Goal: Task Accomplishment & Management: Manage account settings

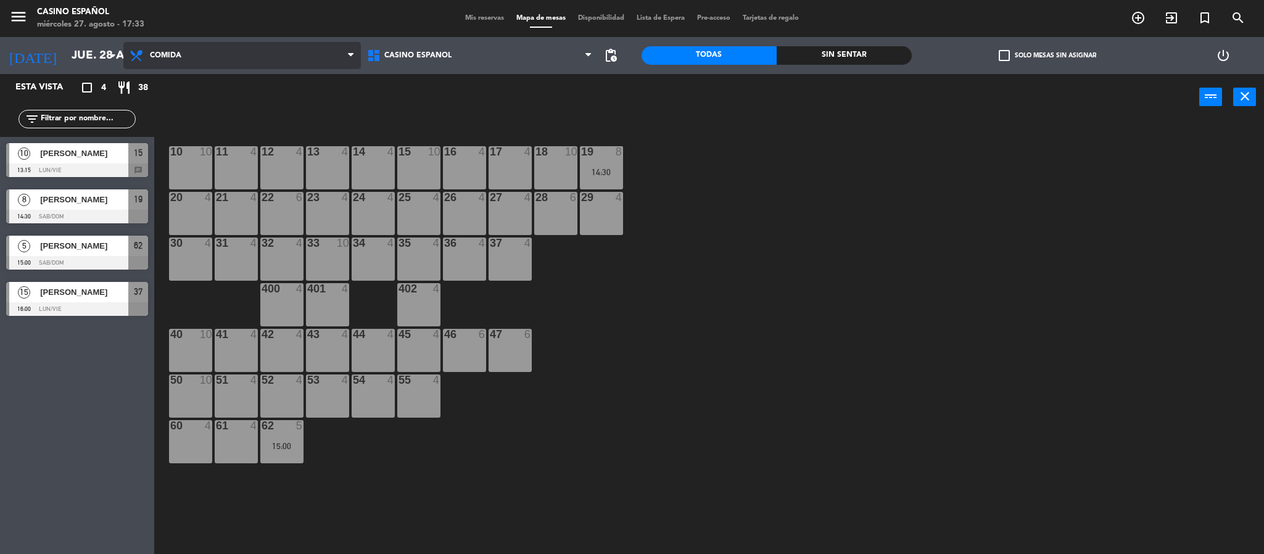
click at [210, 47] on span "Comida" at bounding box center [241, 55] width 237 height 27
click at [28, 58] on icon "[DATE]" at bounding box center [32, 55] width 65 height 27
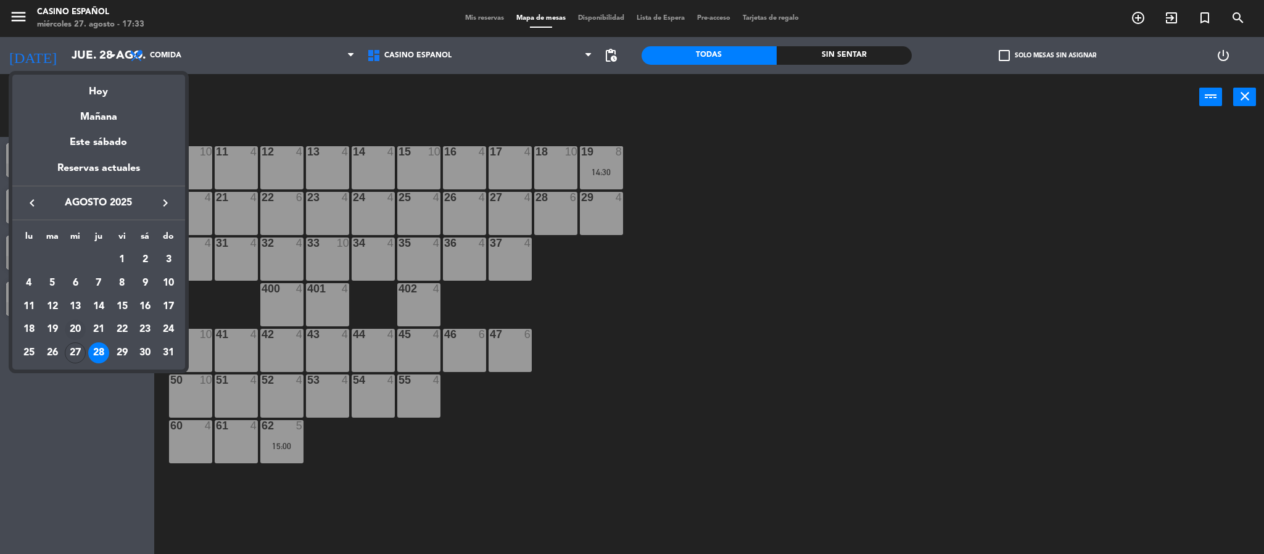
click at [76, 341] on div "20" at bounding box center [75, 330] width 21 height 21
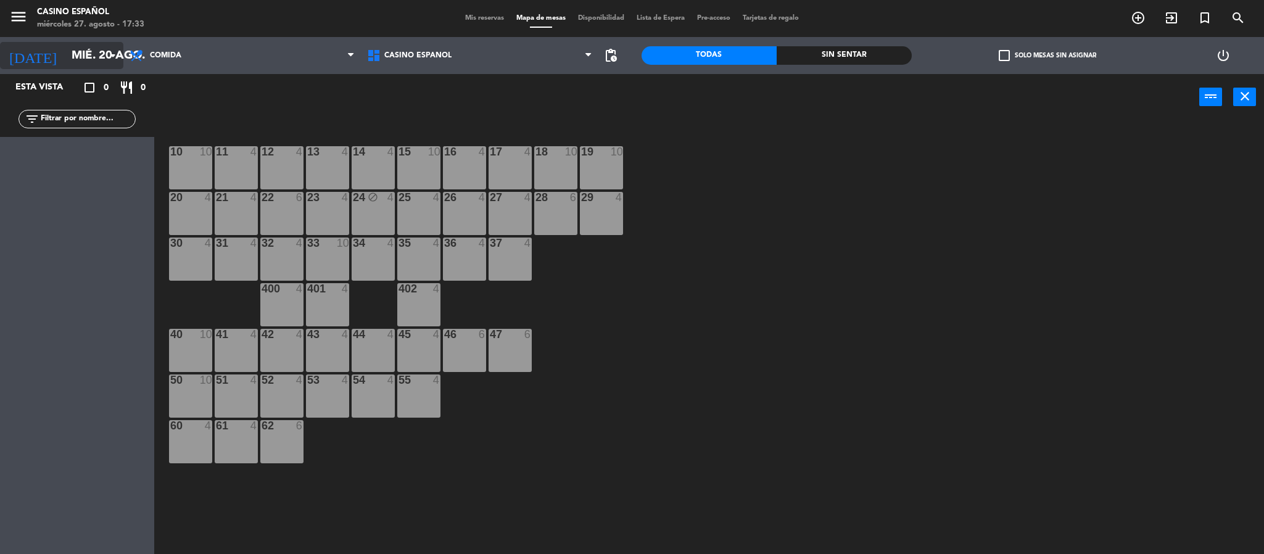
click at [80, 52] on input "mié. 20 ago." at bounding box center [139, 56] width 149 height 26
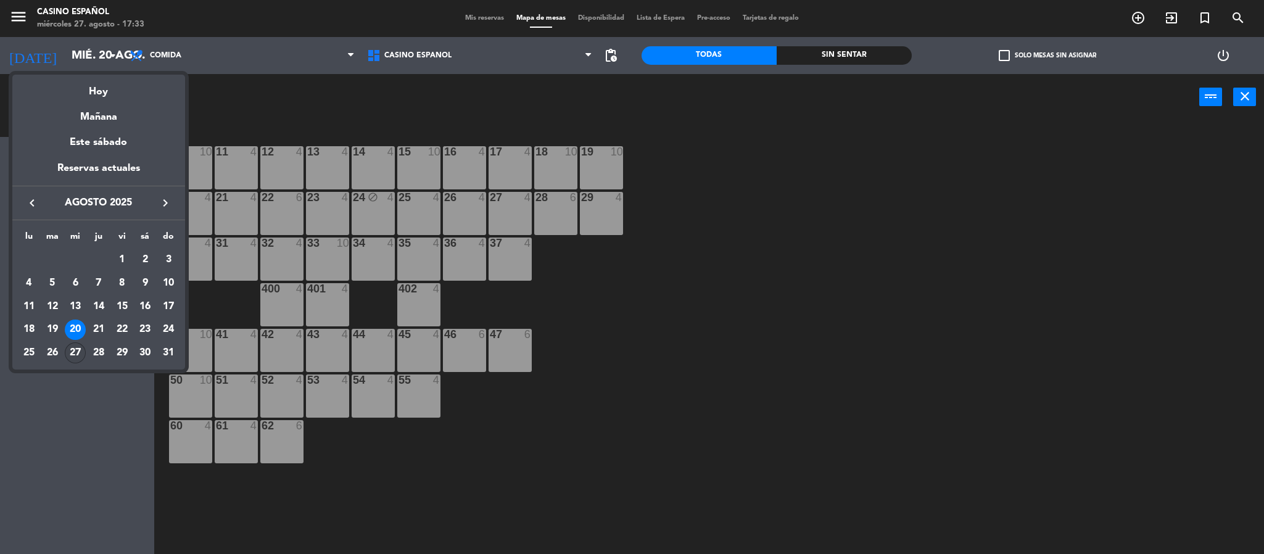
click at [71, 353] on div "27" at bounding box center [75, 352] width 21 height 21
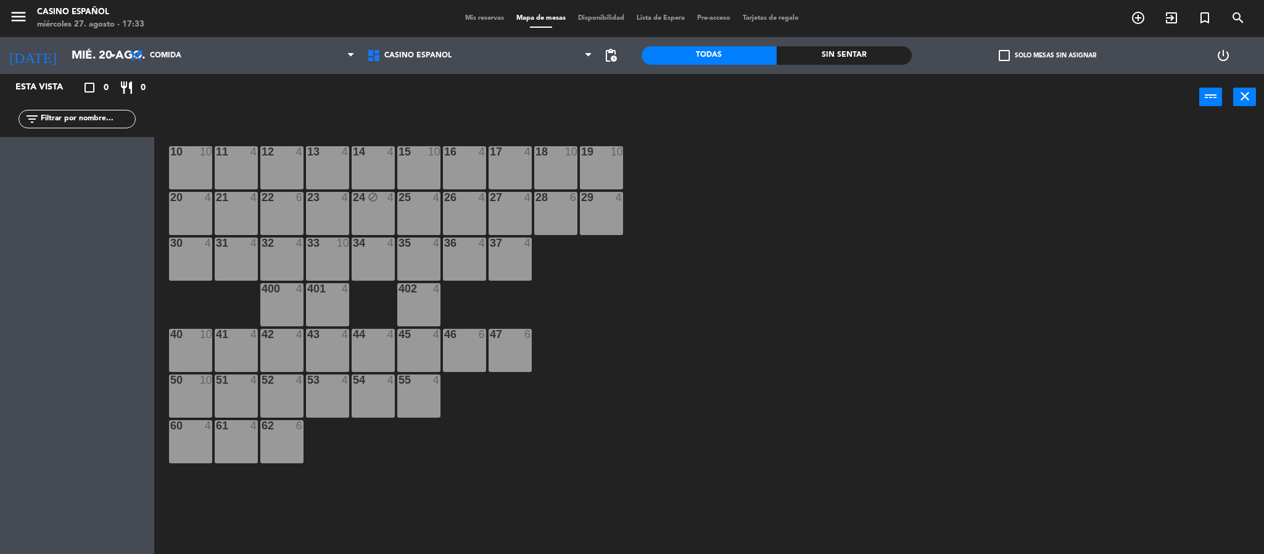
type input "mié. 27 ago."
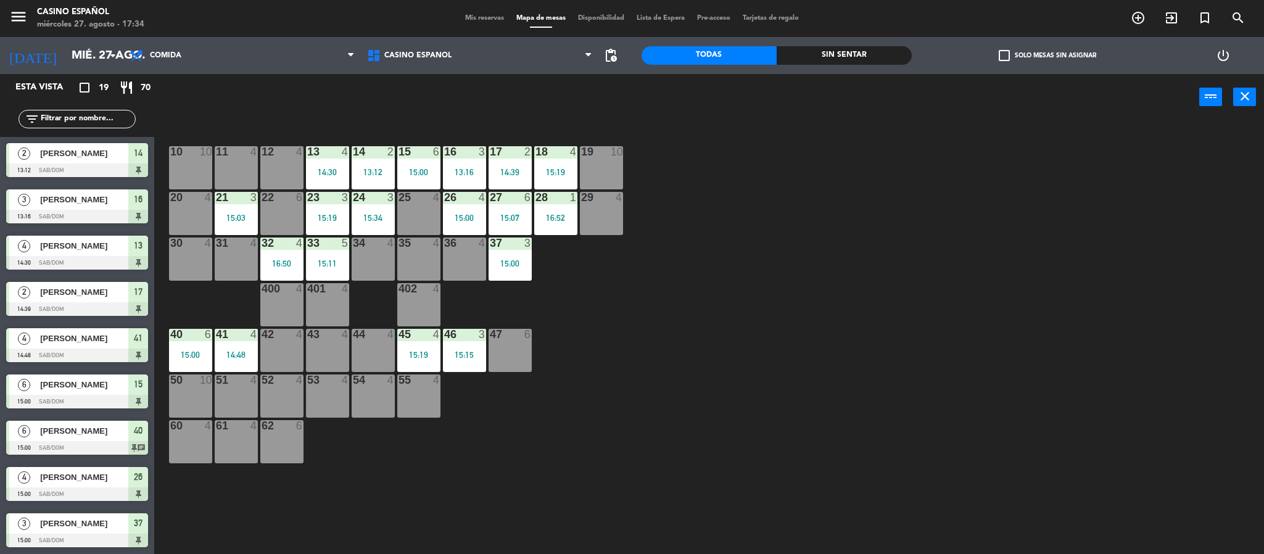
click at [67, 395] on div at bounding box center [77, 402] width 142 height 14
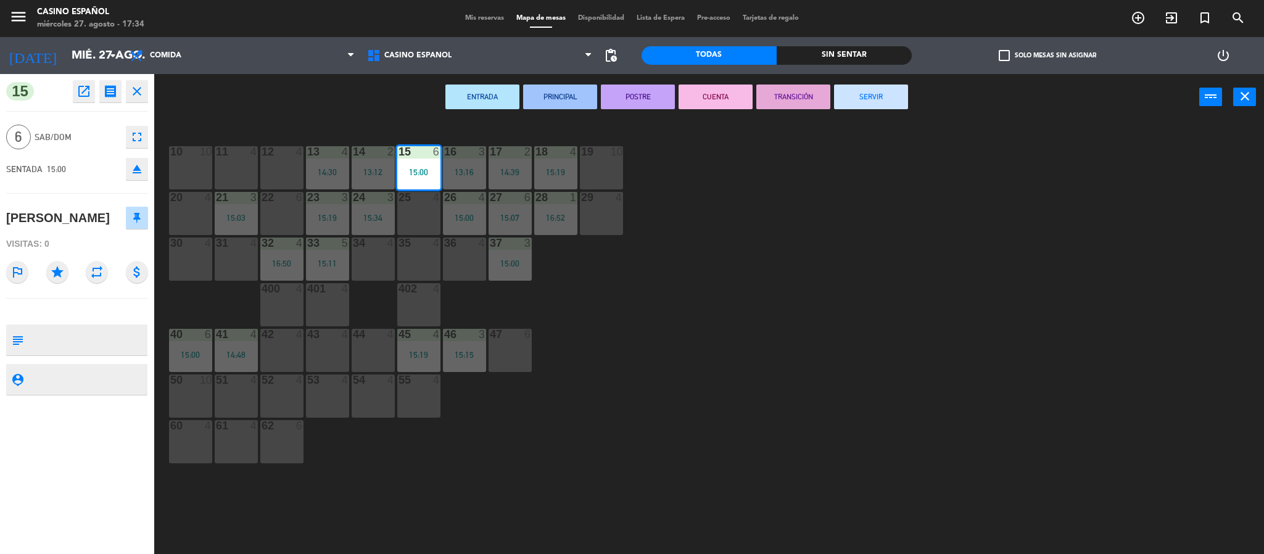
click at [872, 104] on button "SERVIR" at bounding box center [871, 97] width 74 height 25
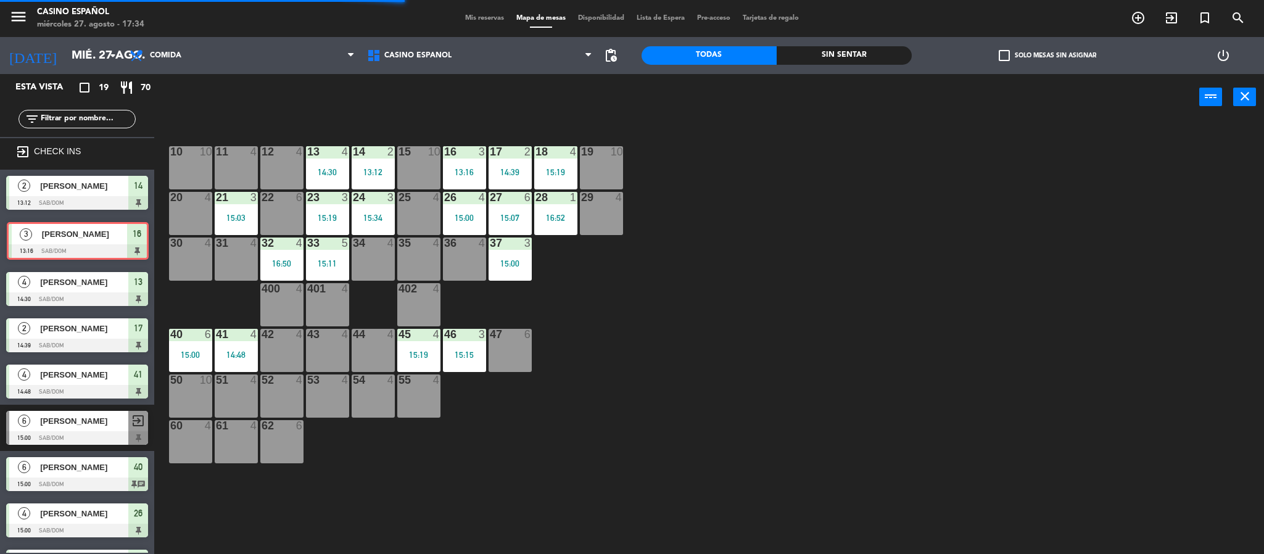
click at [73, 252] on div "3 [PERSON_NAME] 13:16 Sab/Dom 16 3 [PERSON_NAME] 13:16 Sab/Dom 16" at bounding box center [77, 241] width 154 height 50
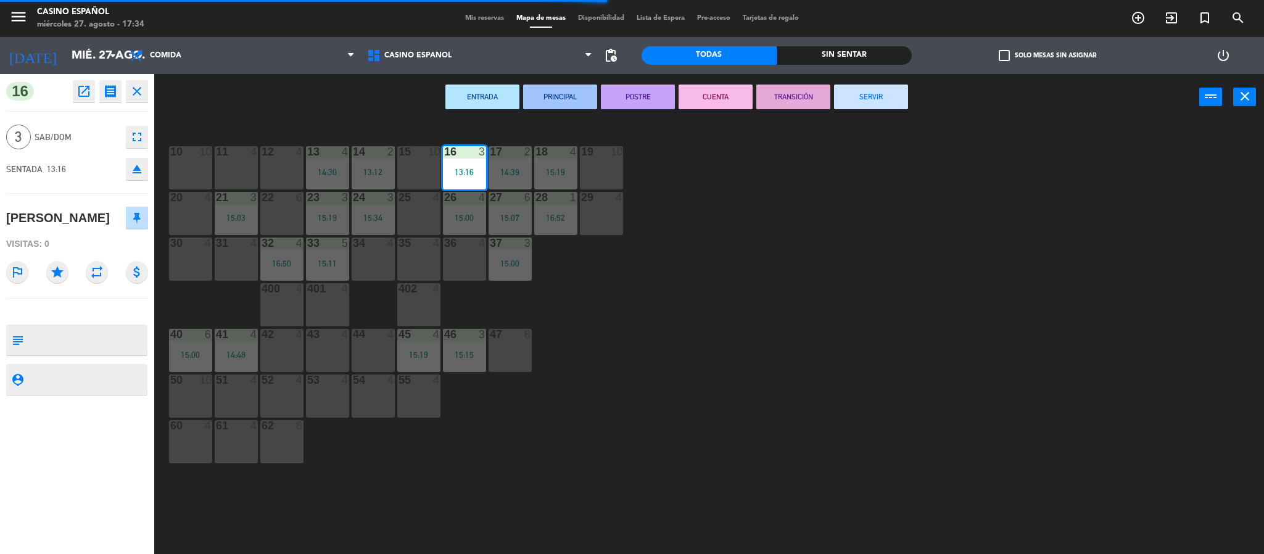
click at [859, 110] on div "ENTRADA PRINCIPAL POSTRE CUENTA TRANSICIÓN SERVIR power_input close" at bounding box center [676, 97] width 1045 height 47
click at [859, 104] on button "SERVIR" at bounding box center [871, 97] width 74 height 25
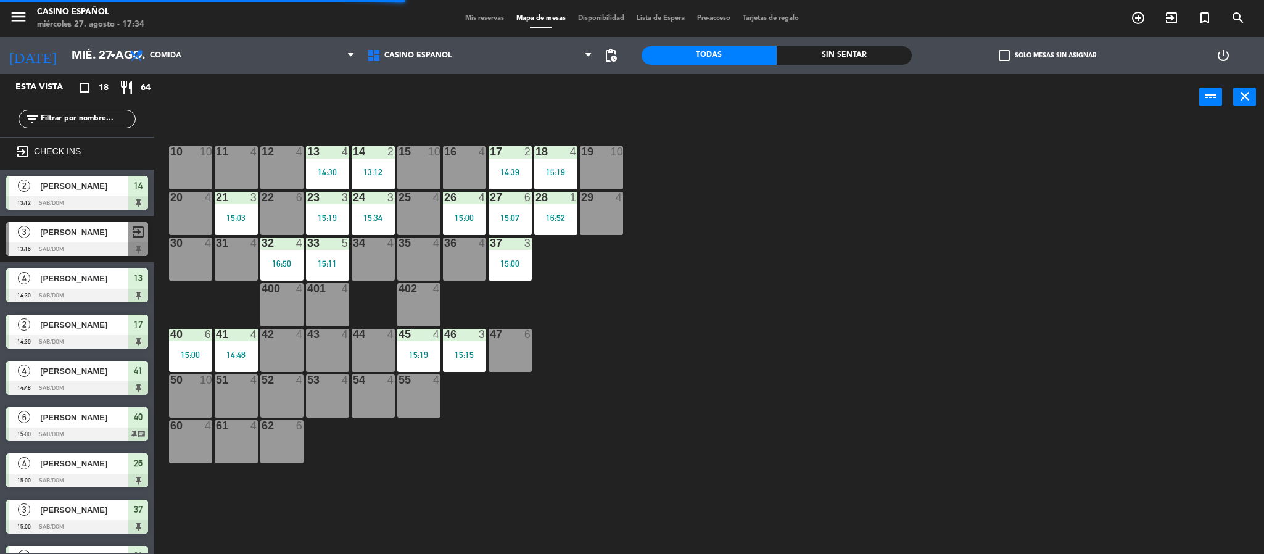
click at [38, 309] on div "2 [PERSON_NAME] 14:39 Sab/Dom 17" at bounding box center [77, 331] width 154 height 46
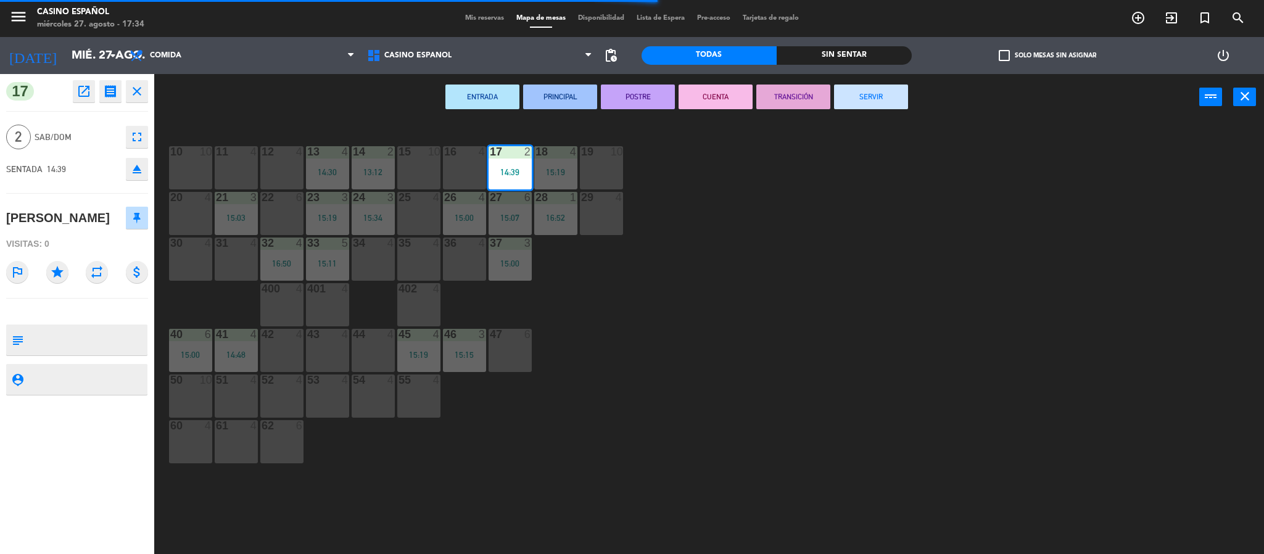
click at [865, 88] on button "SERVIR" at bounding box center [871, 97] width 74 height 25
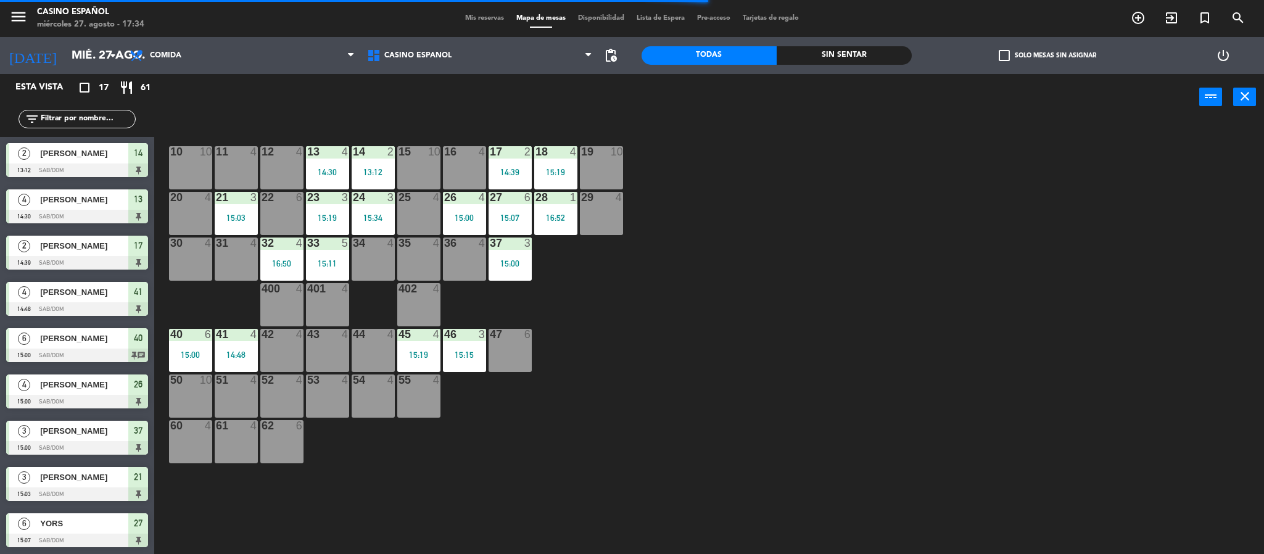
click at [24, 421] on div "3" at bounding box center [24, 431] width 30 height 20
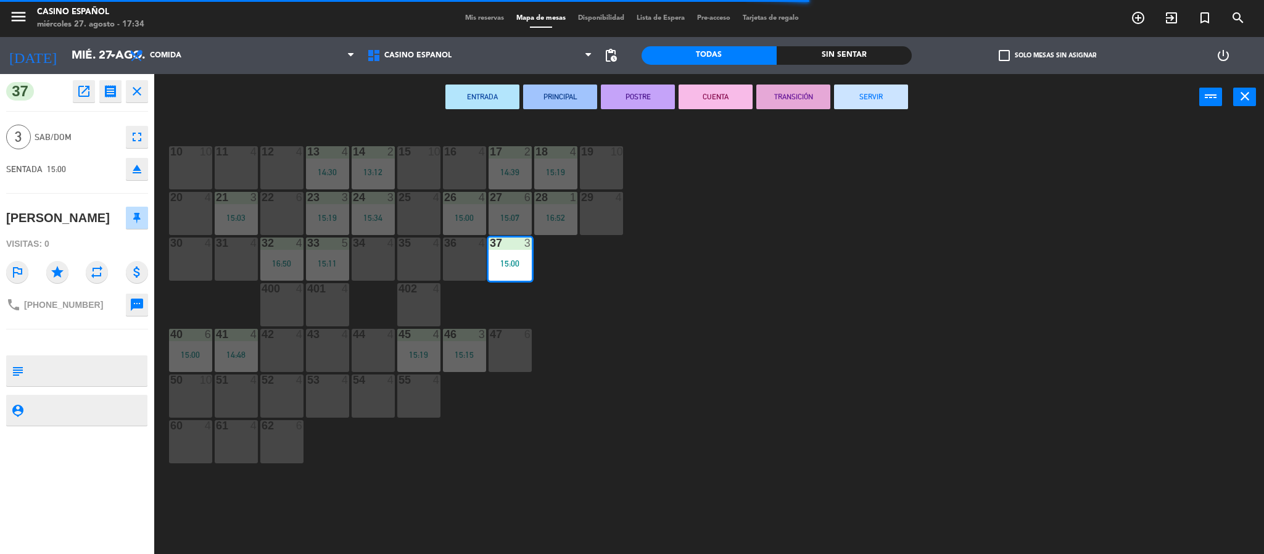
click at [848, 104] on button "SERVIR" at bounding box center [871, 97] width 74 height 25
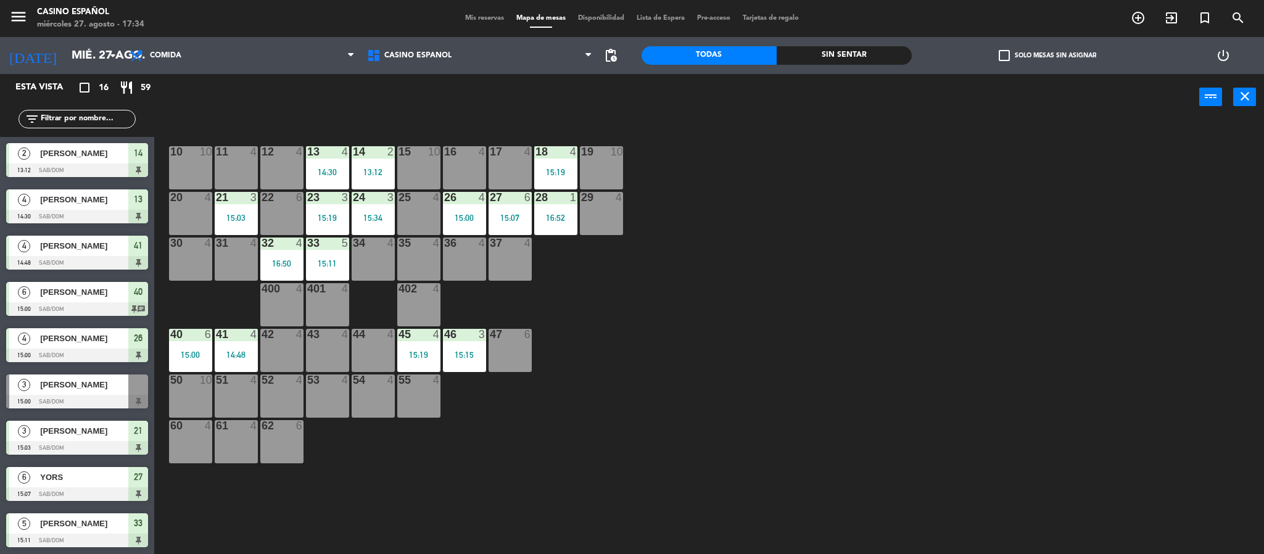
click at [363, 173] on div "13:12" at bounding box center [373, 172] width 43 height 9
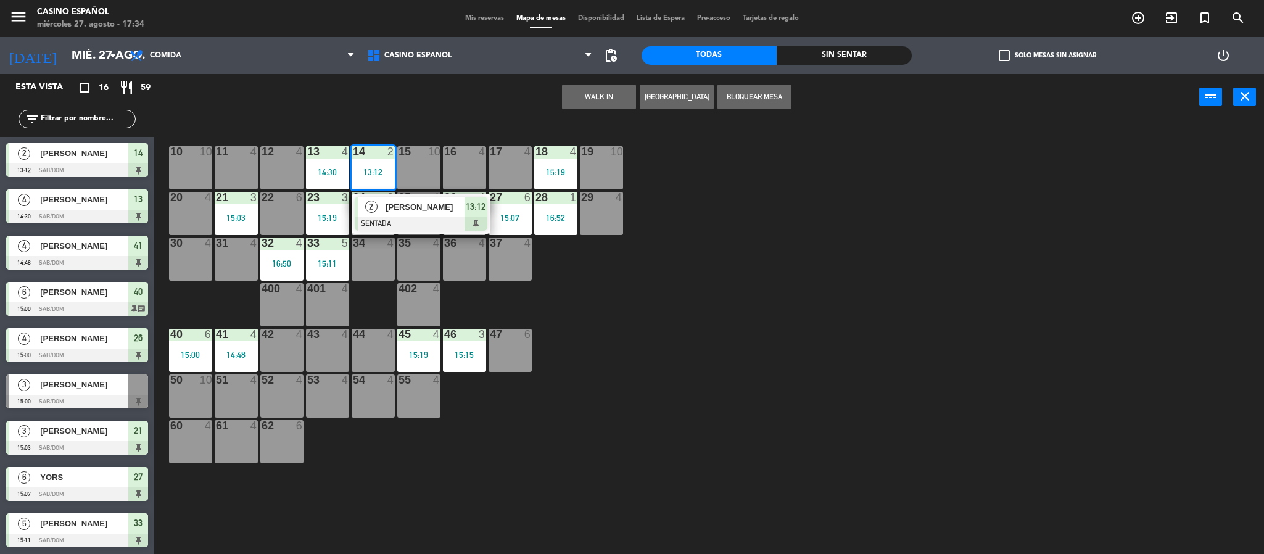
click at [407, 210] on span "[PERSON_NAME]" at bounding box center [425, 206] width 79 height 13
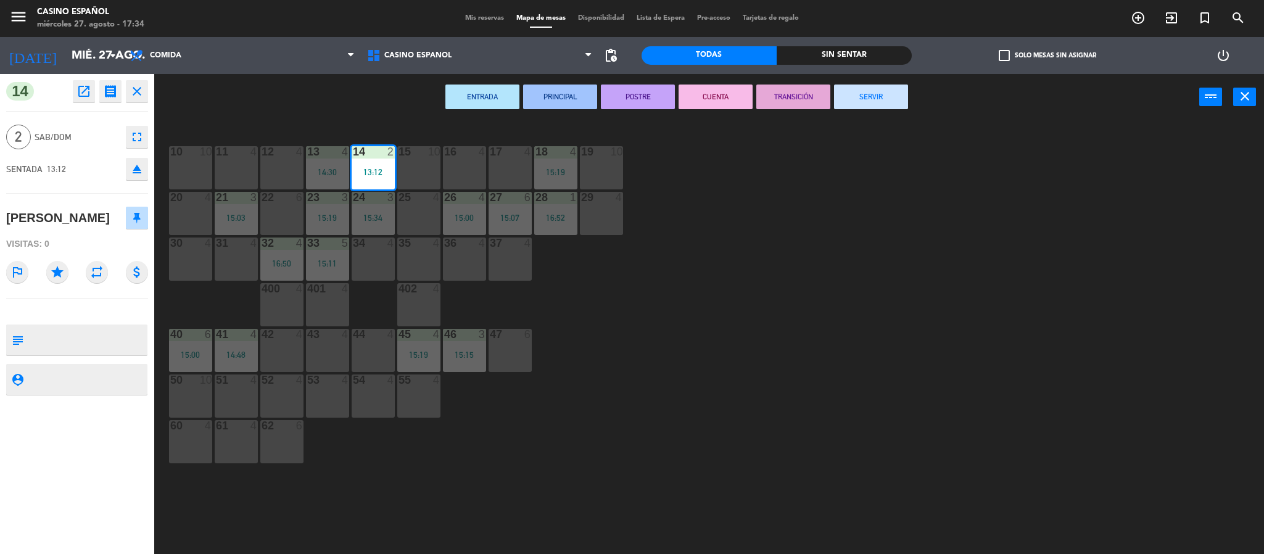
click at [852, 87] on button "SERVIR" at bounding box center [871, 97] width 74 height 25
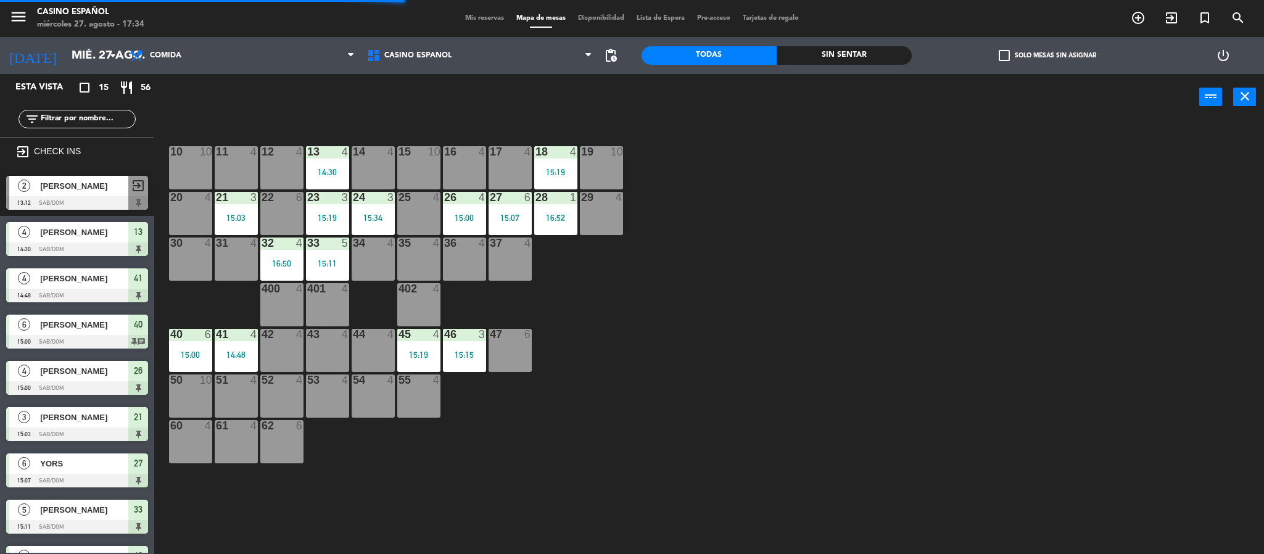
click at [376, 158] on div "14 4" at bounding box center [373, 152] width 43 height 12
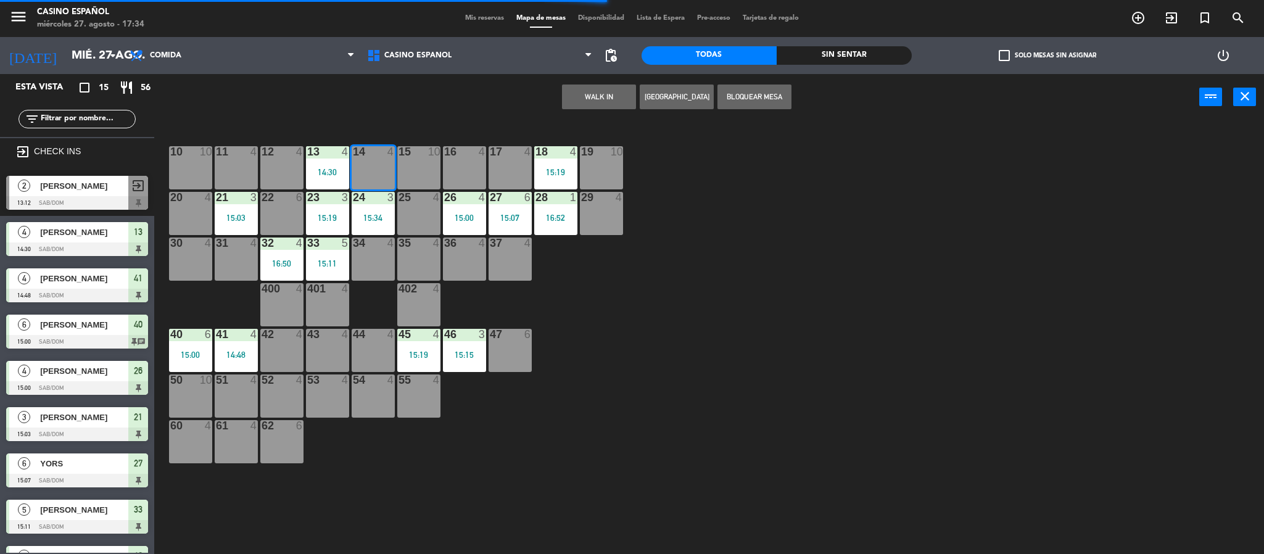
click at [580, 93] on button "WALK IN" at bounding box center [599, 97] width 74 height 25
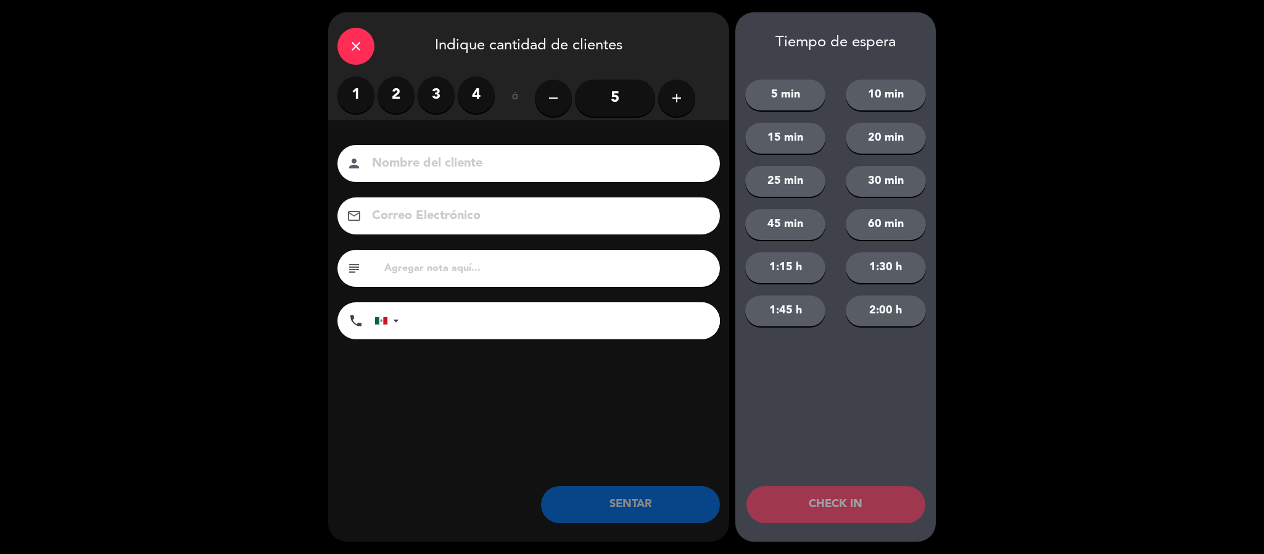
click at [398, 99] on label "2" at bounding box center [396, 94] width 37 height 37
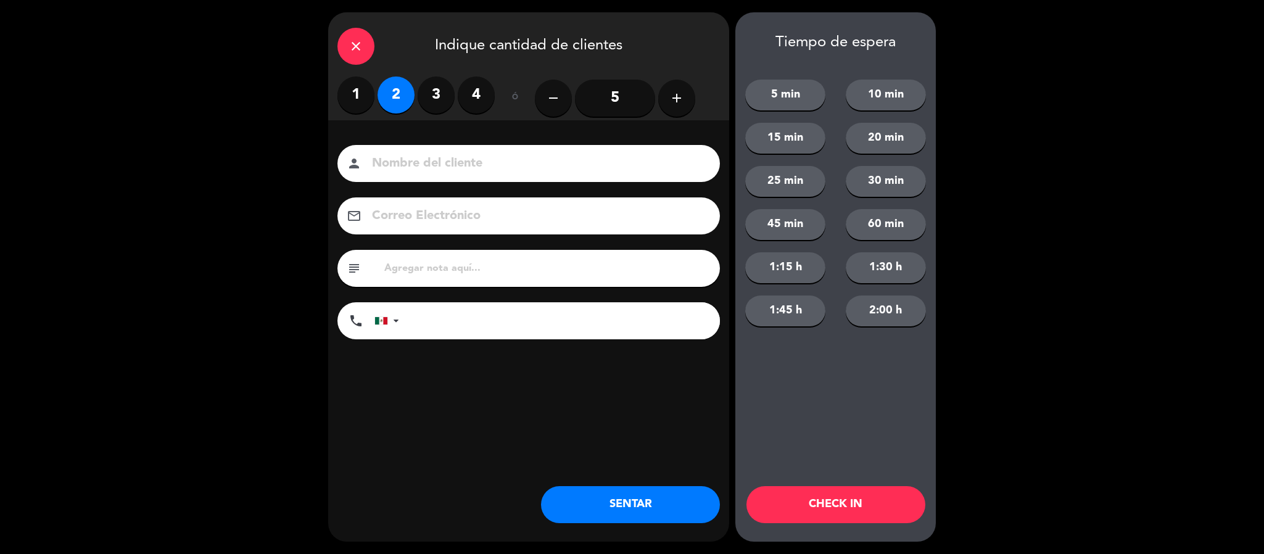
click at [419, 159] on input at bounding box center [537, 164] width 333 height 22
type input "[PERSON_NAME]"
click at [581, 503] on button "SENTAR" at bounding box center [630, 504] width 179 height 37
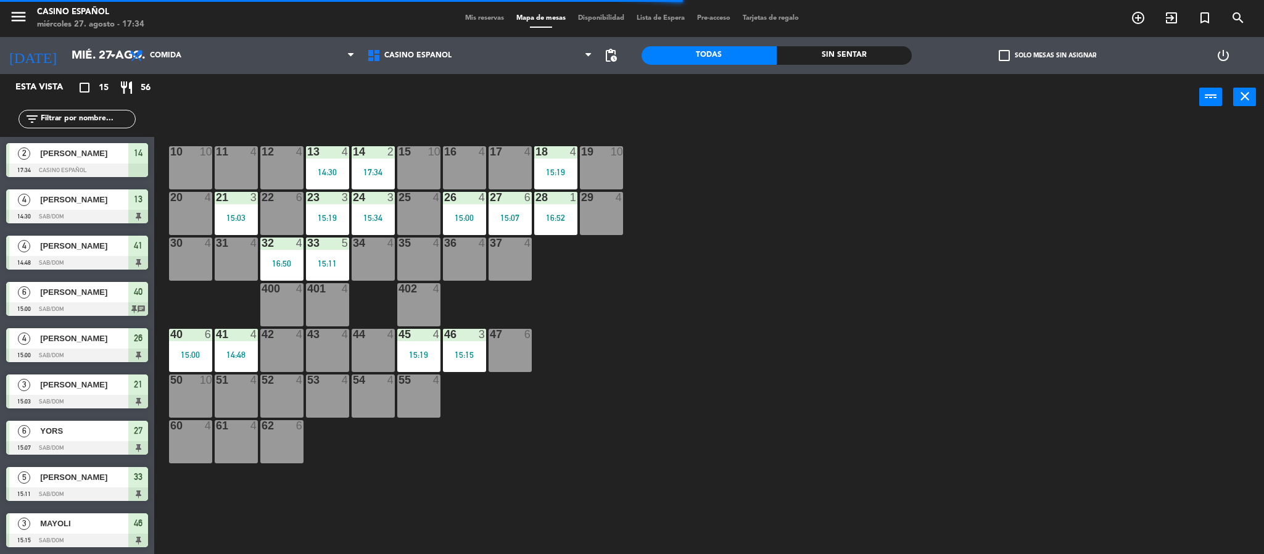
click at [477, 15] on span "Mis reservas" at bounding box center [484, 18] width 51 height 7
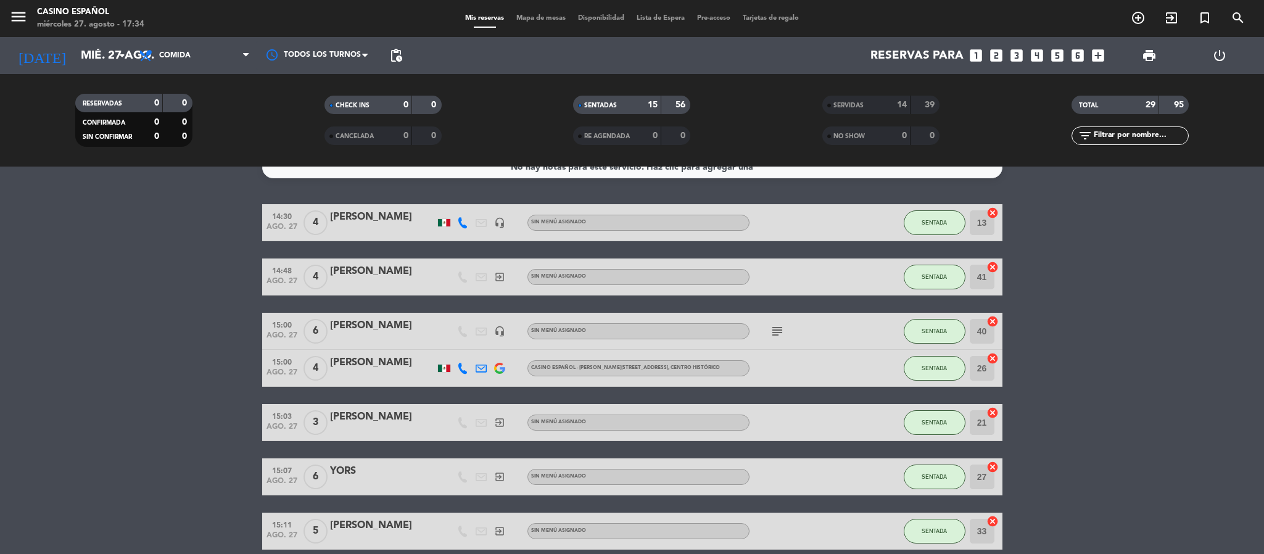
scroll to position [13, 0]
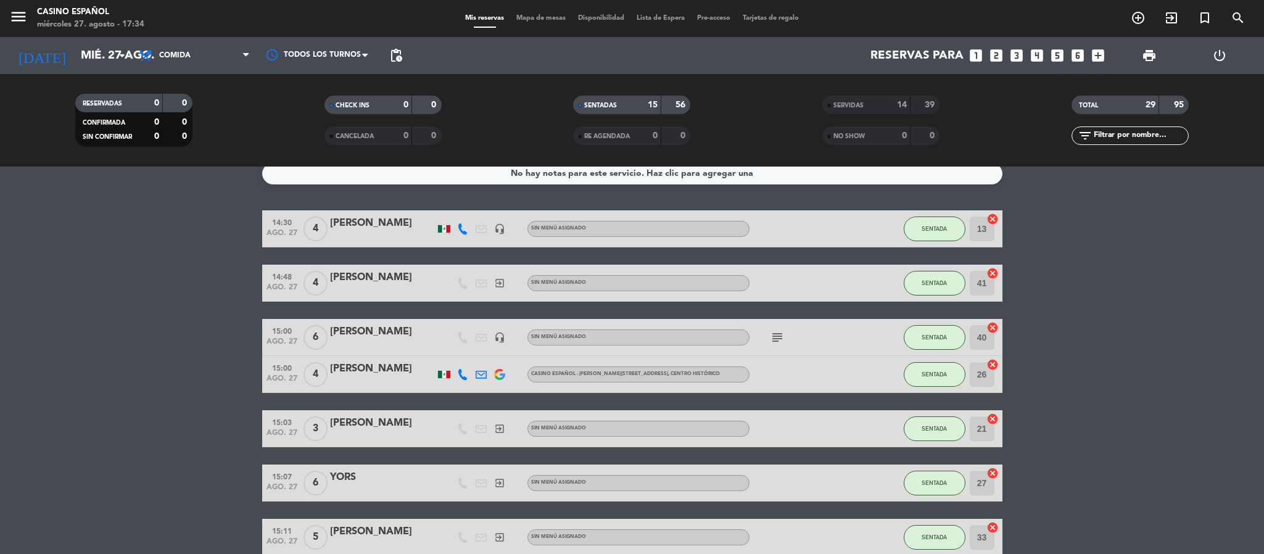
click at [528, 15] on span "Mapa de mesas" at bounding box center [541, 18] width 62 height 7
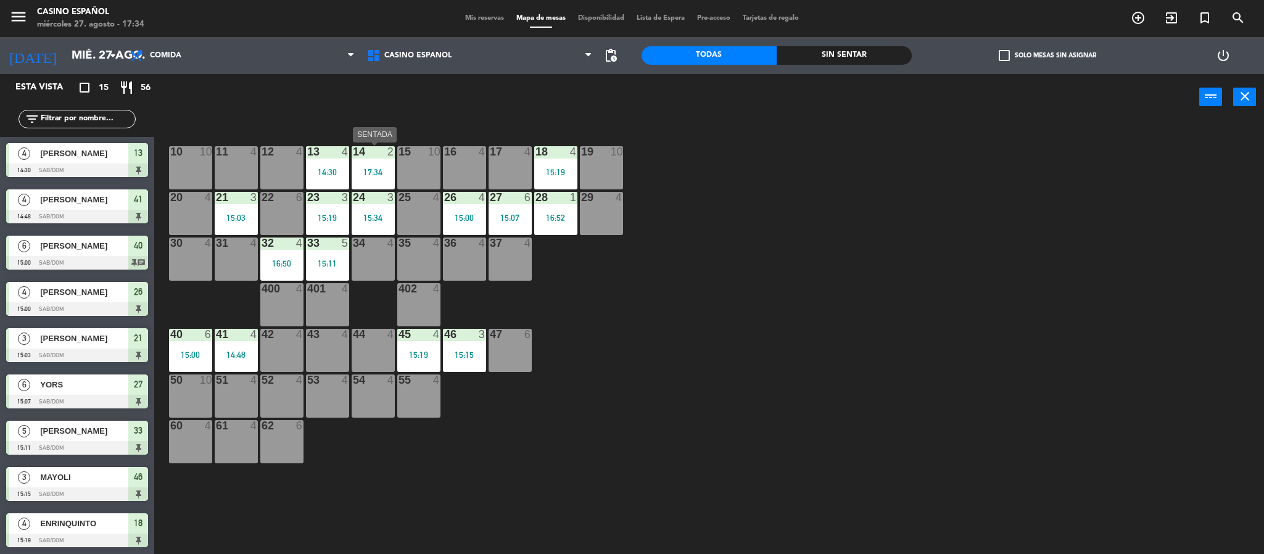
click at [368, 172] on div "17:34" at bounding box center [373, 172] width 43 height 9
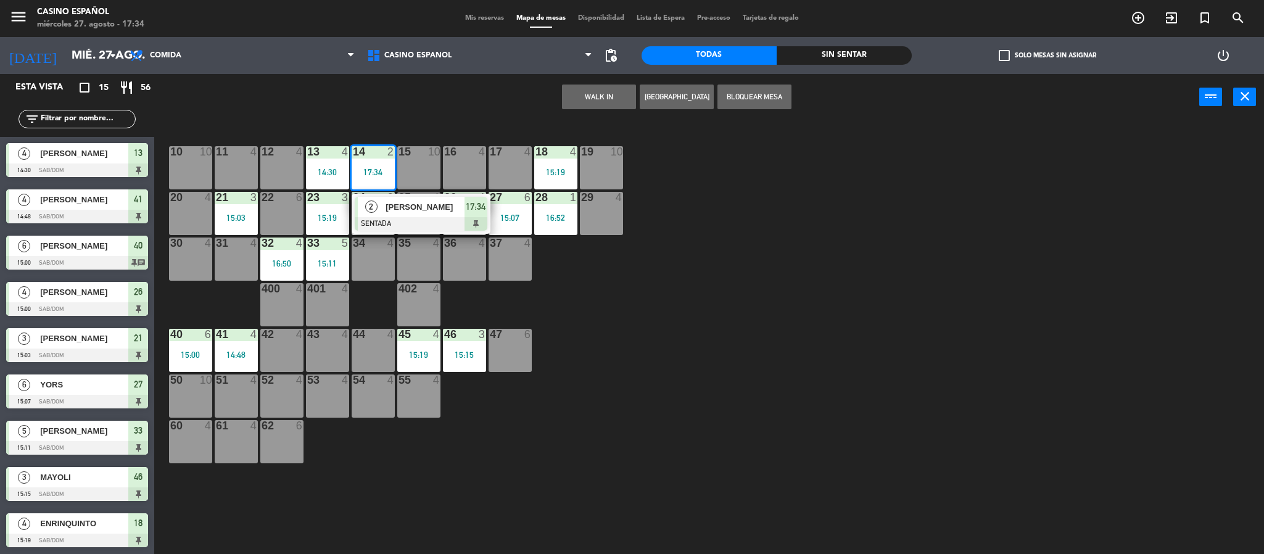
click at [410, 215] on div "[PERSON_NAME]" at bounding box center [424, 207] width 80 height 20
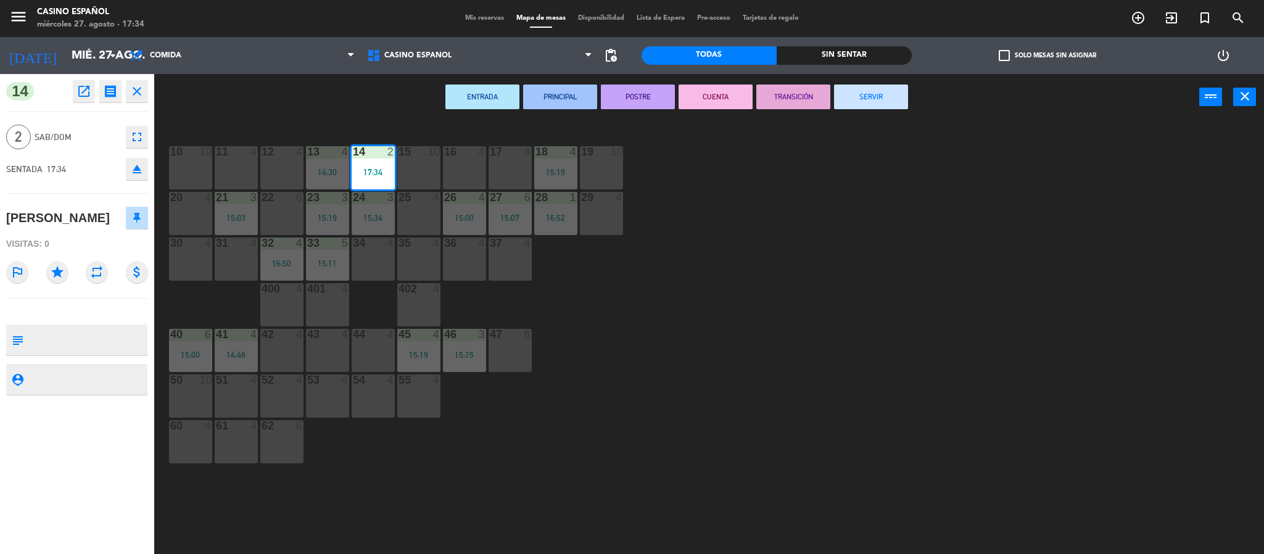
click at [902, 96] on button "SERVIR" at bounding box center [871, 97] width 74 height 25
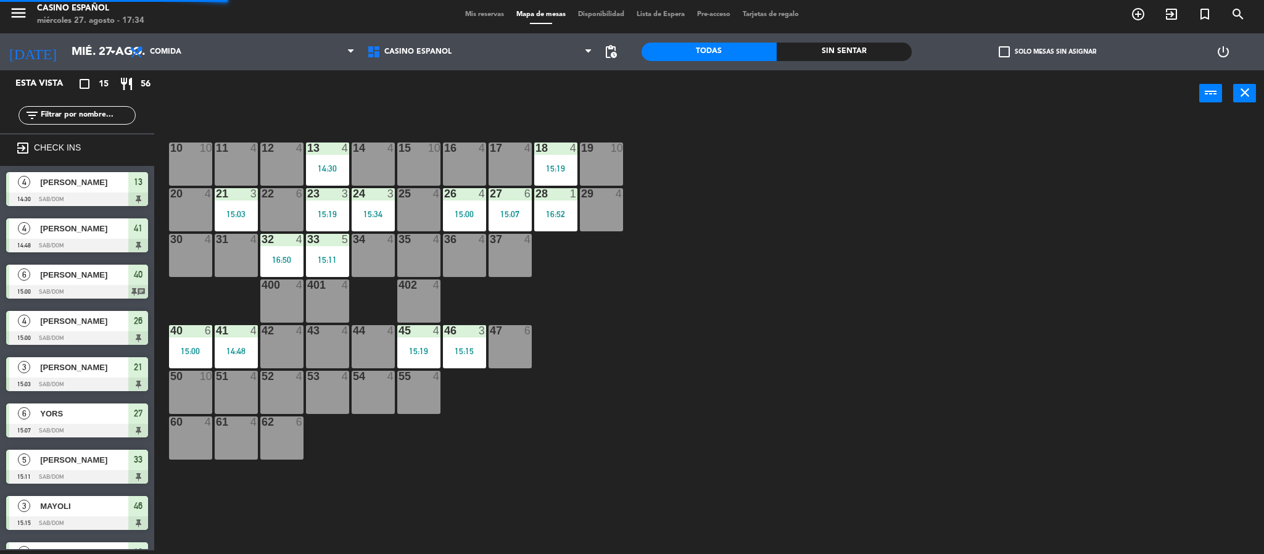
scroll to position [213, 0]
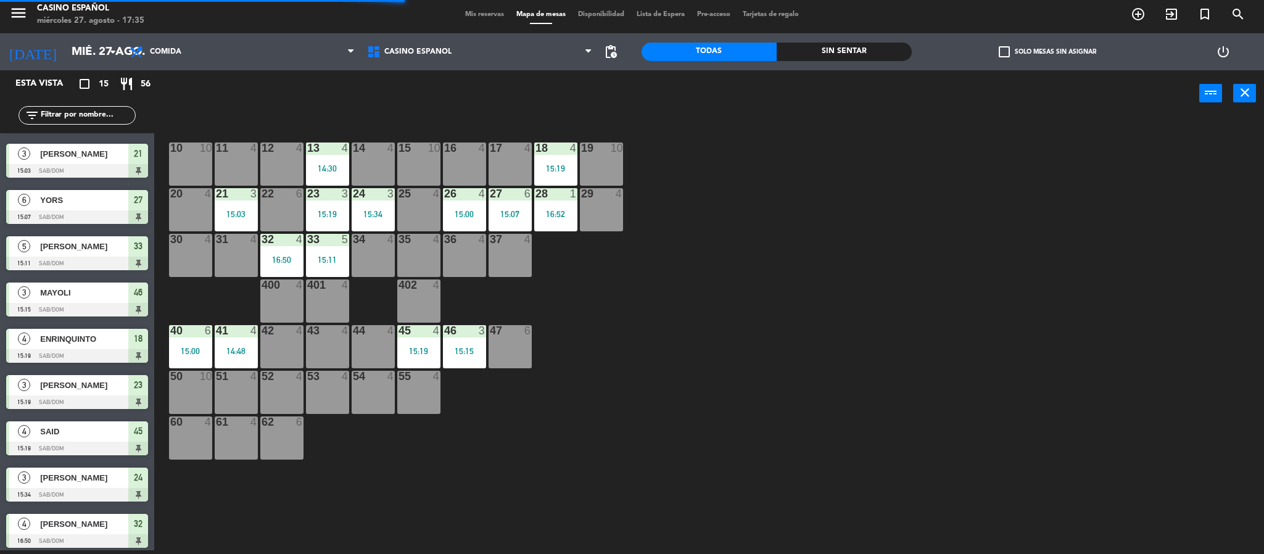
click at [321, 204] on div "23 3 15:19" at bounding box center [327, 209] width 43 height 43
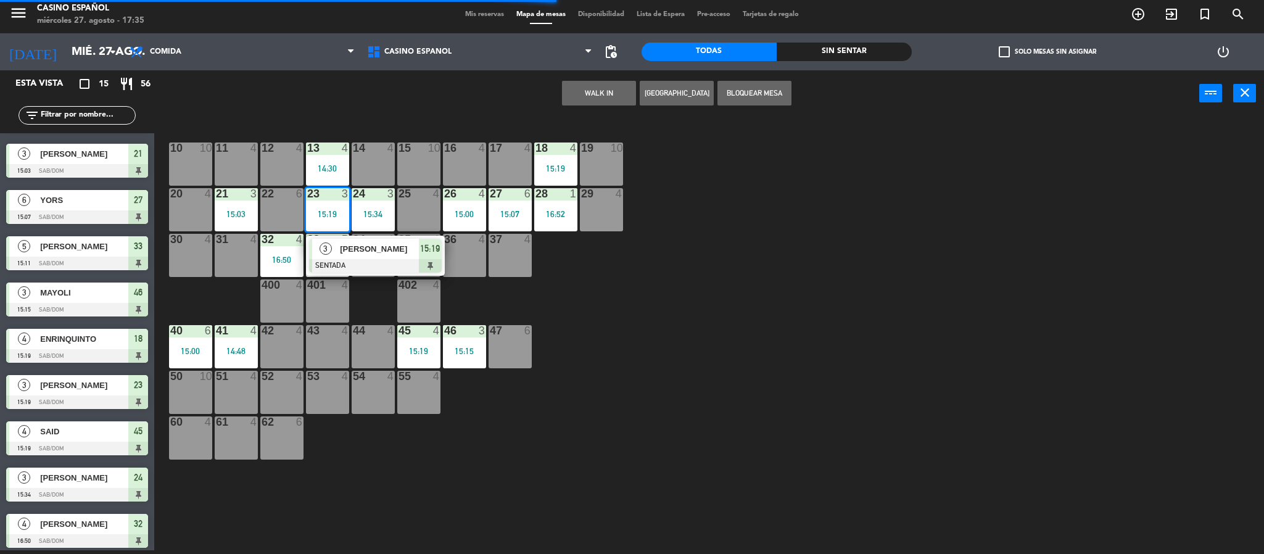
click at [361, 247] on span "[PERSON_NAME]" at bounding box center [379, 248] width 79 height 13
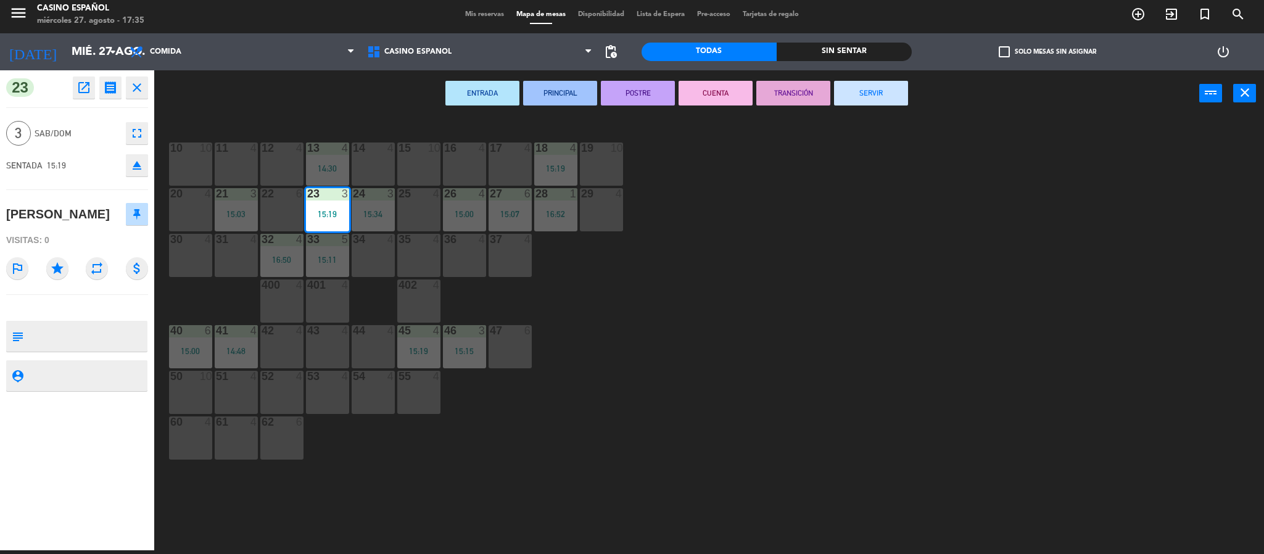
click at [896, 93] on button "SERVIR" at bounding box center [871, 93] width 74 height 25
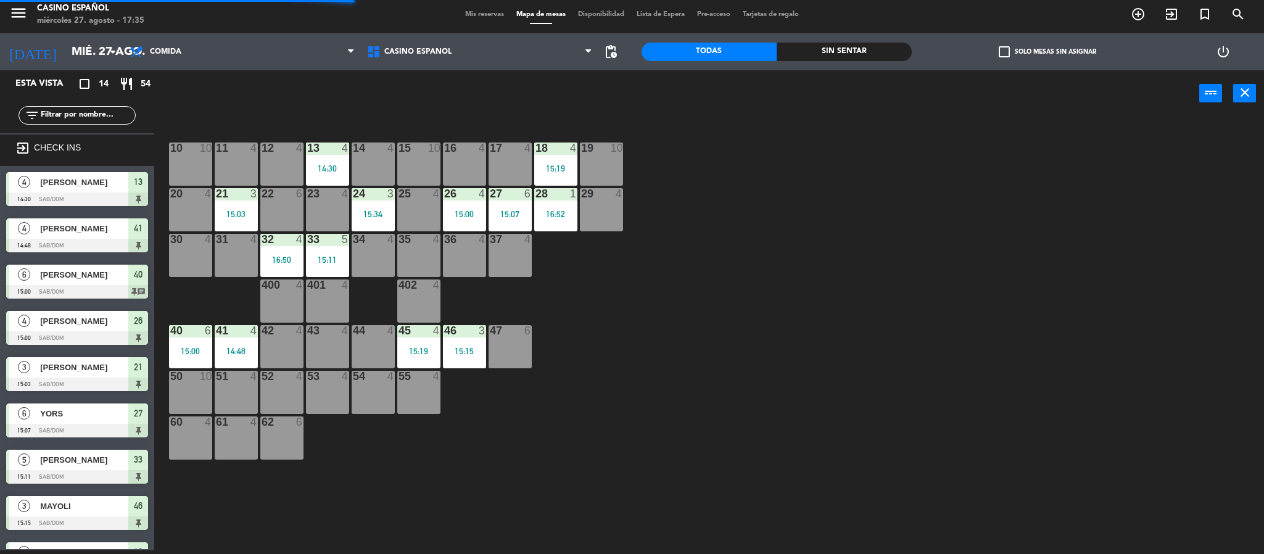
scroll to position [12, 0]
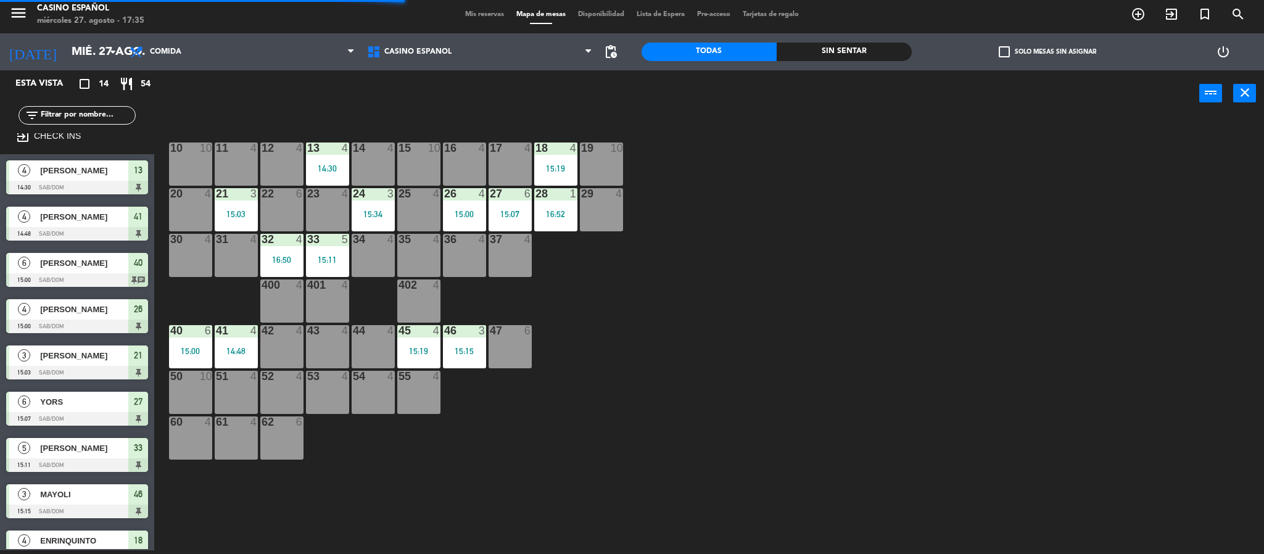
click at [341, 250] on div "33 5 15:11" at bounding box center [327, 255] width 43 height 43
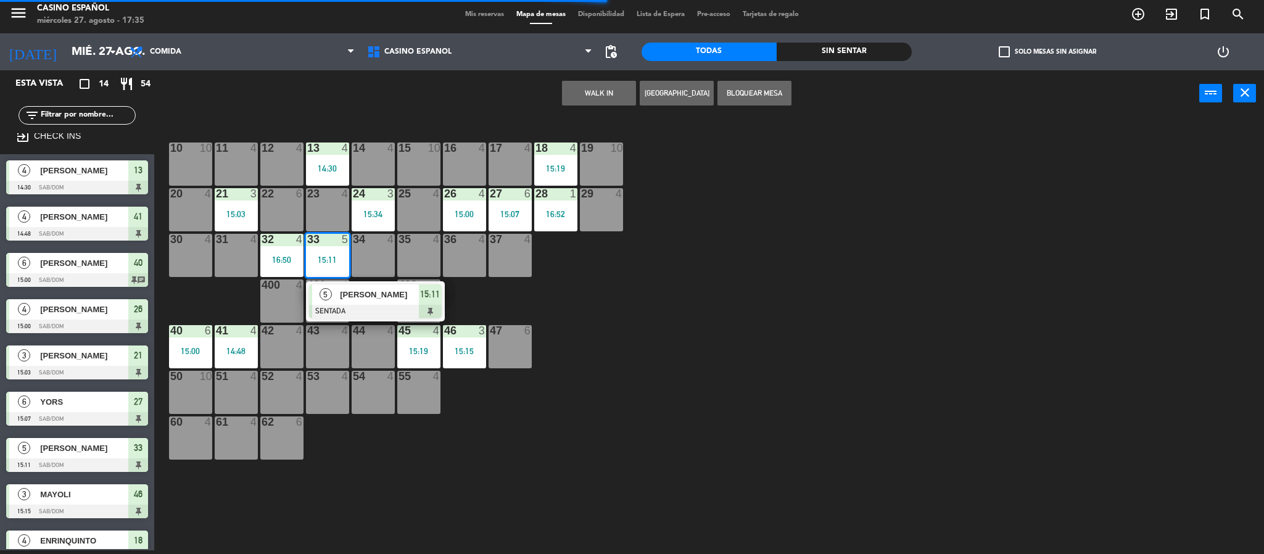
click at [373, 299] on span "[PERSON_NAME]" at bounding box center [379, 294] width 79 height 13
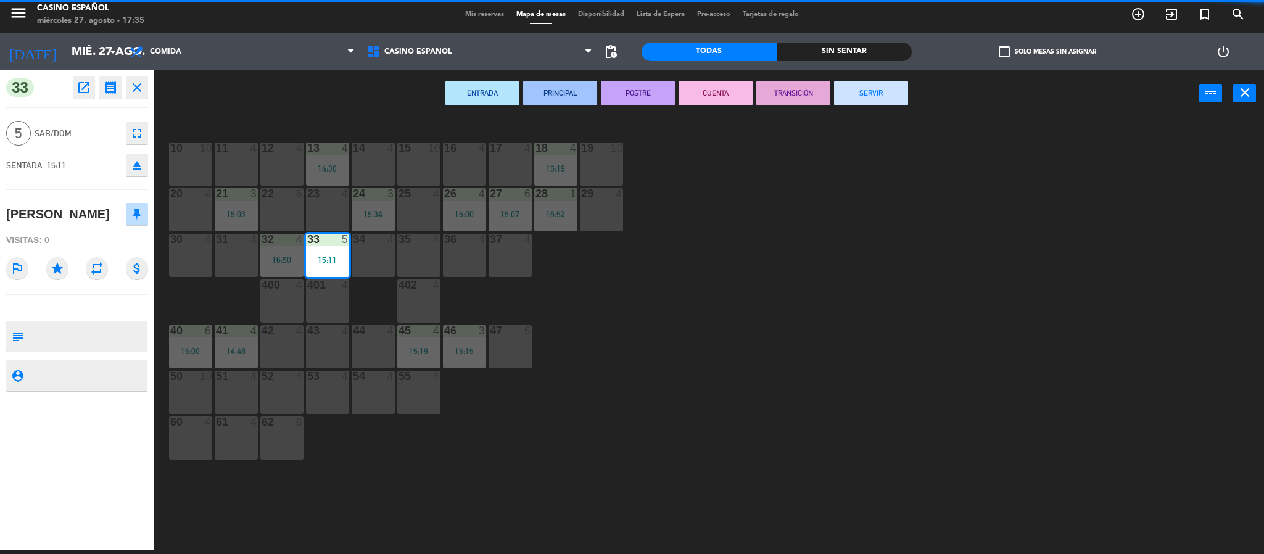
click at [896, 94] on button "SERVIR" at bounding box center [871, 93] width 74 height 25
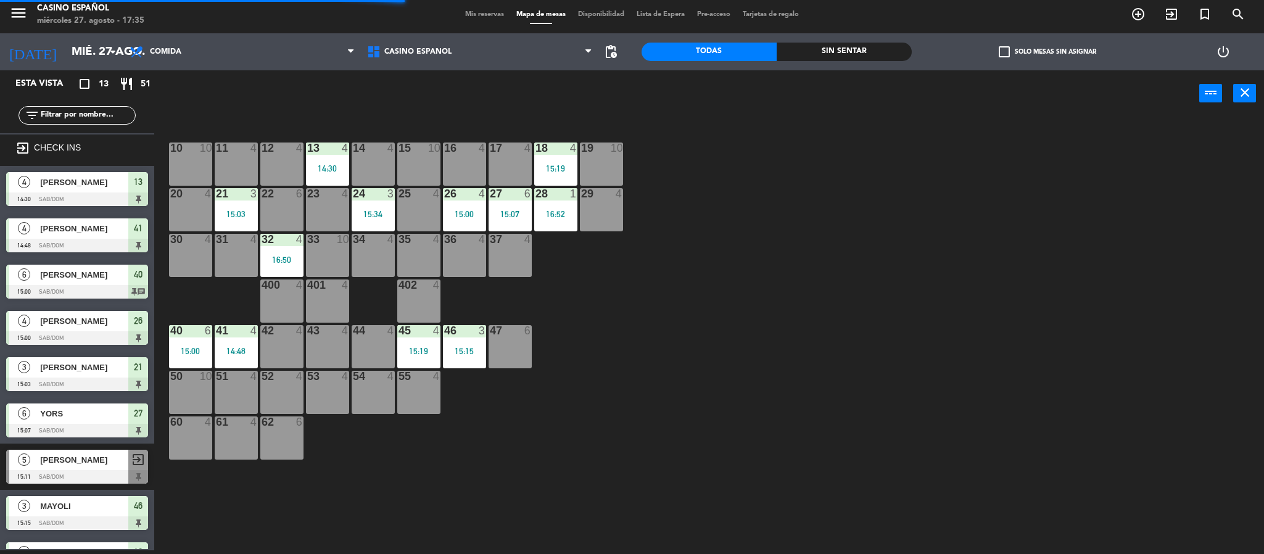
click at [309, 263] on div "33 10" at bounding box center [327, 255] width 43 height 43
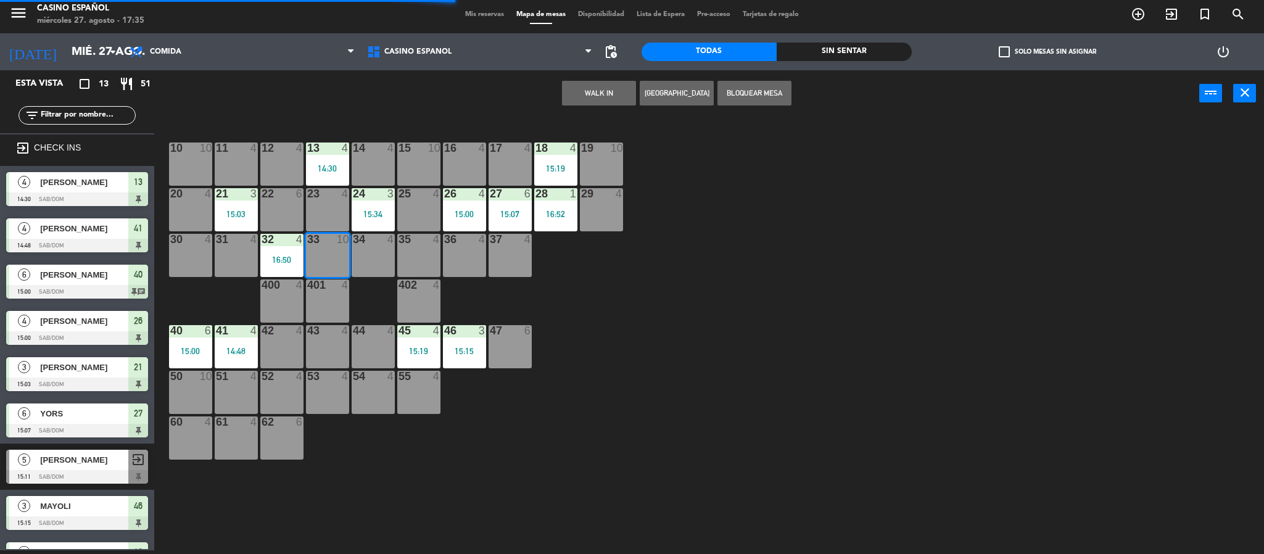
click at [318, 258] on div "33 10" at bounding box center [327, 255] width 43 height 43
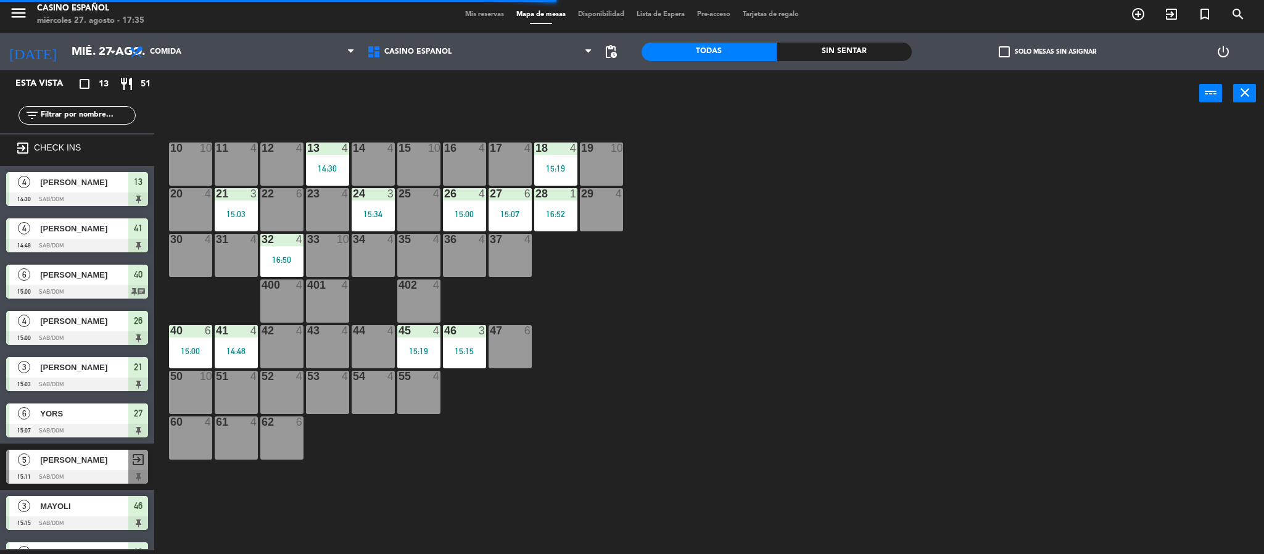
click at [285, 255] on div "16:50" at bounding box center [281, 259] width 43 height 9
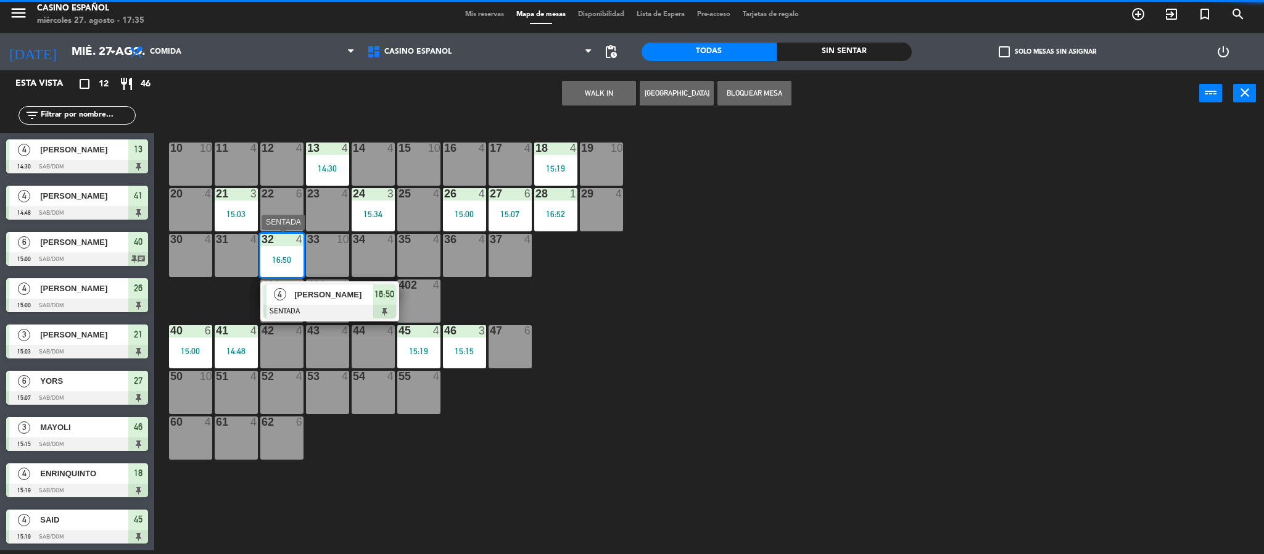
click at [326, 300] on span "[PERSON_NAME]" at bounding box center [333, 294] width 79 height 13
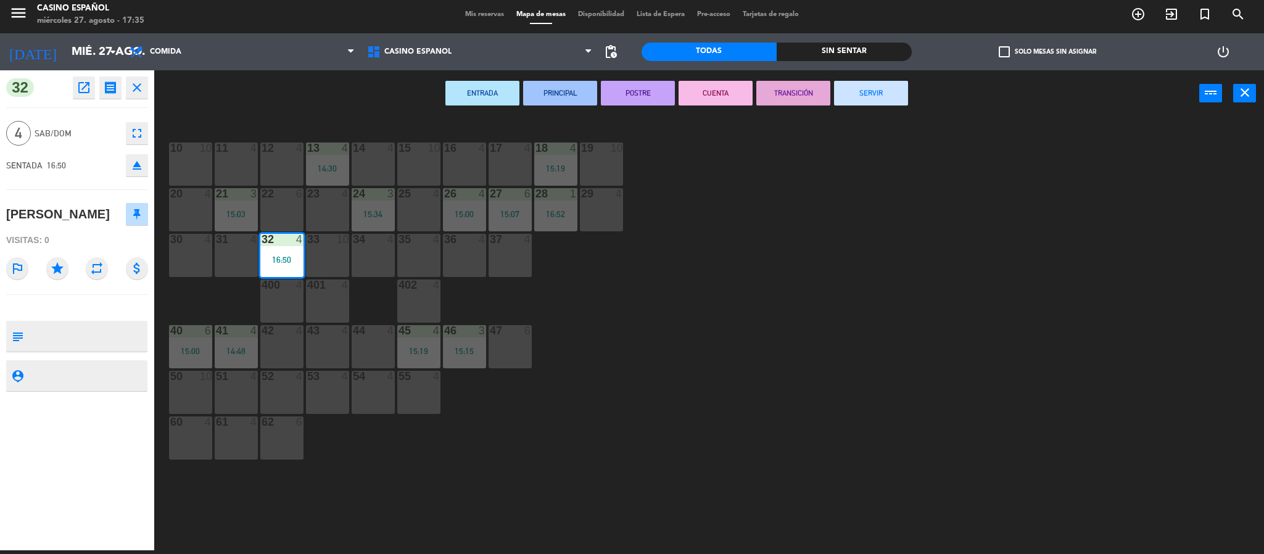
click at [881, 85] on button "SERVIR" at bounding box center [871, 93] width 74 height 25
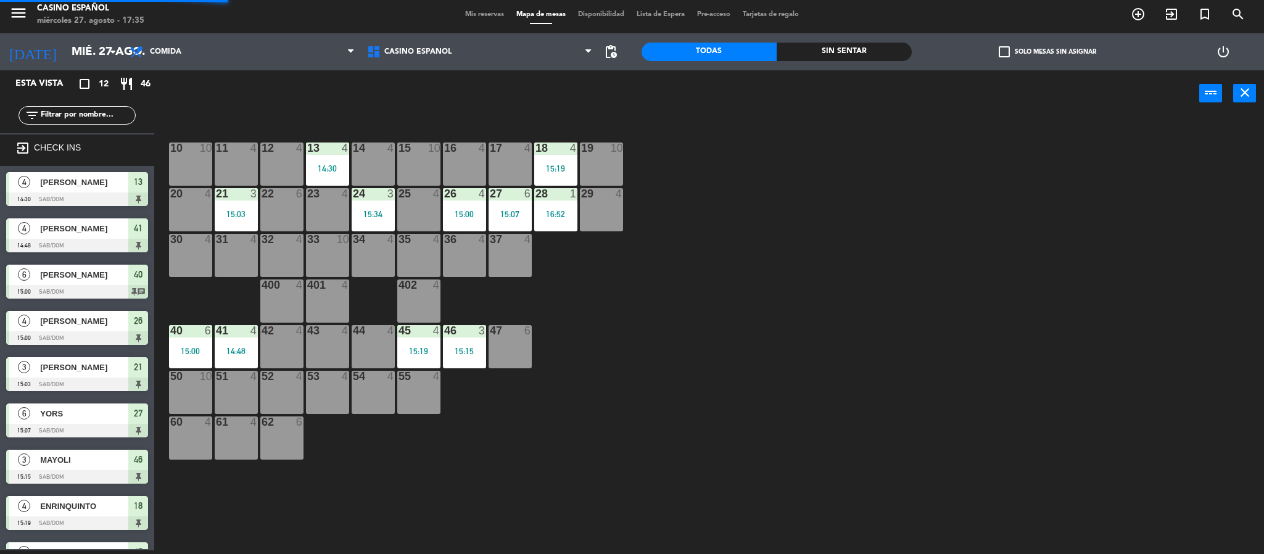
scroll to position [118, 0]
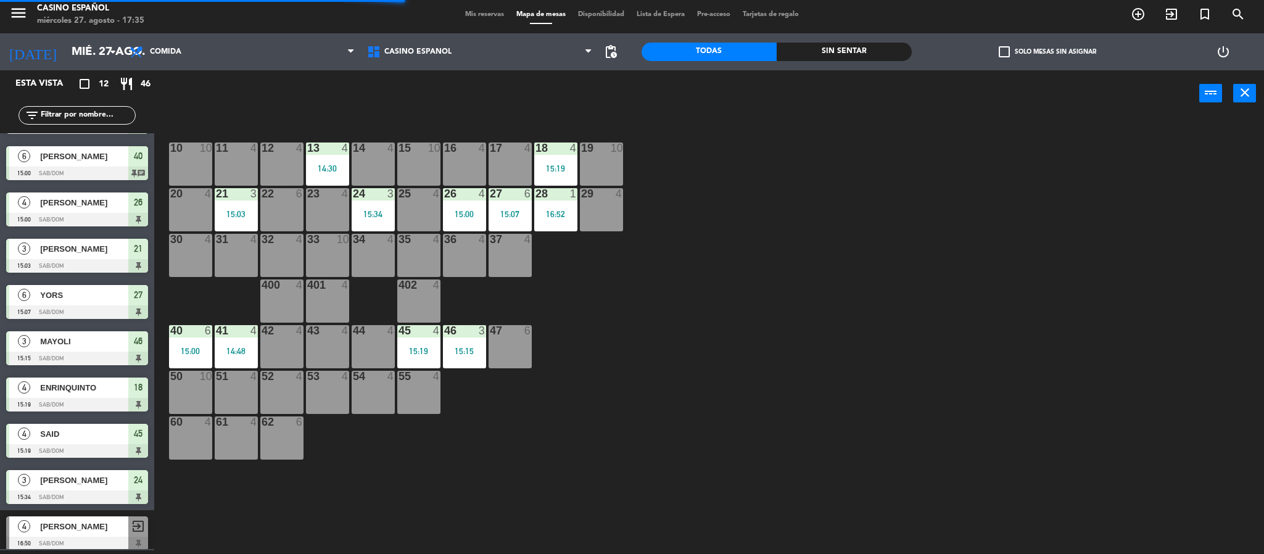
click at [561, 217] on div "16:52" at bounding box center [555, 214] width 43 height 9
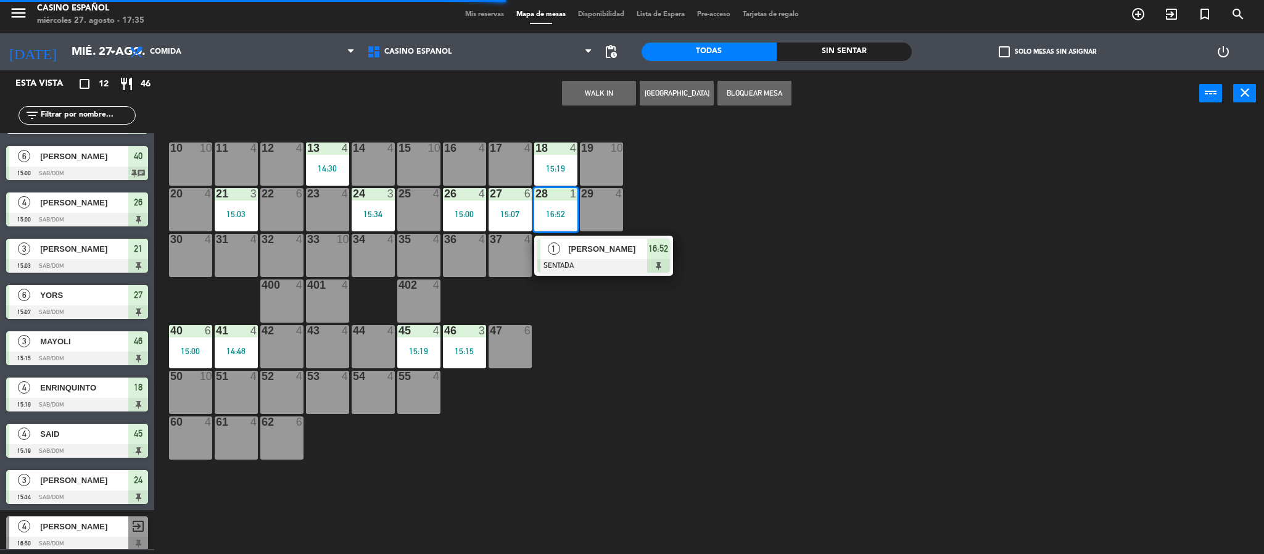
click at [606, 246] on span "[PERSON_NAME]" at bounding box center [607, 248] width 79 height 13
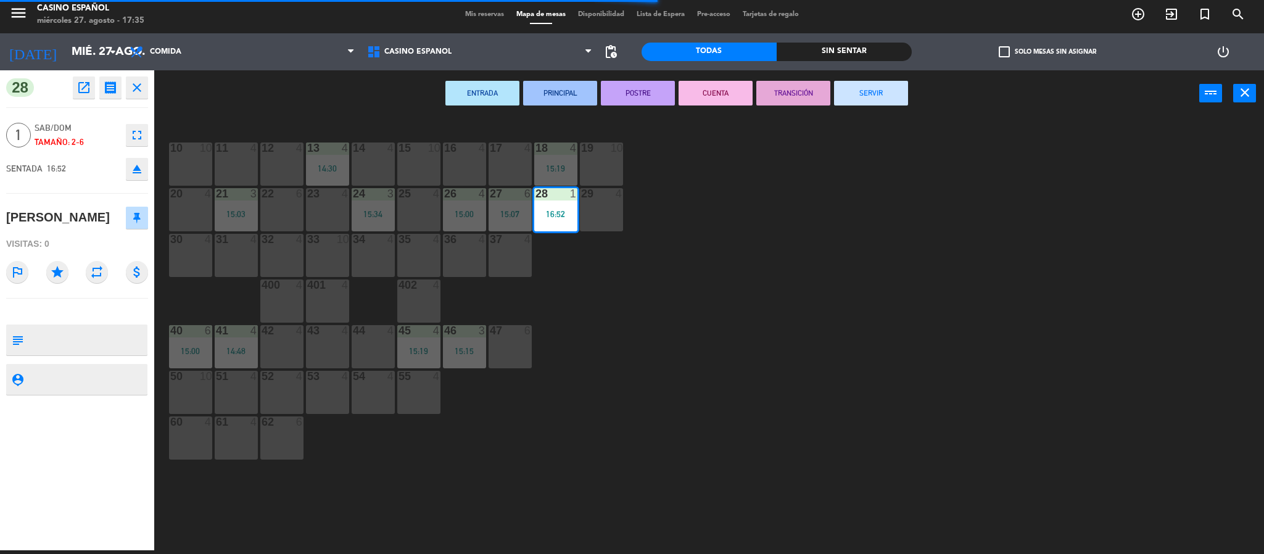
click at [859, 95] on button "SERVIR" at bounding box center [871, 93] width 74 height 25
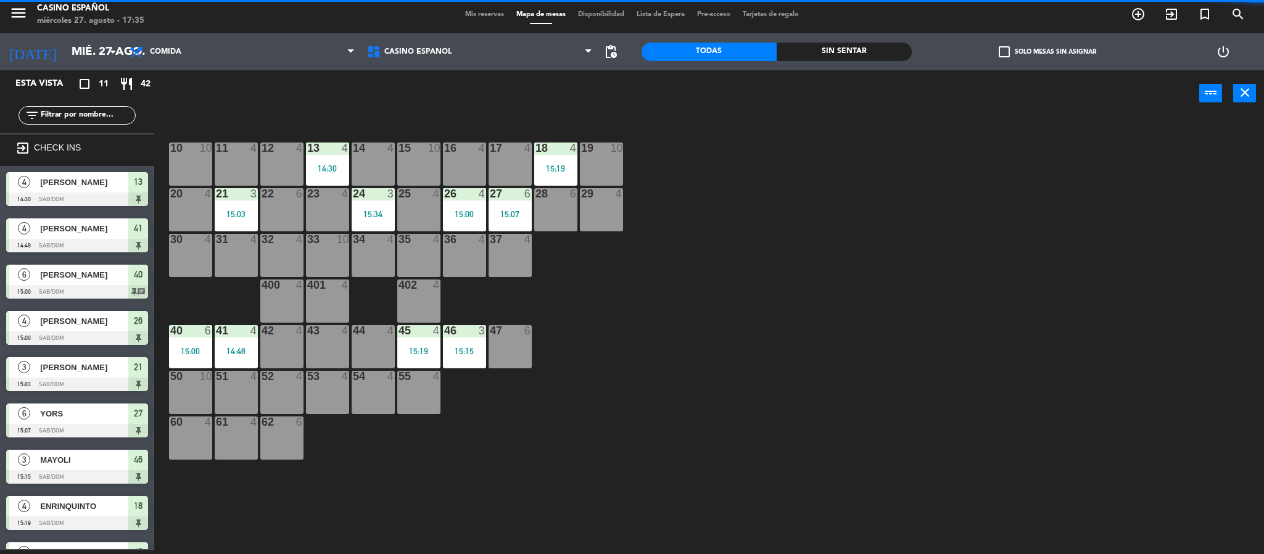
scroll to position [126, 0]
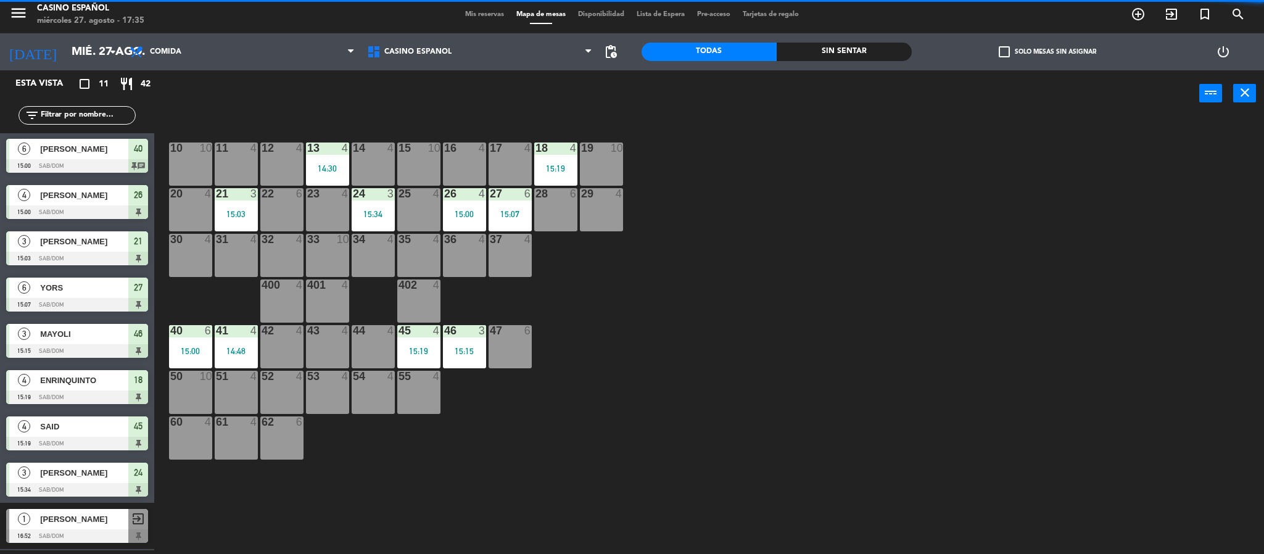
click at [569, 163] on div "15:19" at bounding box center [555, 167] width 43 height 9
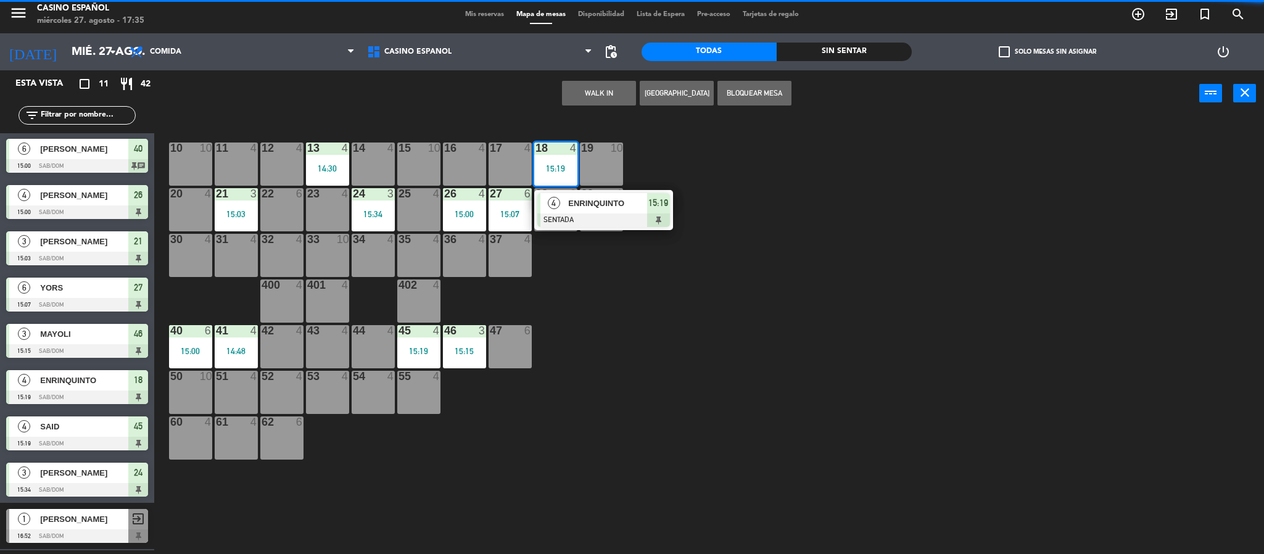
click at [576, 215] on div at bounding box center [603, 220] width 133 height 14
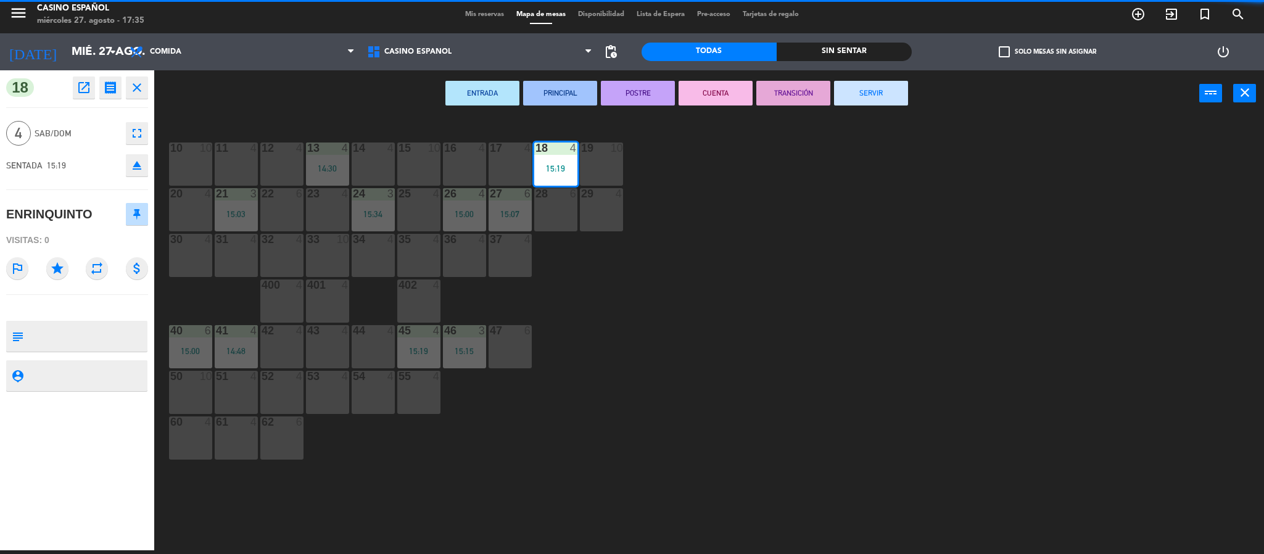
click at [865, 88] on button "SERVIR" at bounding box center [871, 93] width 74 height 25
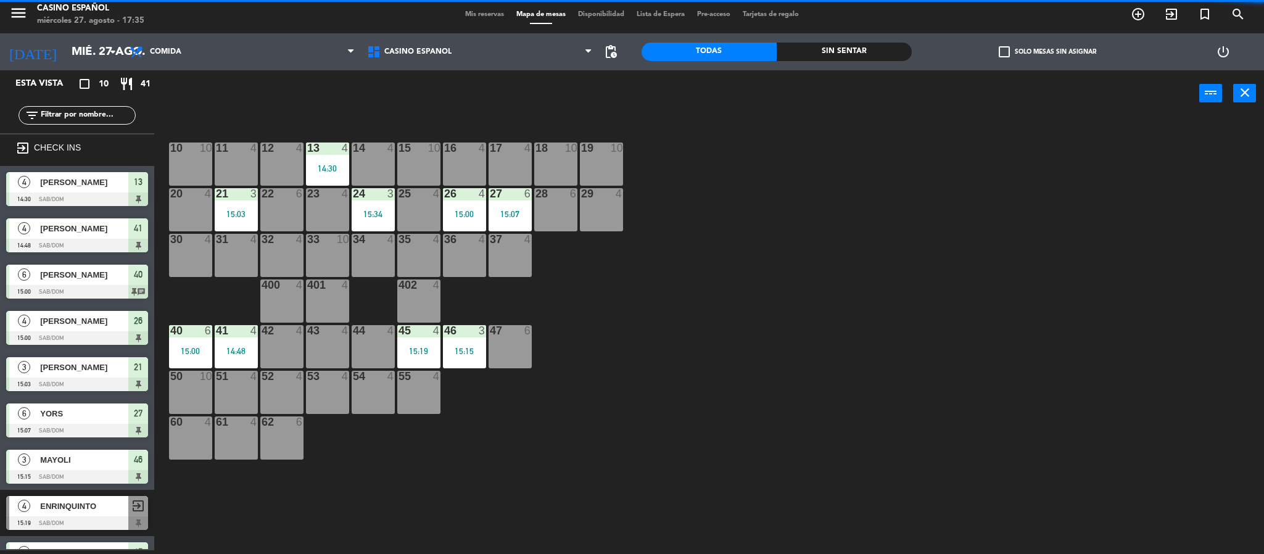
scroll to position [39, 0]
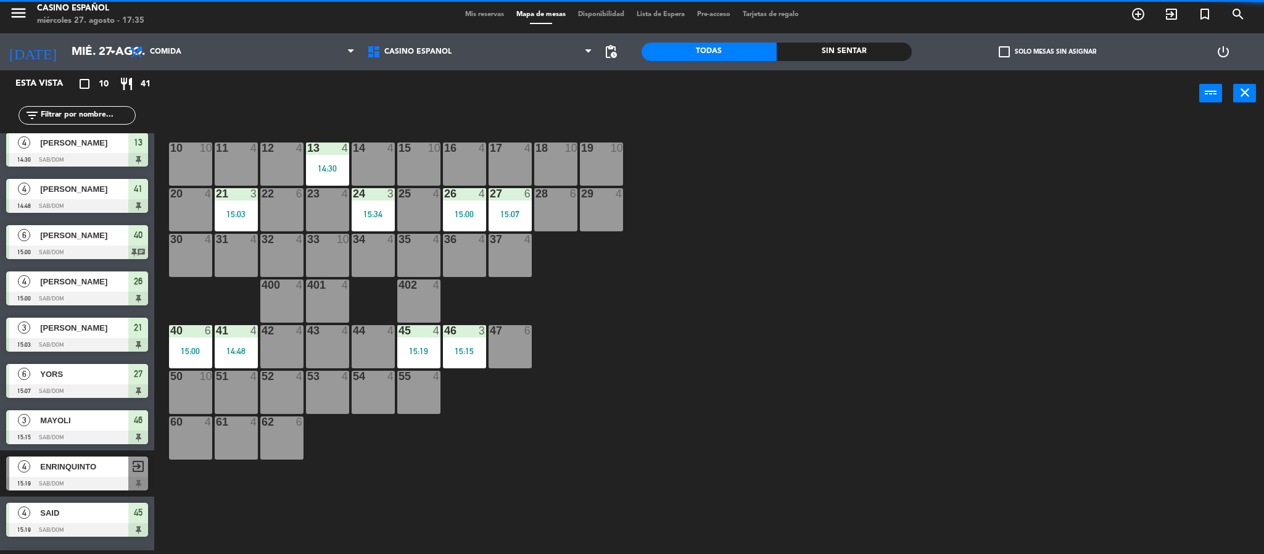
click at [491, 226] on div "27 6 15:07" at bounding box center [510, 209] width 43 height 43
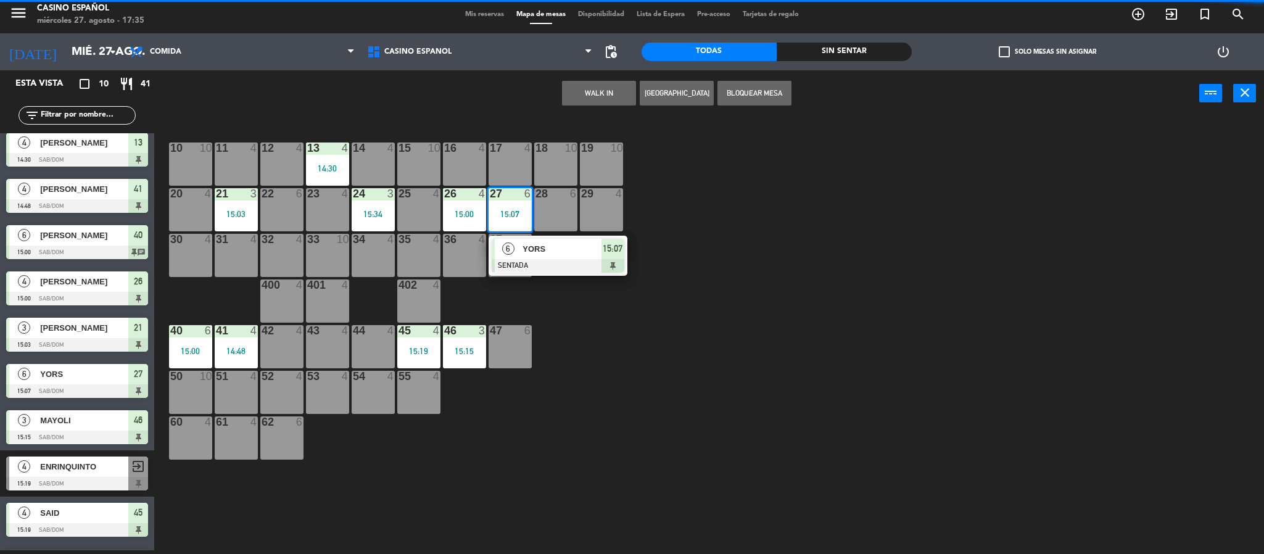
click at [544, 255] on span "YORS" at bounding box center [561, 248] width 79 height 13
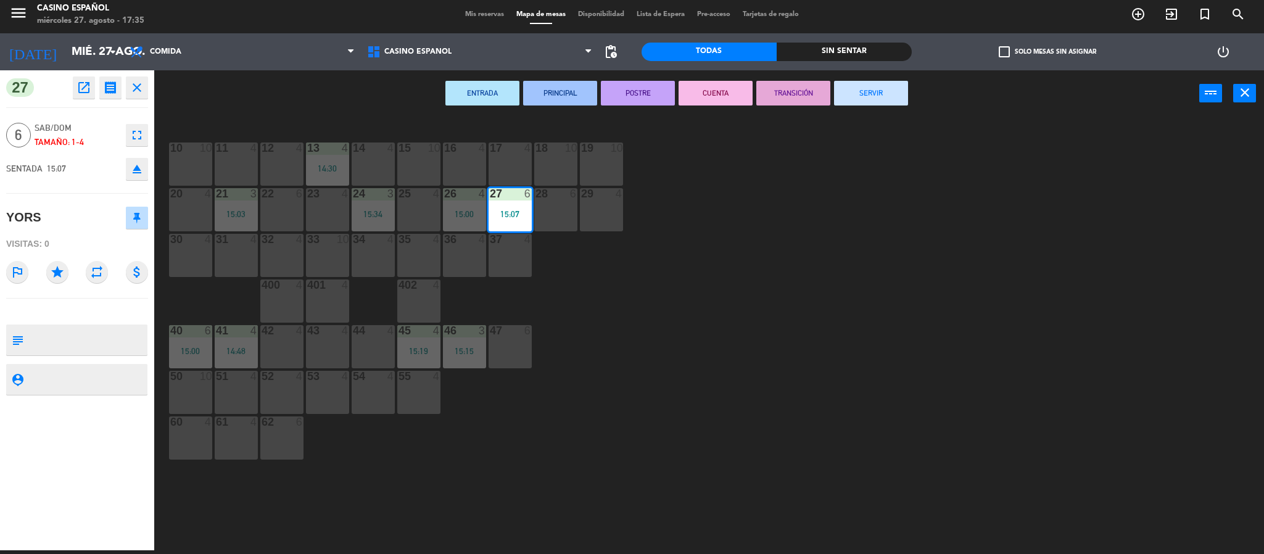
click at [850, 93] on button "SERVIR" at bounding box center [871, 93] width 74 height 25
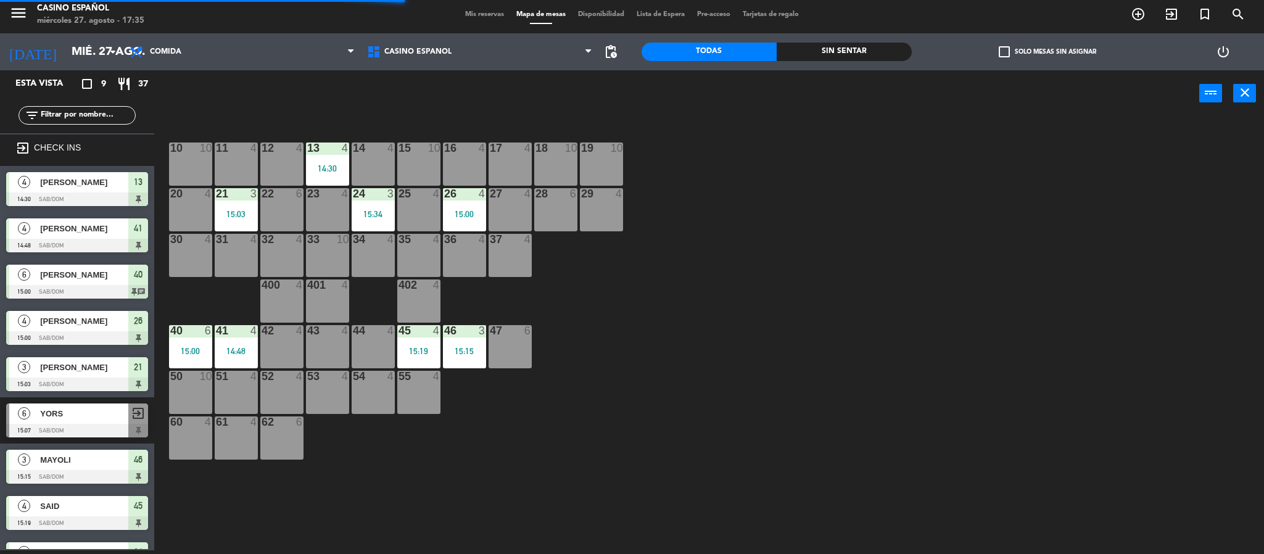
click at [477, 215] on div "15:00" at bounding box center [464, 214] width 43 height 9
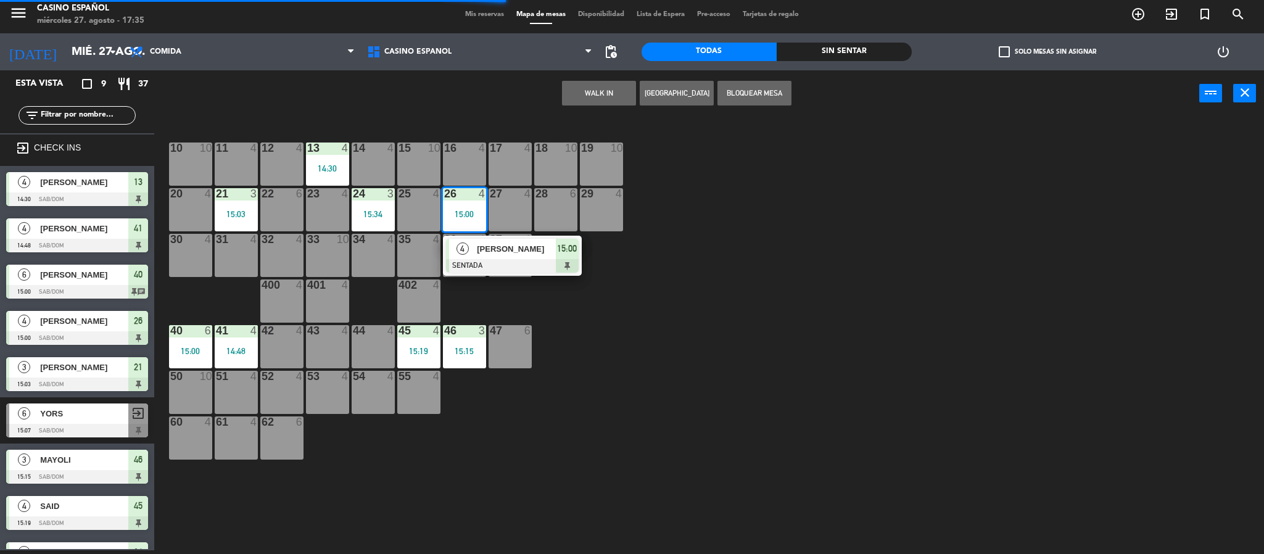
click at [502, 249] on span "[PERSON_NAME]" at bounding box center [516, 248] width 79 height 13
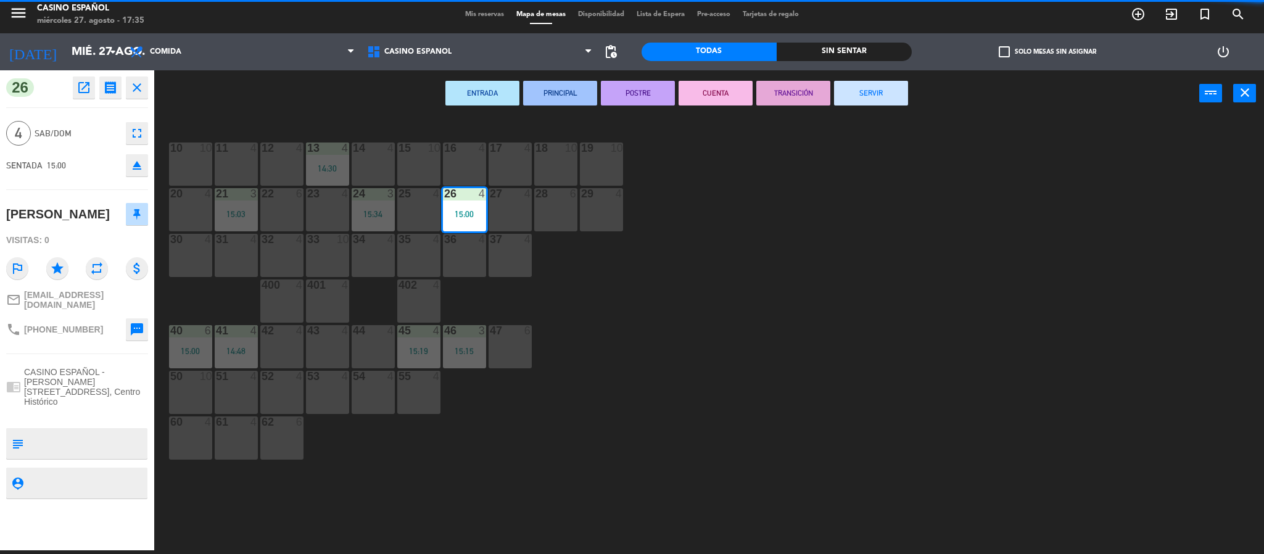
click at [843, 97] on button "SERVIR" at bounding box center [871, 93] width 74 height 25
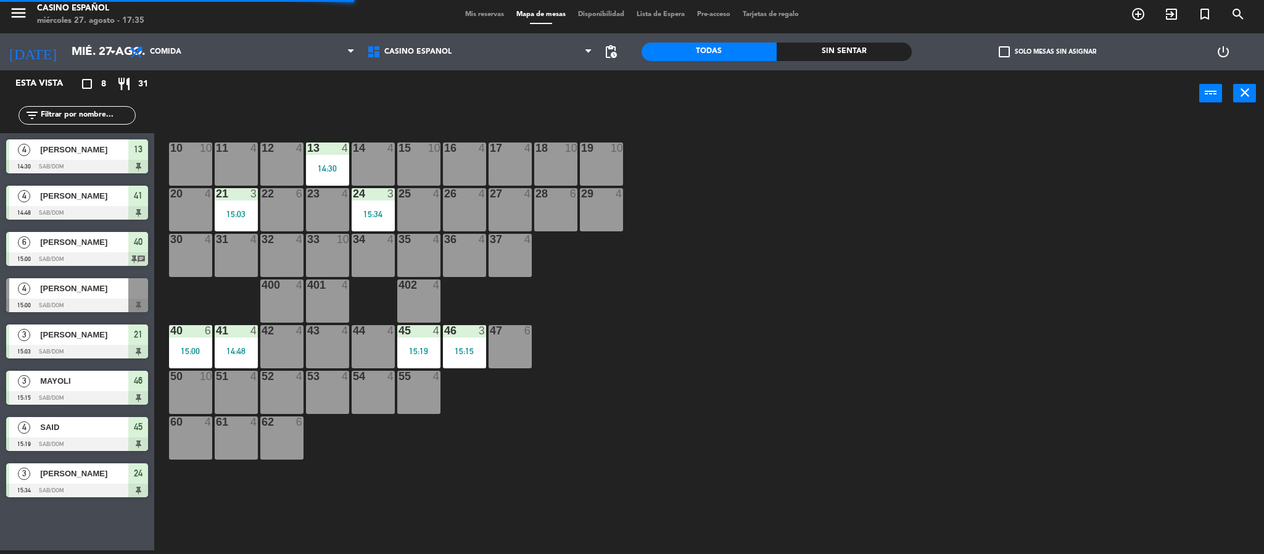
click at [370, 193] on div at bounding box center [373, 193] width 20 height 11
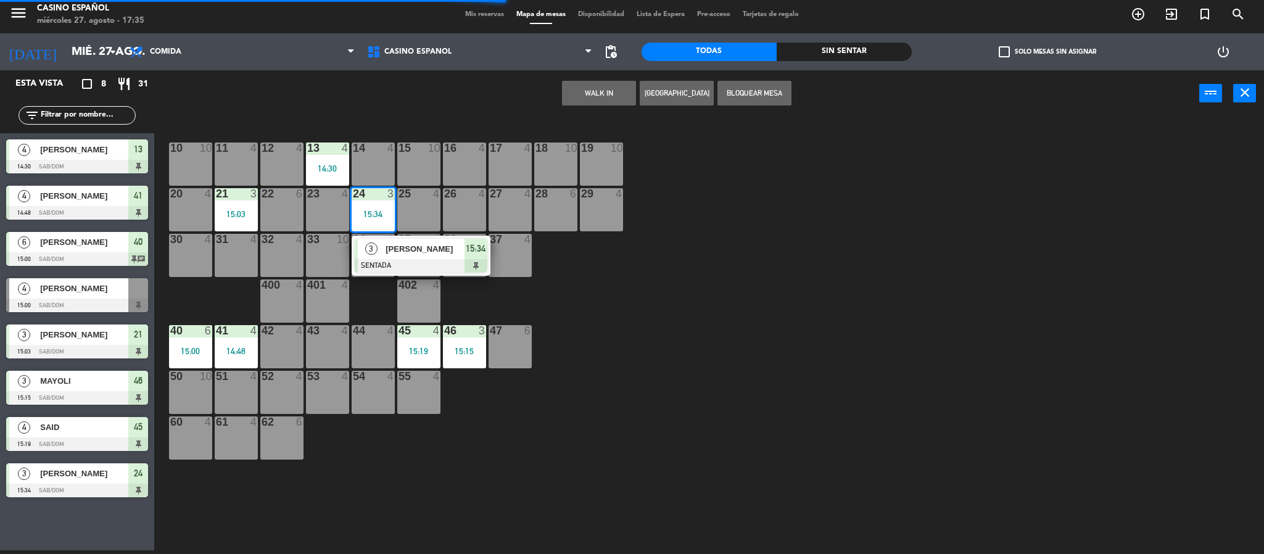
click at [389, 245] on span "[PERSON_NAME]" at bounding box center [425, 248] width 79 height 13
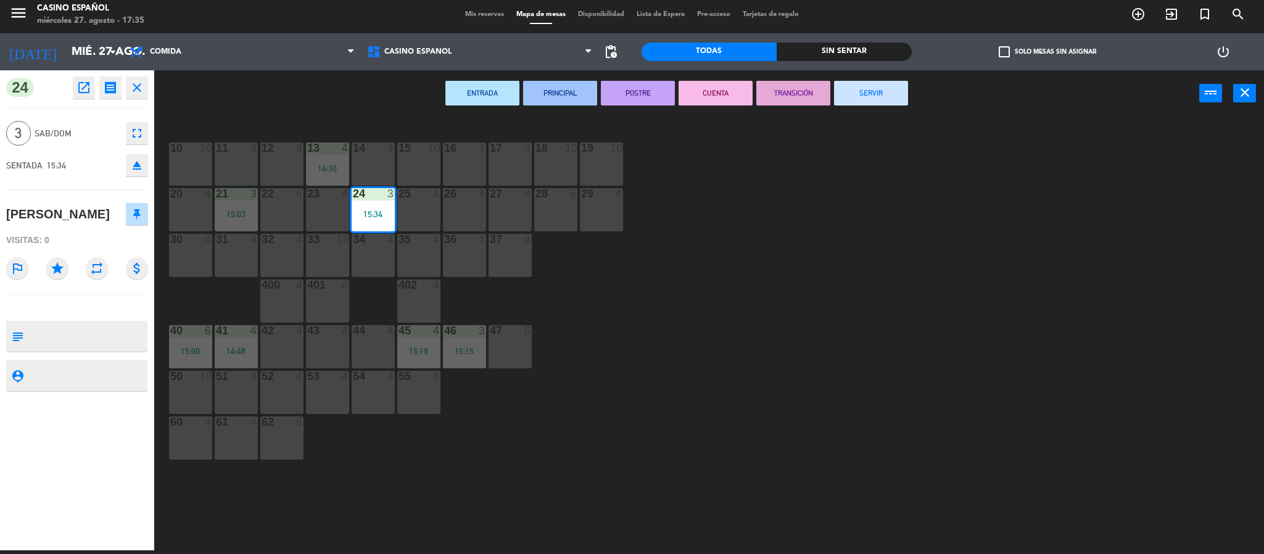
click at [841, 91] on button "SERVIR" at bounding box center [871, 93] width 74 height 25
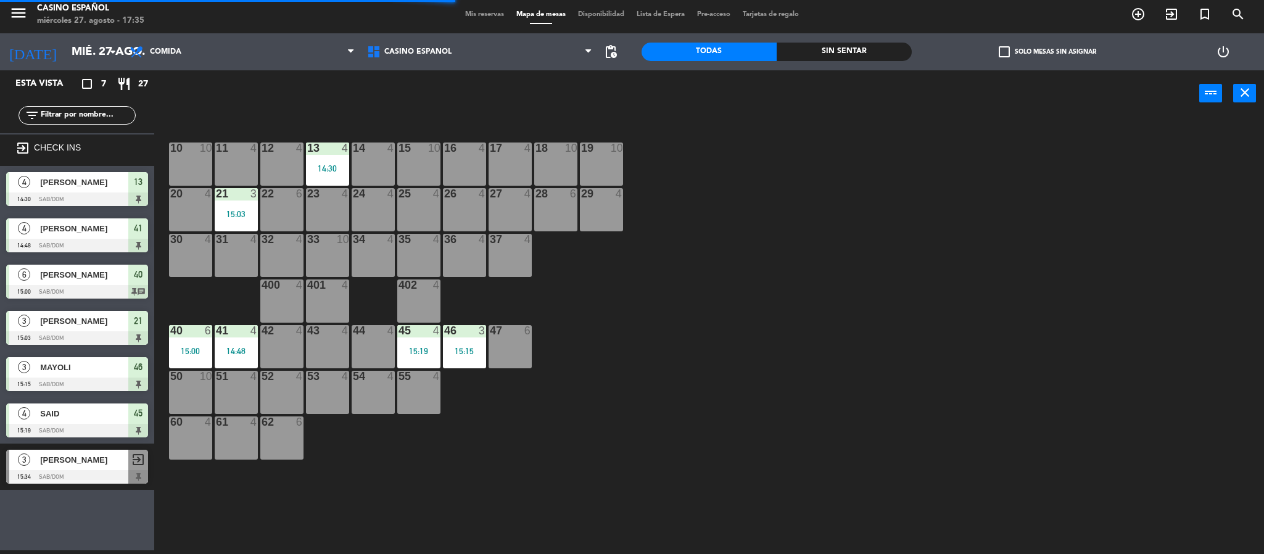
click at [476, 15] on span "Mis reservas" at bounding box center [484, 14] width 51 height 7
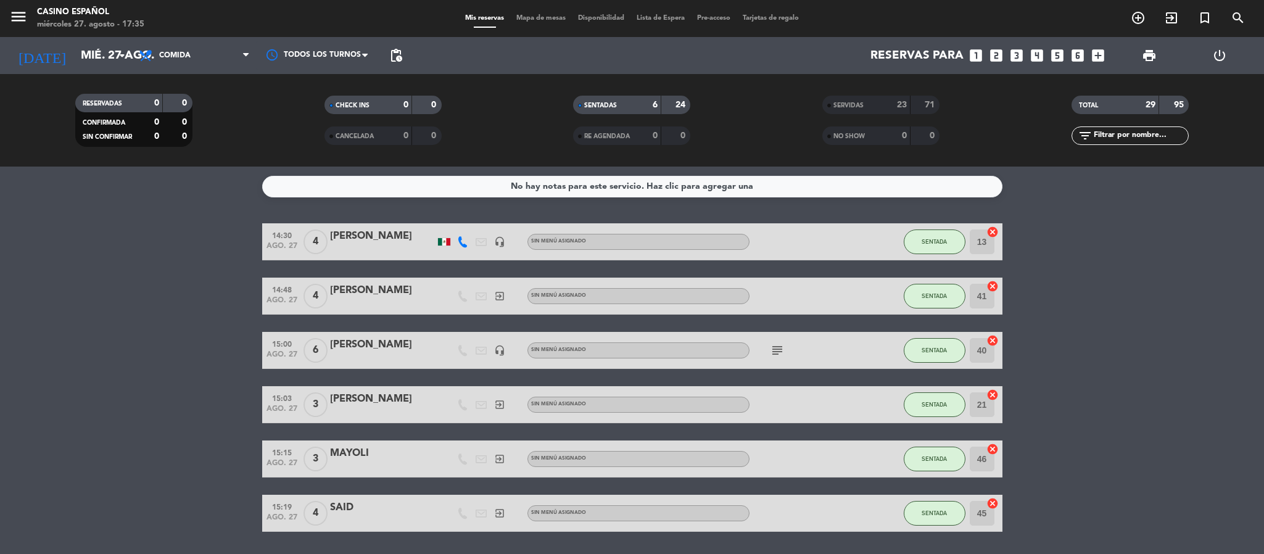
click at [920, 102] on div "71" at bounding box center [925, 105] width 23 height 14
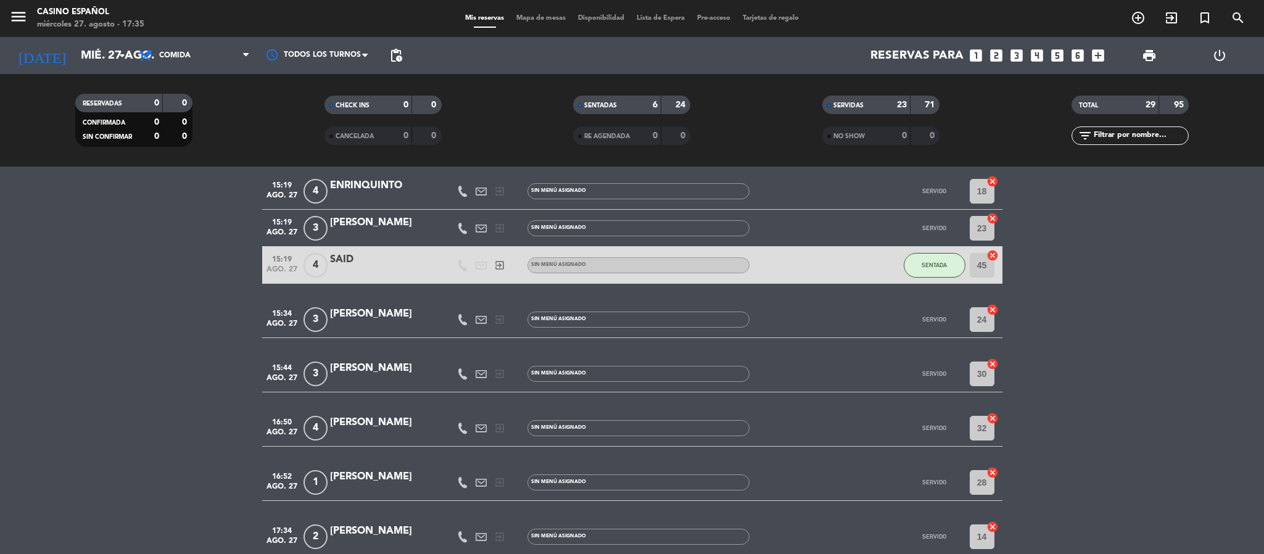
scroll to position [1110, 0]
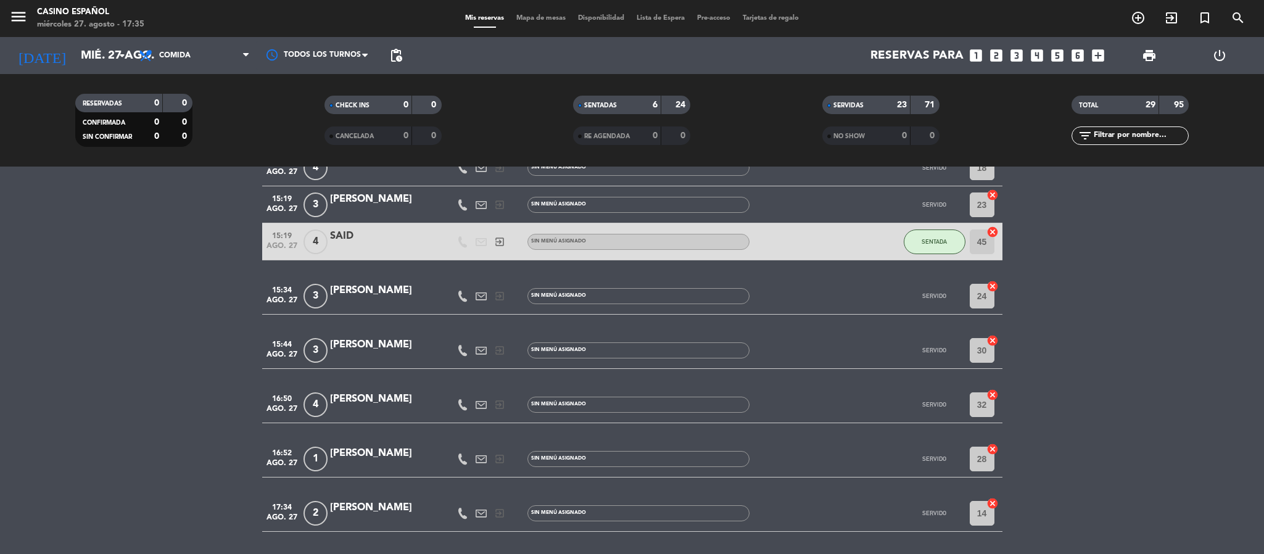
click at [545, 20] on span "Mapa de mesas" at bounding box center [541, 18] width 62 height 7
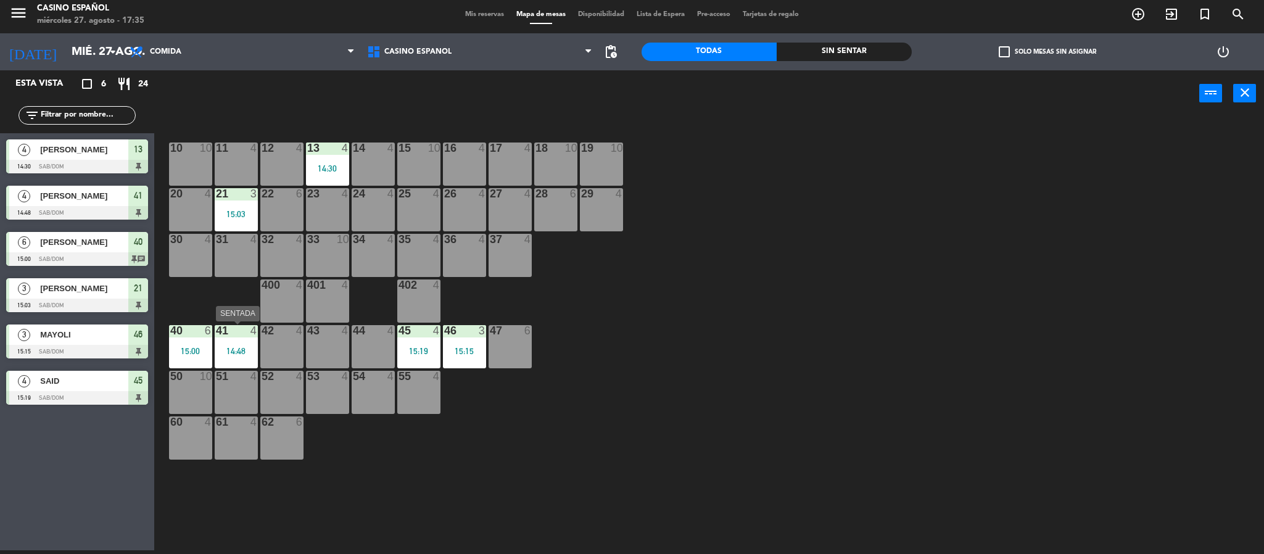
click at [223, 353] on div "14:48" at bounding box center [236, 351] width 43 height 9
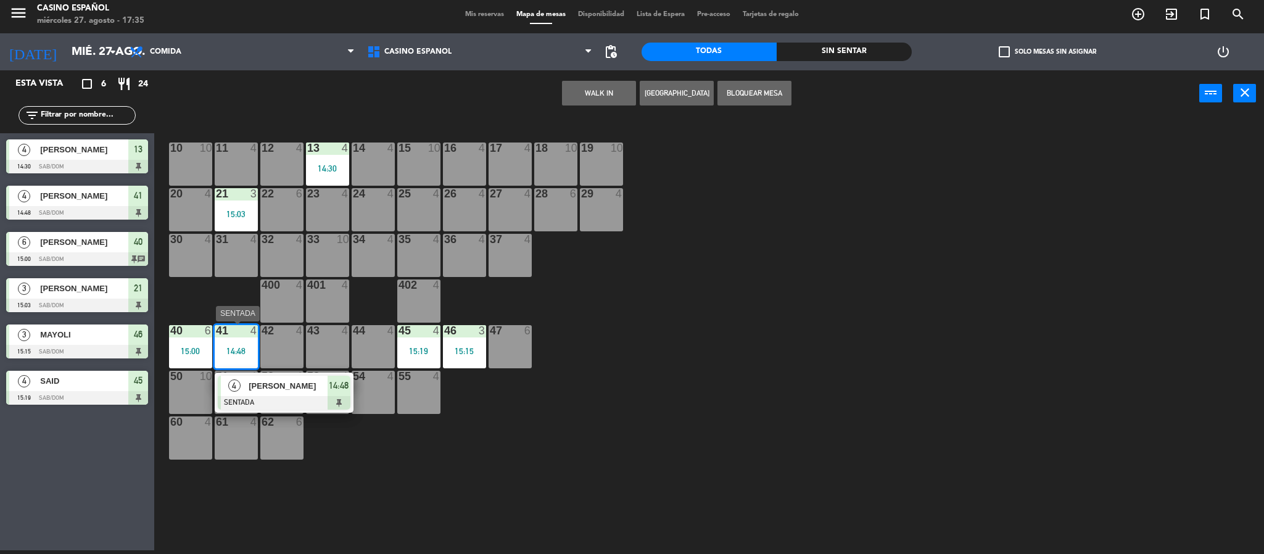
click at [294, 387] on span "[PERSON_NAME]" at bounding box center [288, 385] width 79 height 13
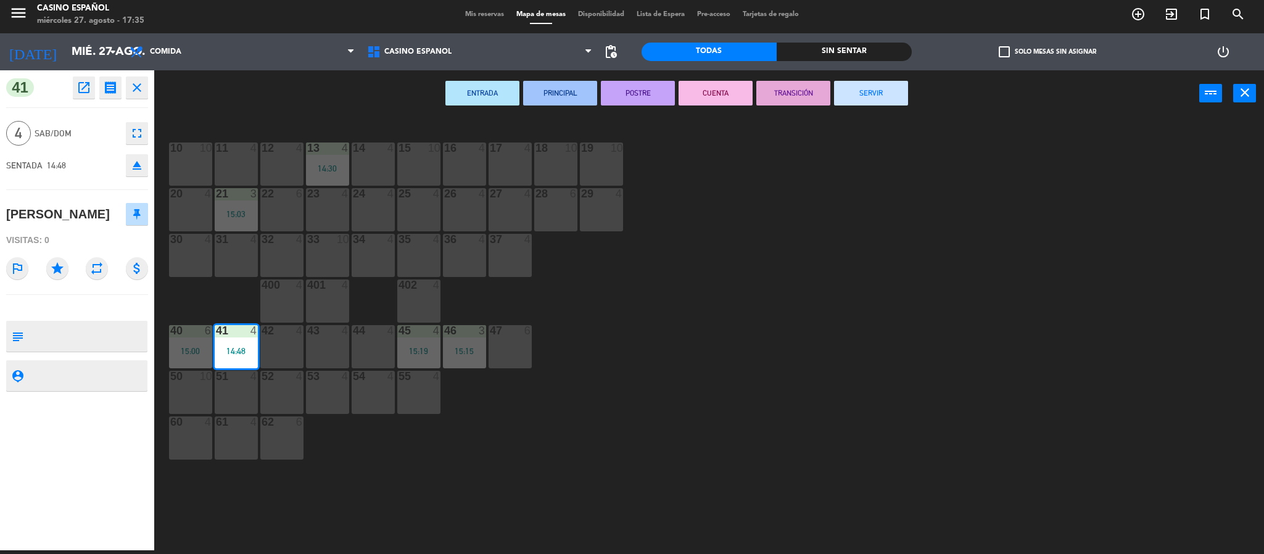
click at [873, 99] on button "SERVIR" at bounding box center [871, 93] width 74 height 25
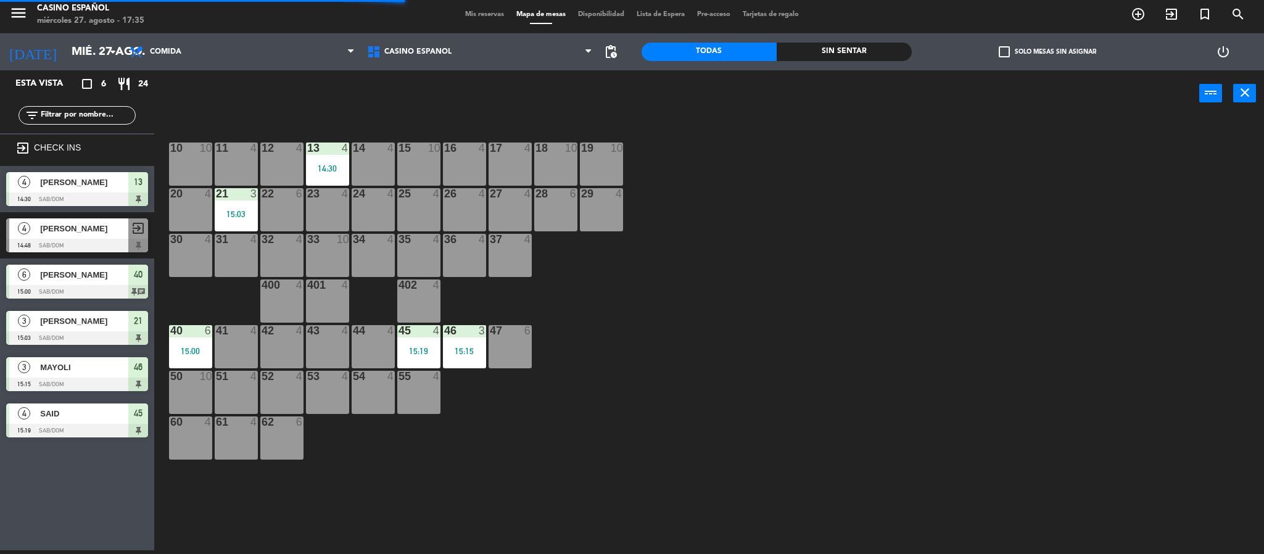
click at [241, 211] on div "15:03" at bounding box center [236, 214] width 43 height 9
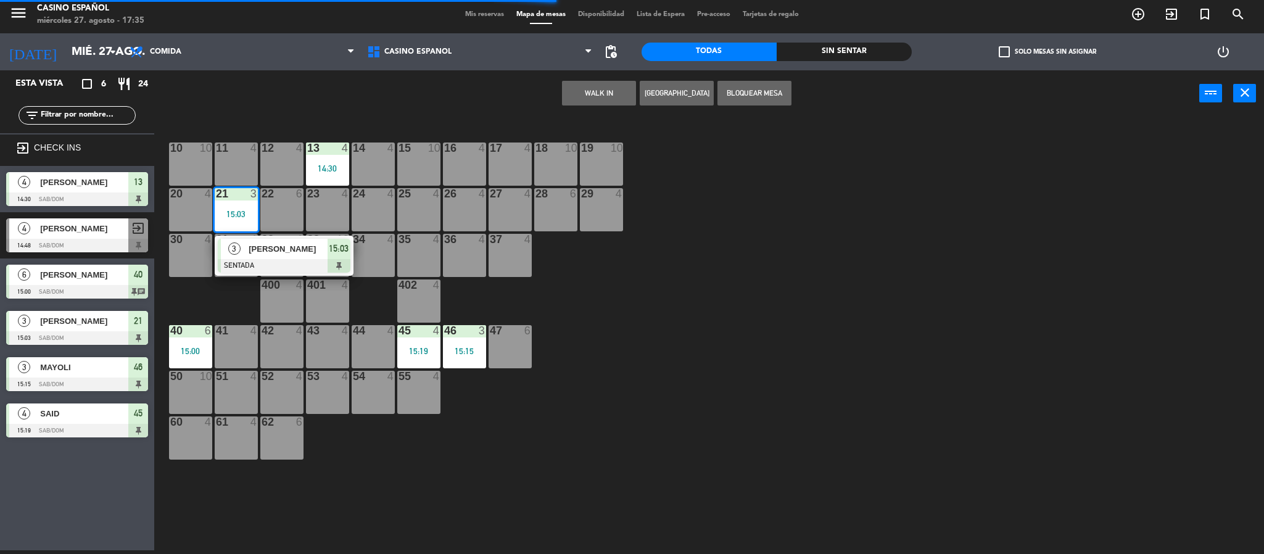
click at [271, 246] on span "[PERSON_NAME]" at bounding box center [288, 248] width 79 height 13
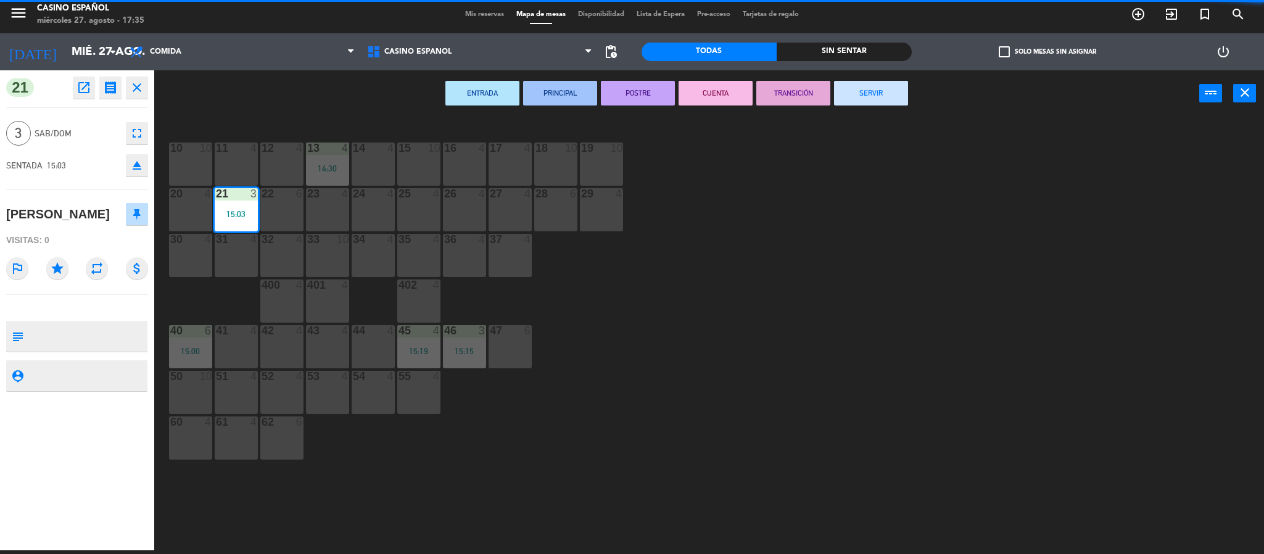
click at [873, 88] on button "SERVIR" at bounding box center [871, 93] width 74 height 25
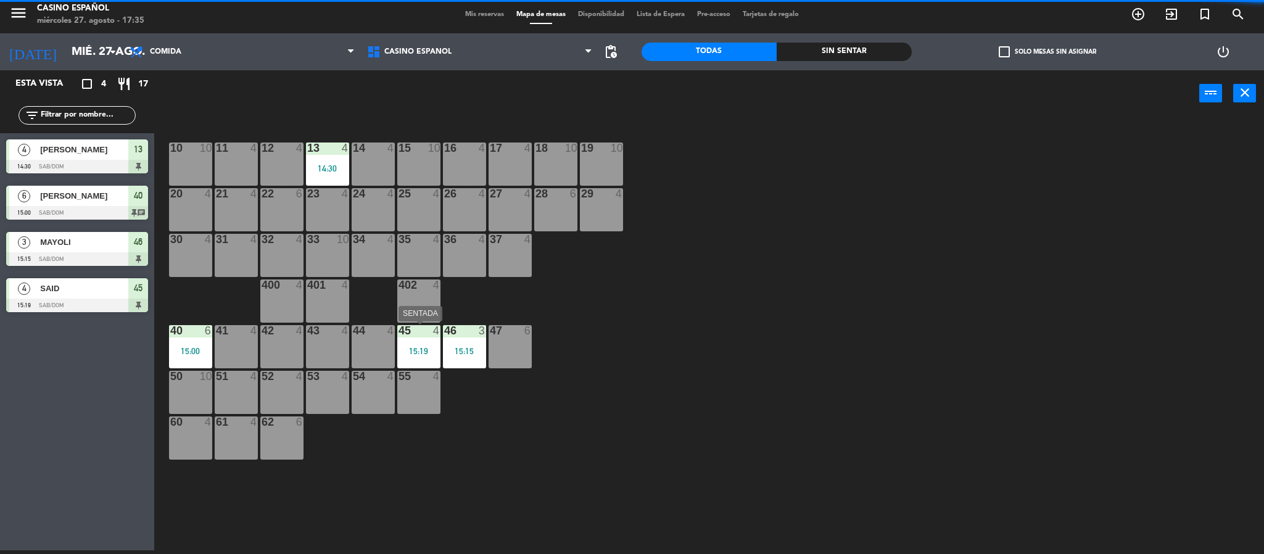
click at [417, 358] on div "45 4 15:19" at bounding box center [418, 346] width 43 height 43
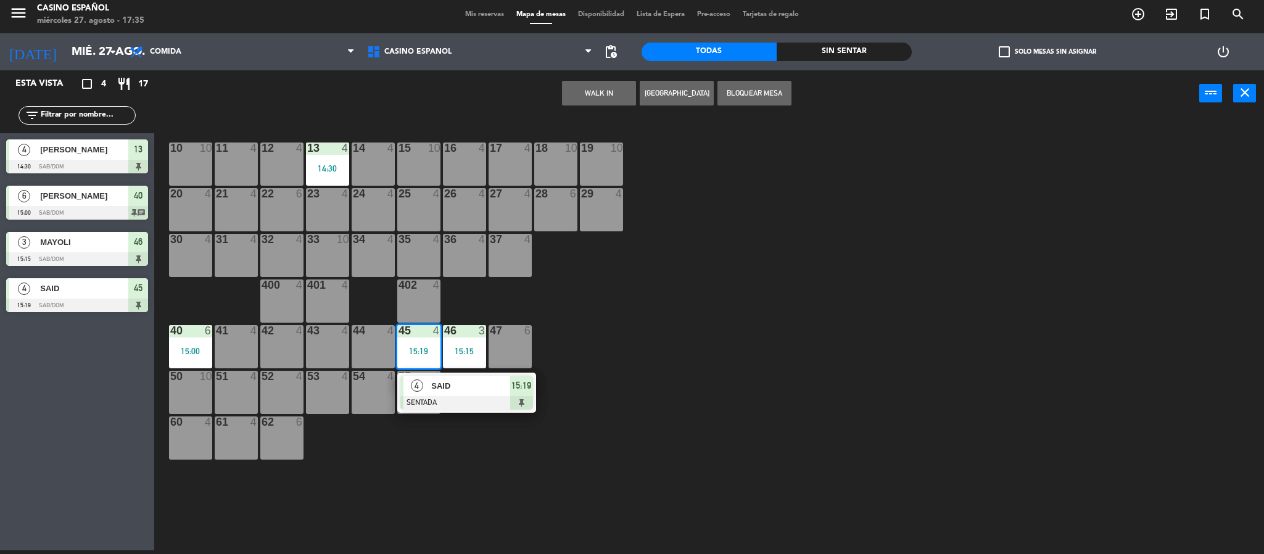
click at [452, 390] on div "4 SAID SENTADA 15:19" at bounding box center [466, 393] width 157 height 40
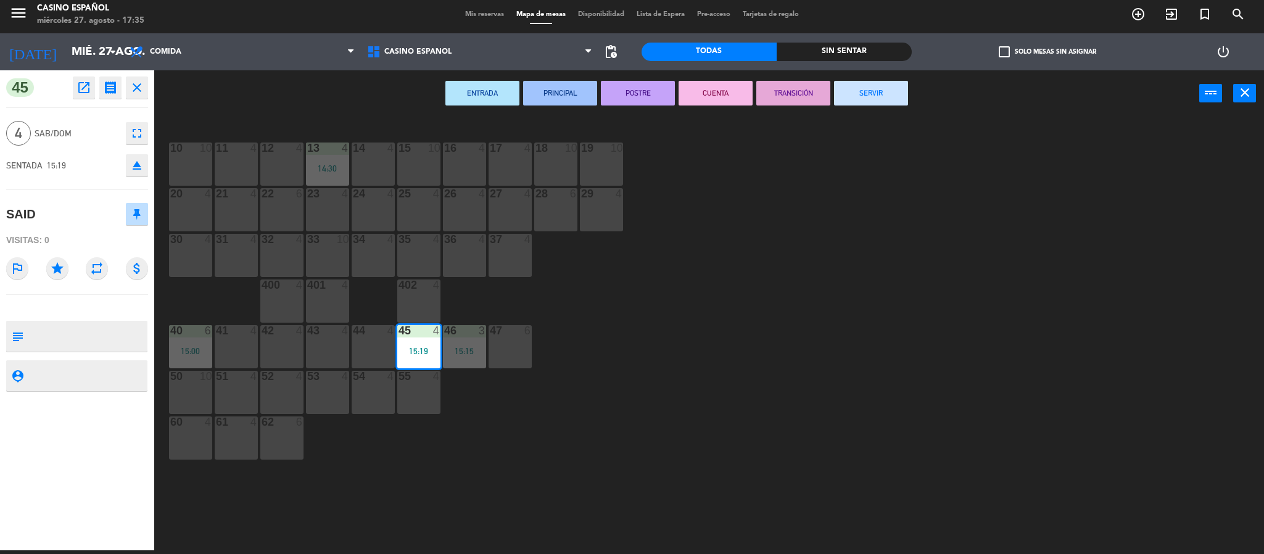
click at [885, 96] on button "SERVIR" at bounding box center [871, 93] width 74 height 25
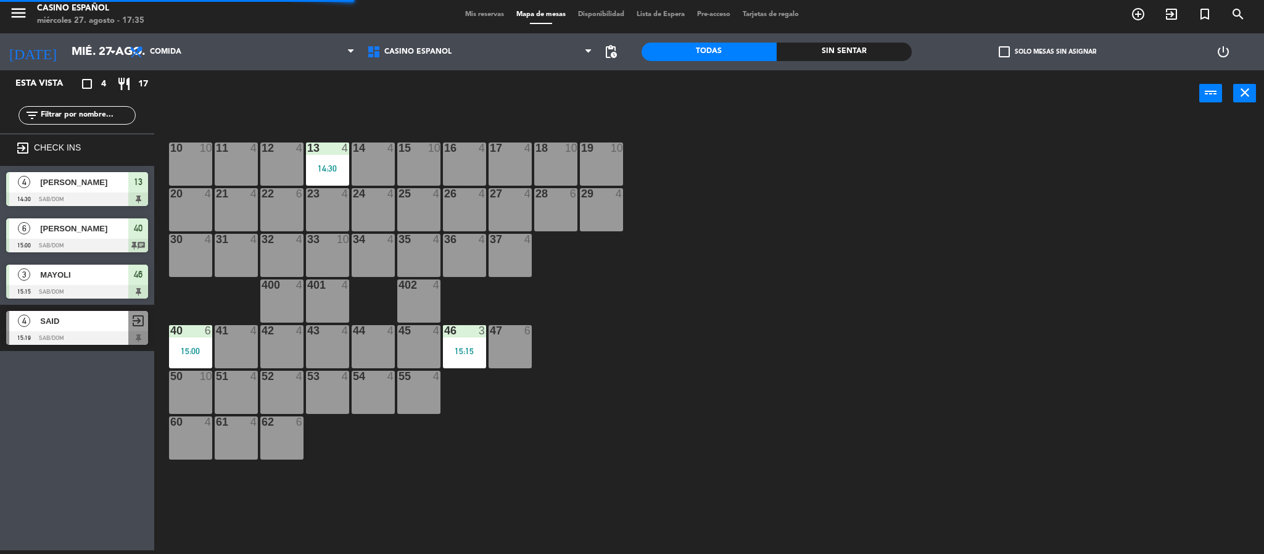
click at [460, 352] on div "15:15" at bounding box center [464, 351] width 43 height 9
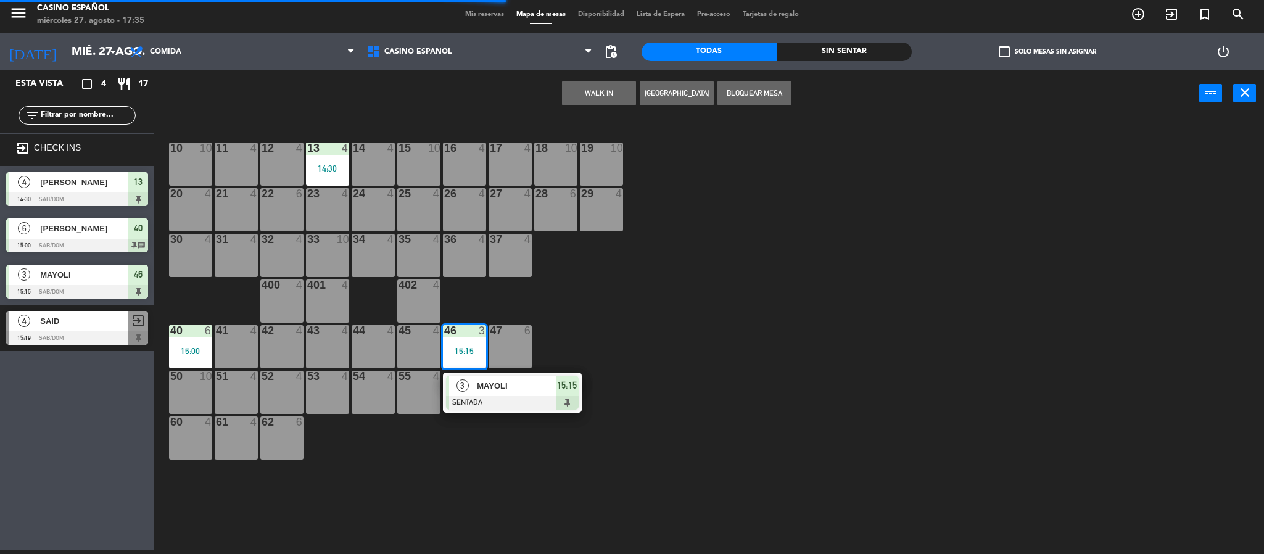
click at [513, 397] on div at bounding box center [512, 403] width 133 height 14
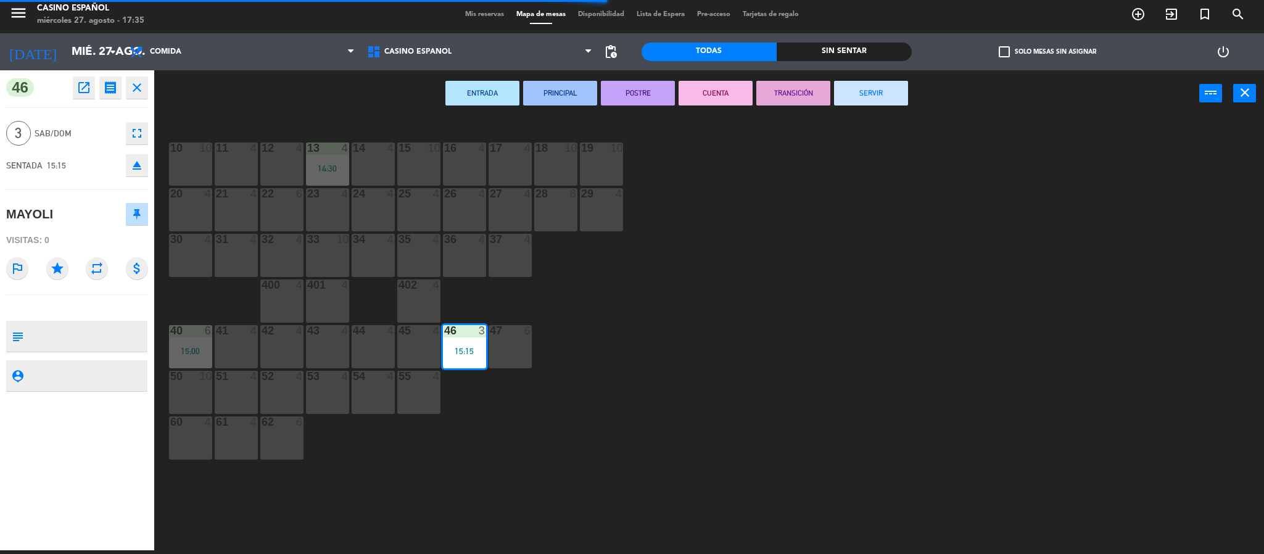
click at [872, 85] on button "SERVIR" at bounding box center [871, 93] width 74 height 25
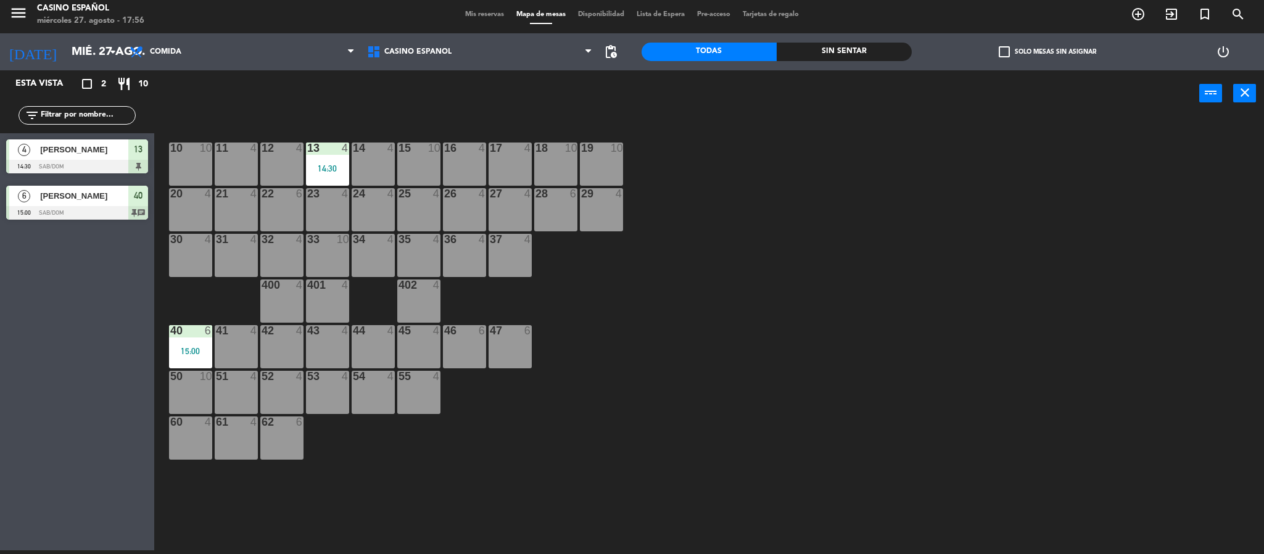
click at [83, 36] on div "[DATE] [DATE] arrow_drop_down" at bounding box center [61, 51] width 123 height 37
click at [83, 52] on input "mié. 27 ago." at bounding box center [139, 52] width 149 height 26
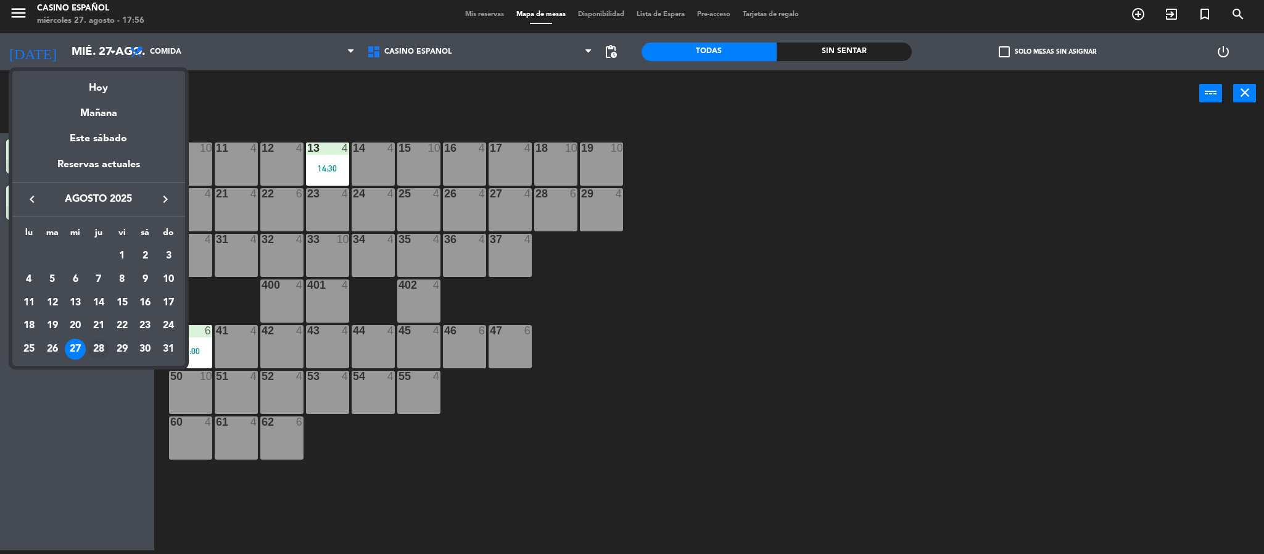
click at [101, 349] on div "28" at bounding box center [98, 349] width 21 height 21
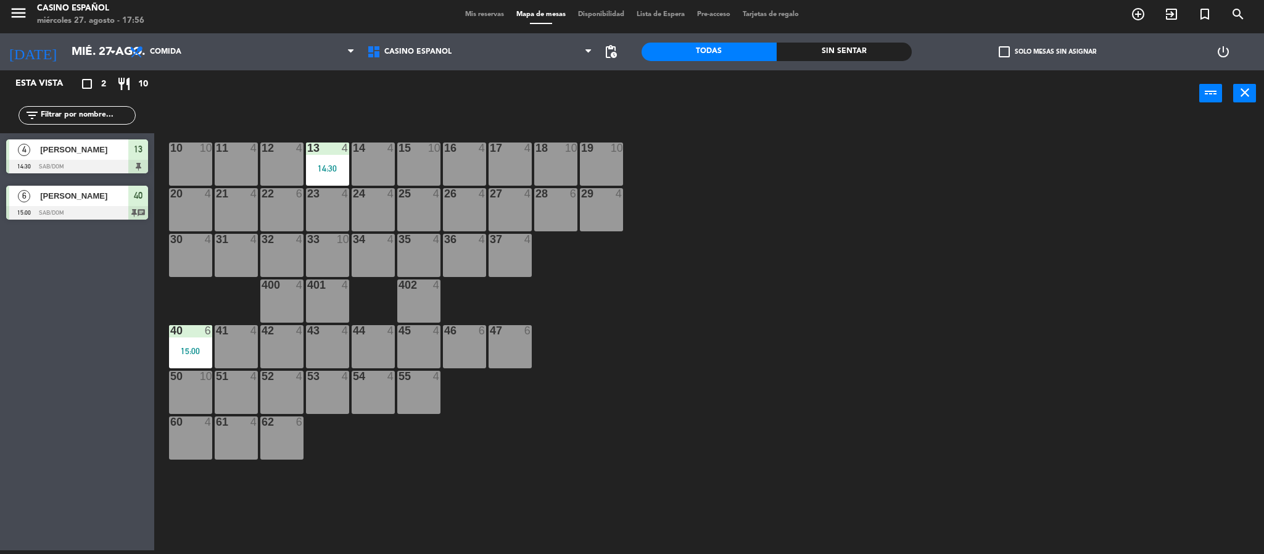
type input "jue. 28 ago."
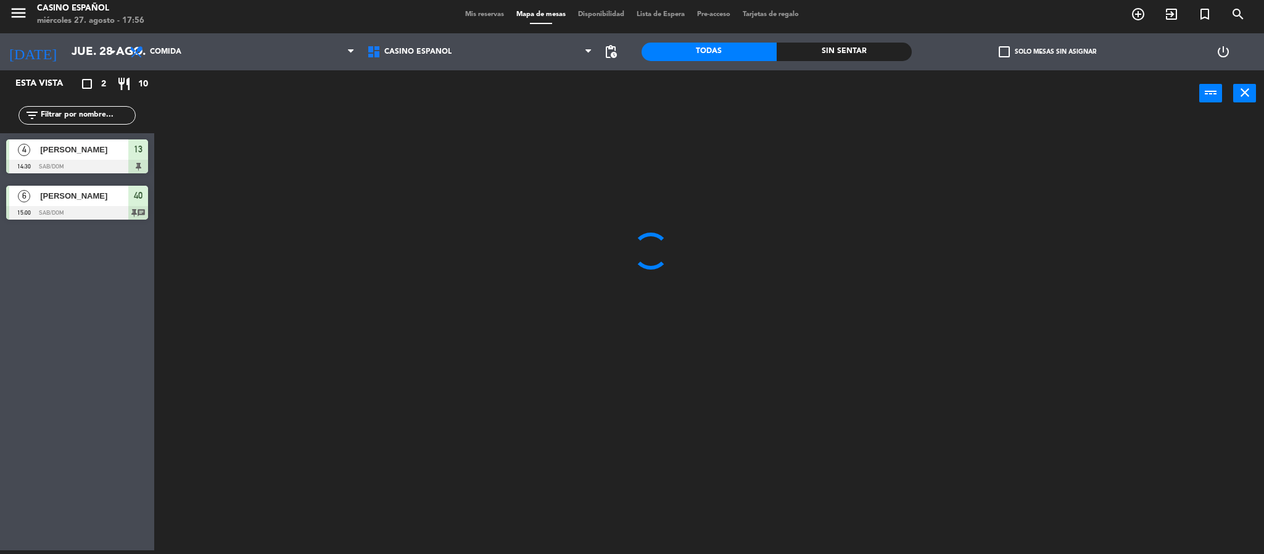
click at [461, 11] on span "Mis reservas" at bounding box center [484, 14] width 51 height 7
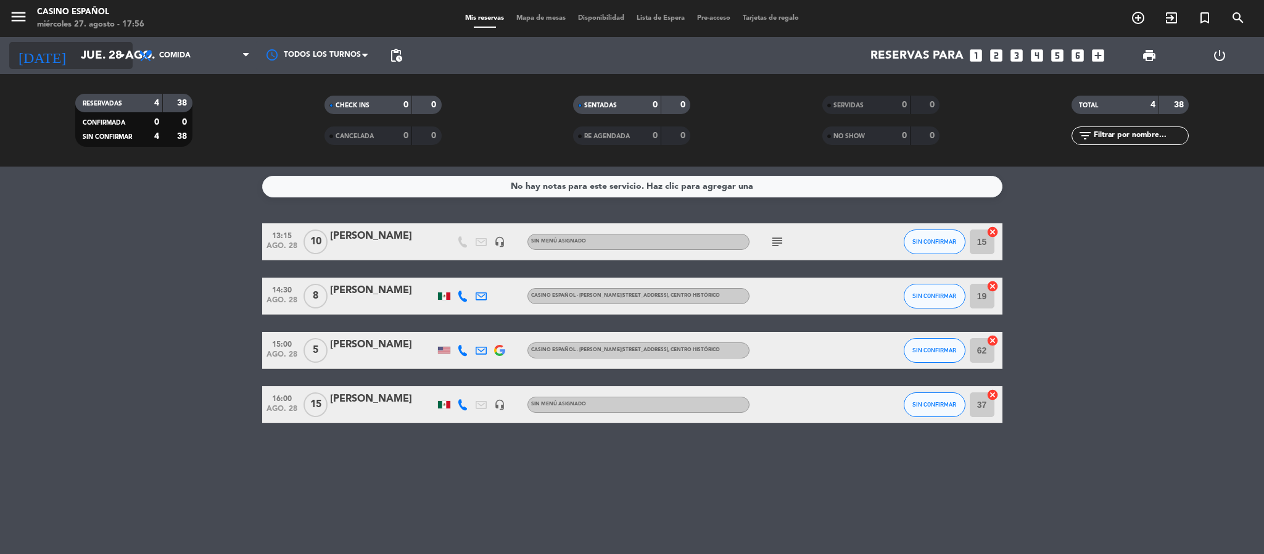
click at [75, 56] on input "jue. 28 ago." at bounding box center [149, 56] width 149 height 26
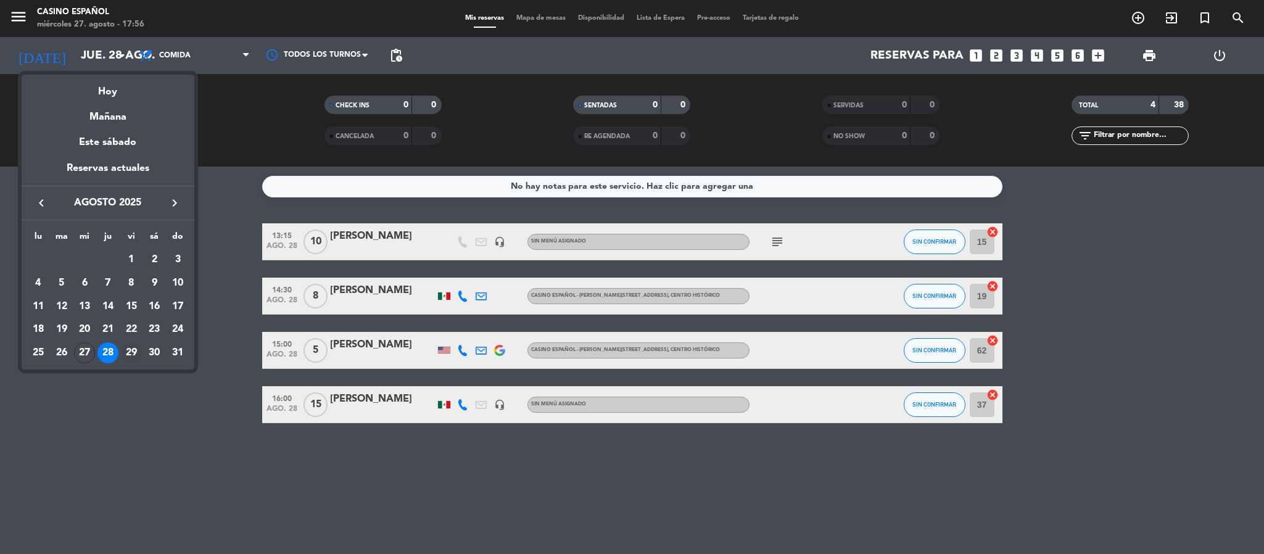
click at [131, 353] on div "29" at bounding box center [131, 352] width 21 height 21
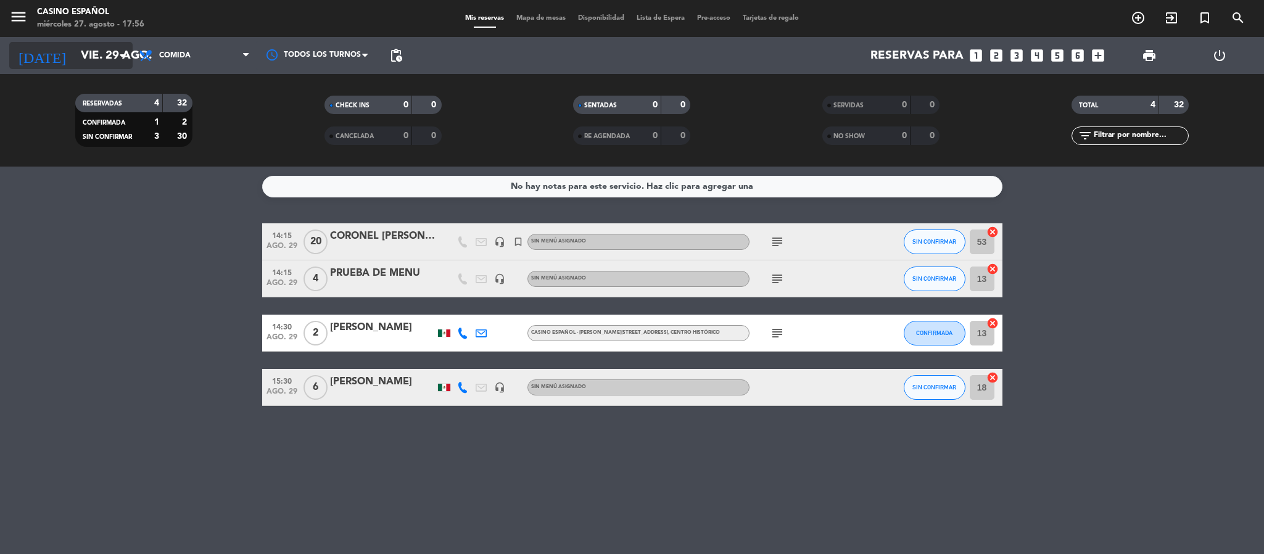
click at [94, 56] on input "vie. 29 ago." at bounding box center [149, 56] width 149 height 26
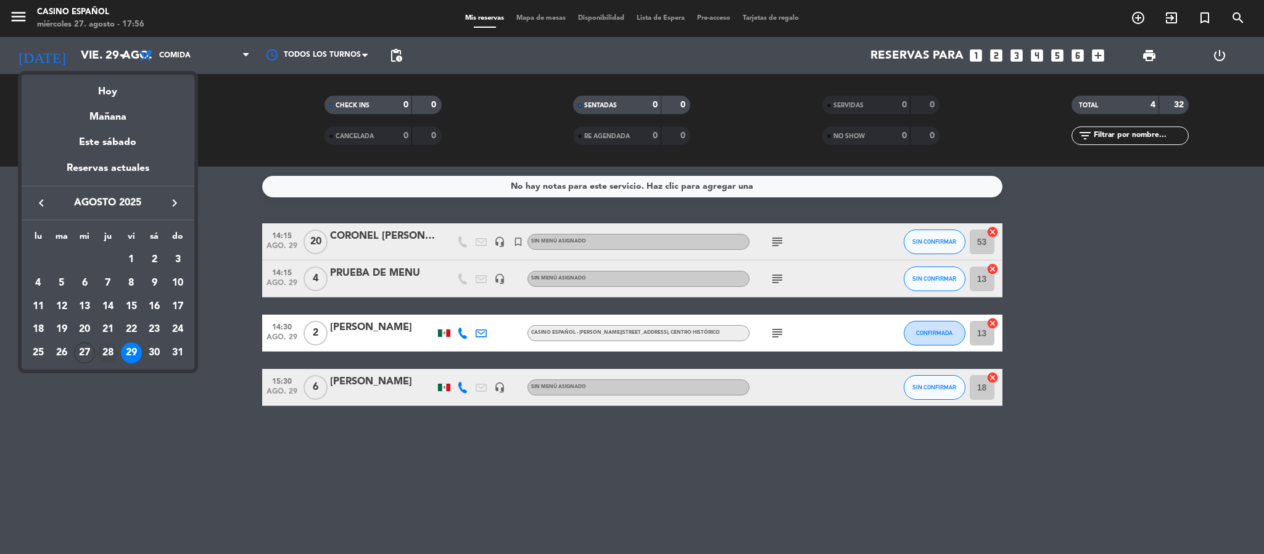
click at [104, 355] on div "28" at bounding box center [107, 352] width 21 height 21
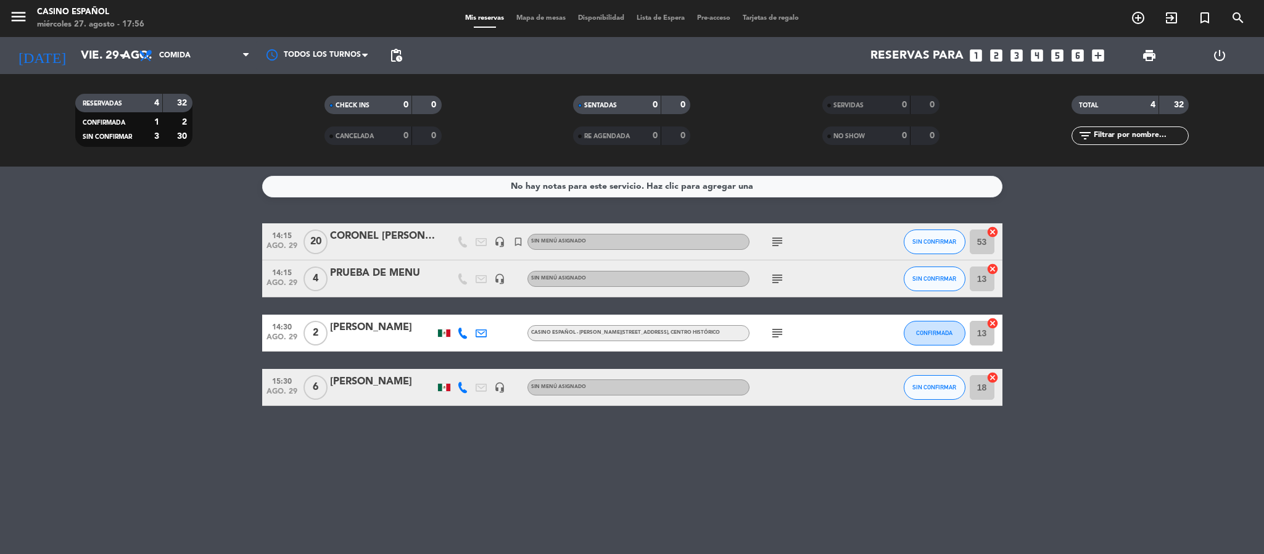
type input "jue. 28 ago."
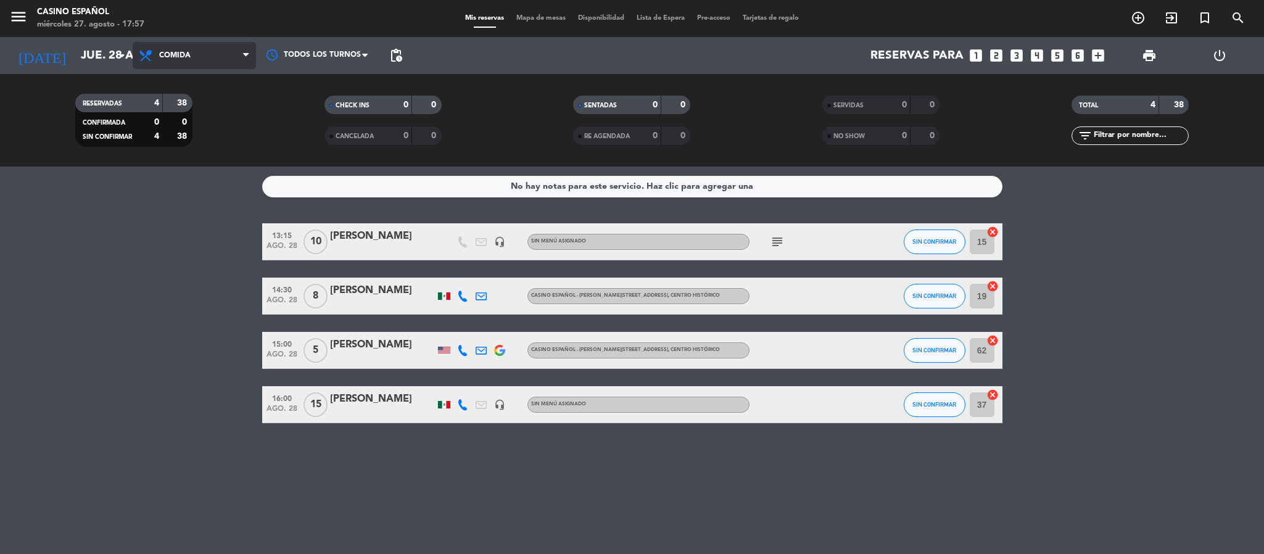
click at [176, 47] on span "Comida" at bounding box center [194, 55] width 123 height 27
click at [175, 106] on div "menu Casino Español [DATE] 27. agosto - 17:57 Mis reservas Mapa de mesas Dispon…" at bounding box center [632, 83] width 1264 height 167
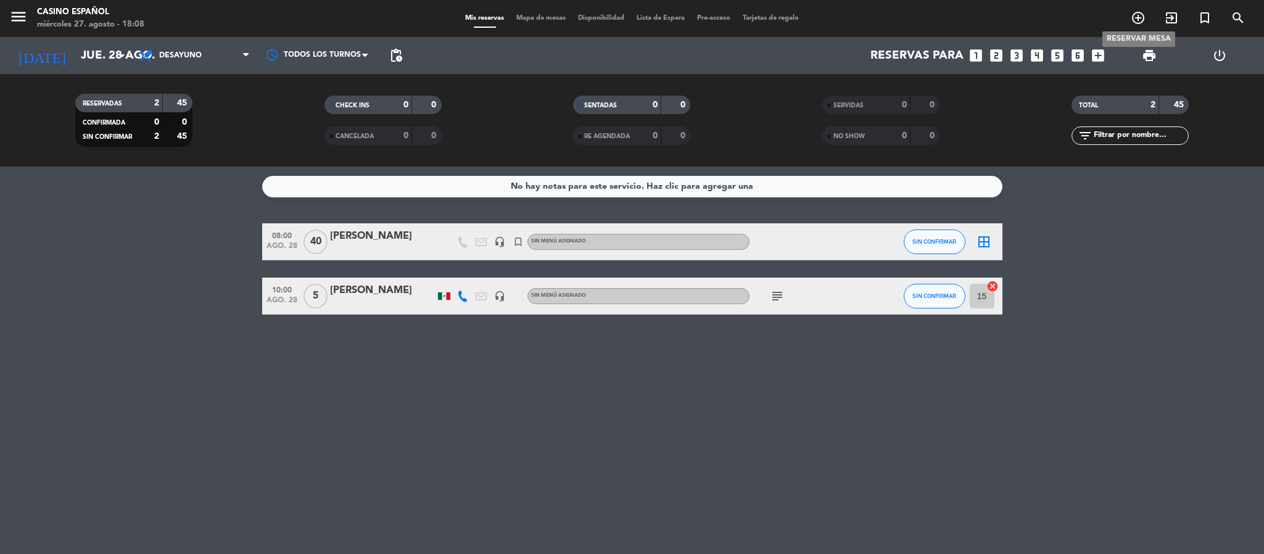
click at [1139, 22] on icon "add_circle_outline" at bounding box center [1138, 17] width 15 height 15
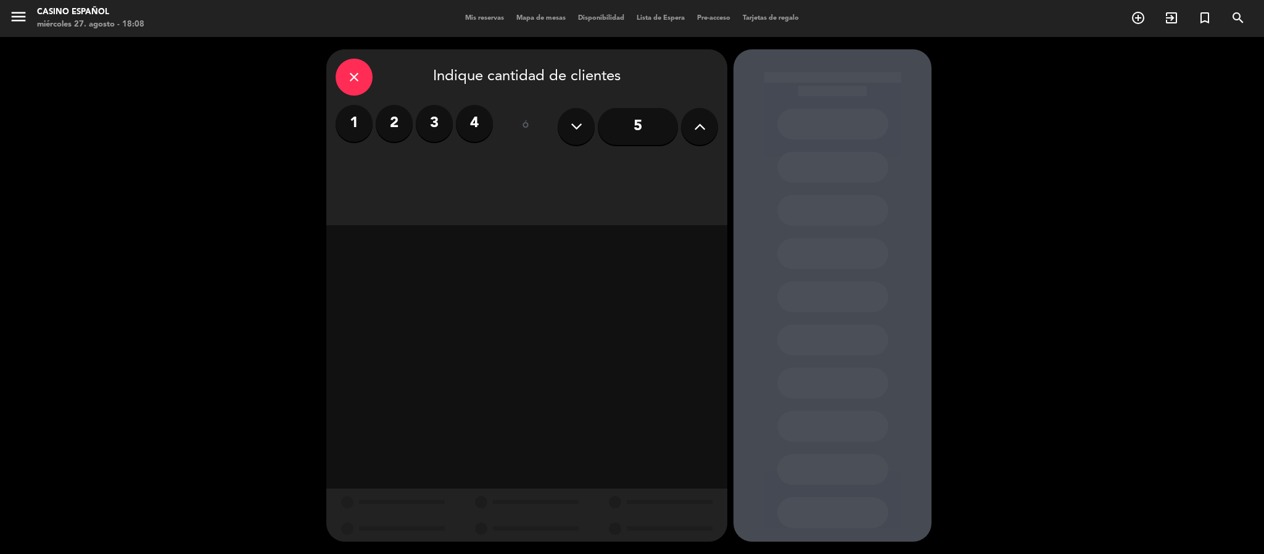
click at [698, 133] on icon at bounding box center [700, 126] width 12 height 19
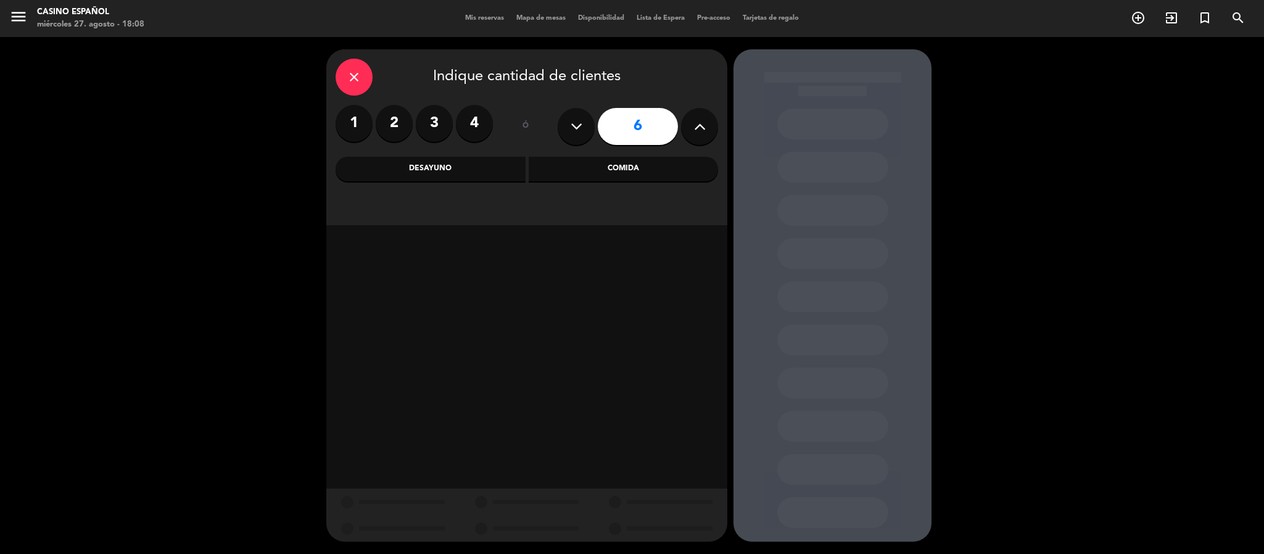
click at [410, 176] on div "Desayuno" at bounding box center [431, 169] width 190 height 25
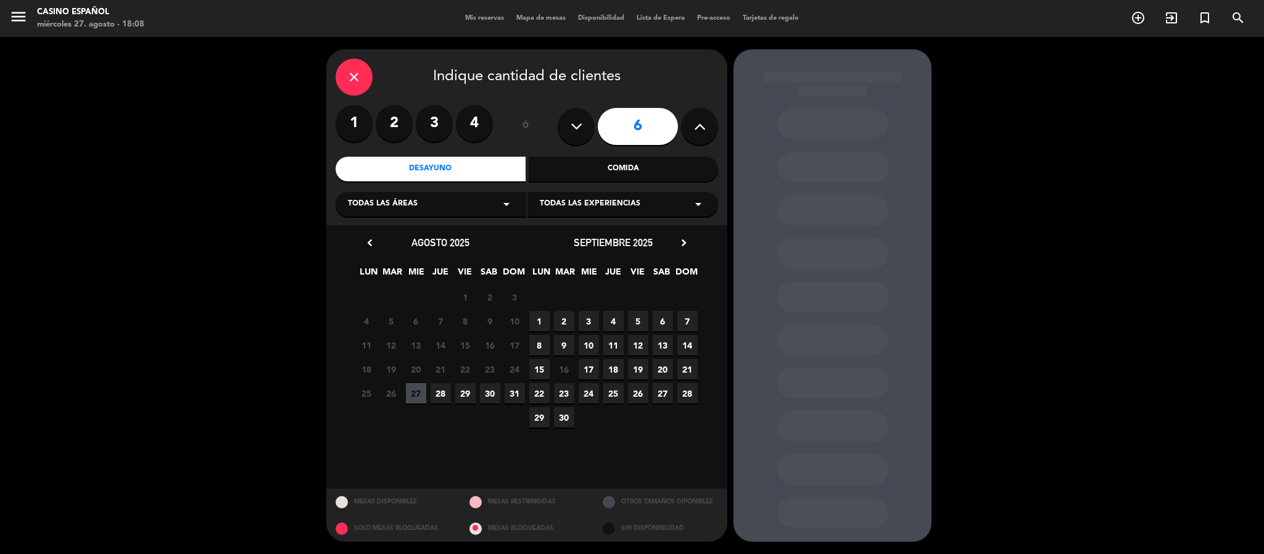
click at [487, 395] on span "30" at bounding box center [490, 393] width 20 height 20
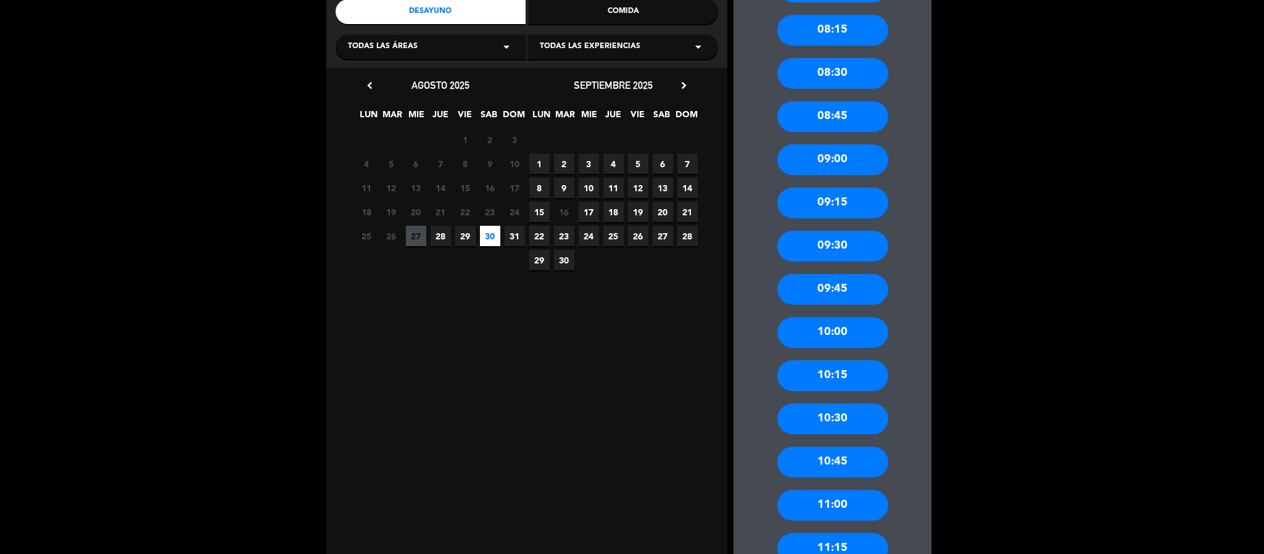
scroll to position [185, 0]
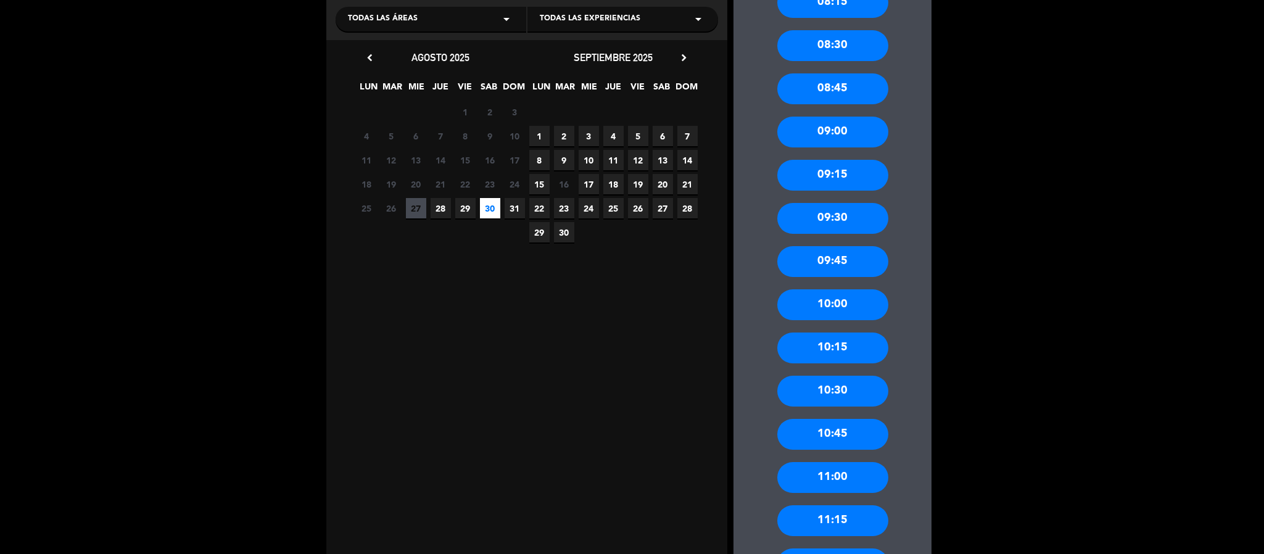
click at [830, 300] on div "10:00" at bounding box center [832, 304] width 111 height 31
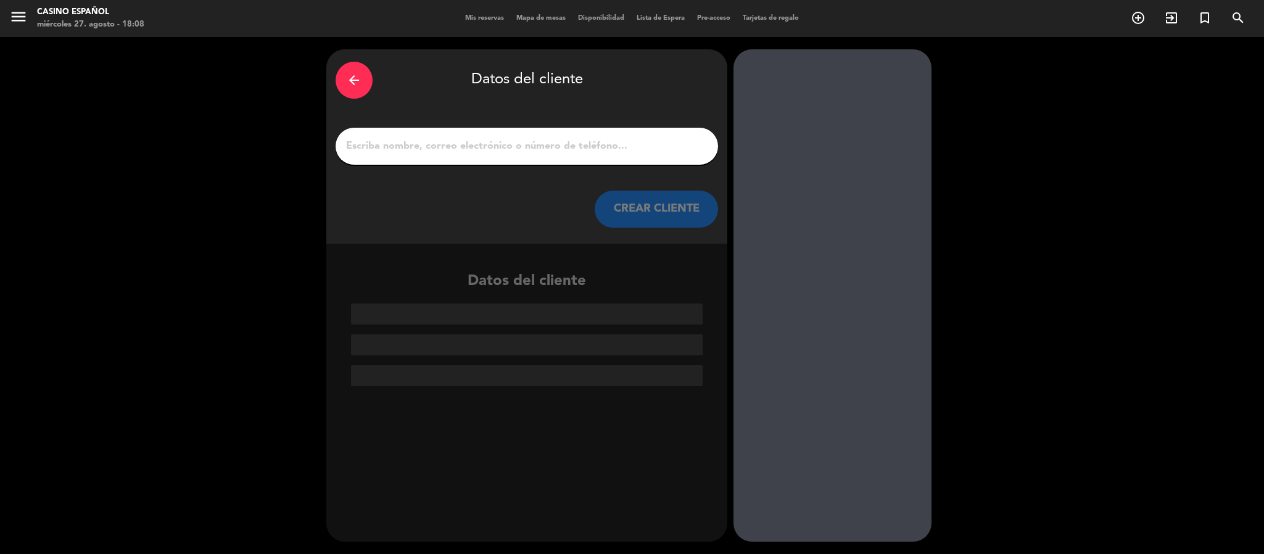
scroll to position [0, 0]
click at [563, 148] on input "1" at bounding box center [527, 146] width 364 height 17
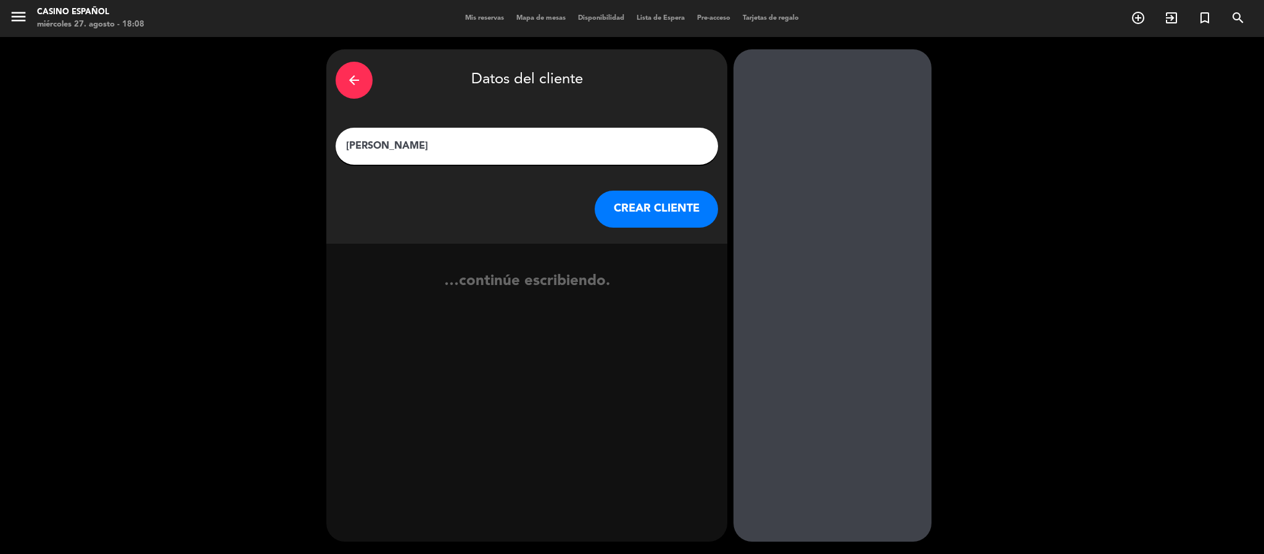
type input "[PERSON_NAME]"
click at [639, 215] on button "CREAR CLIENTE" at bounding box center [656, 209] width 123 height 37
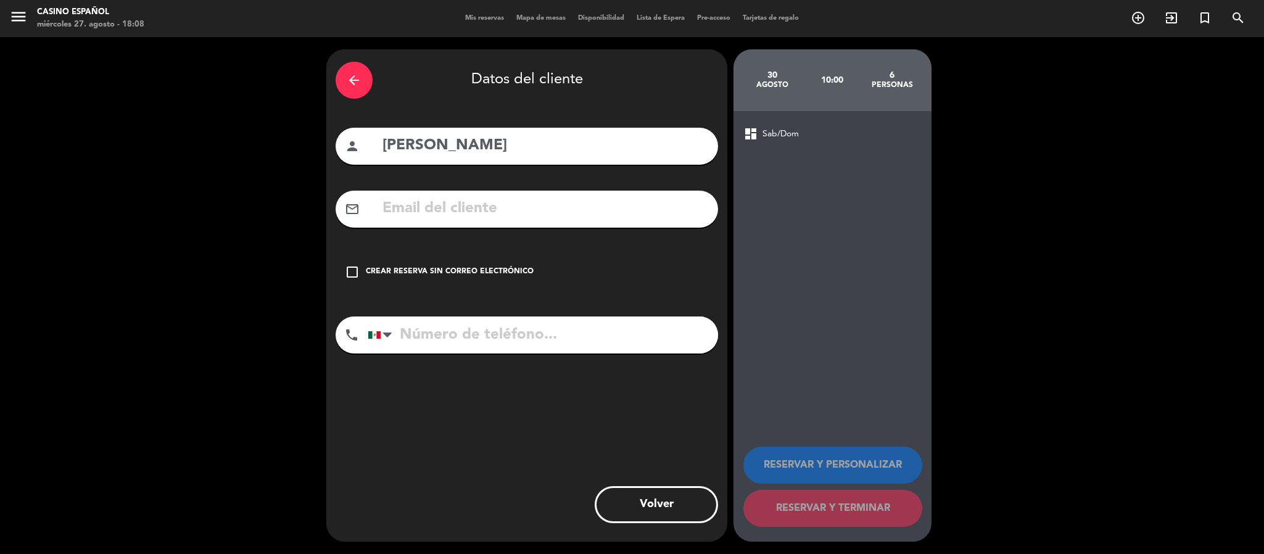
click at [352, 273] on icon "check_box_outline_blank" at bounding box center [352, 272] width 15 height 15
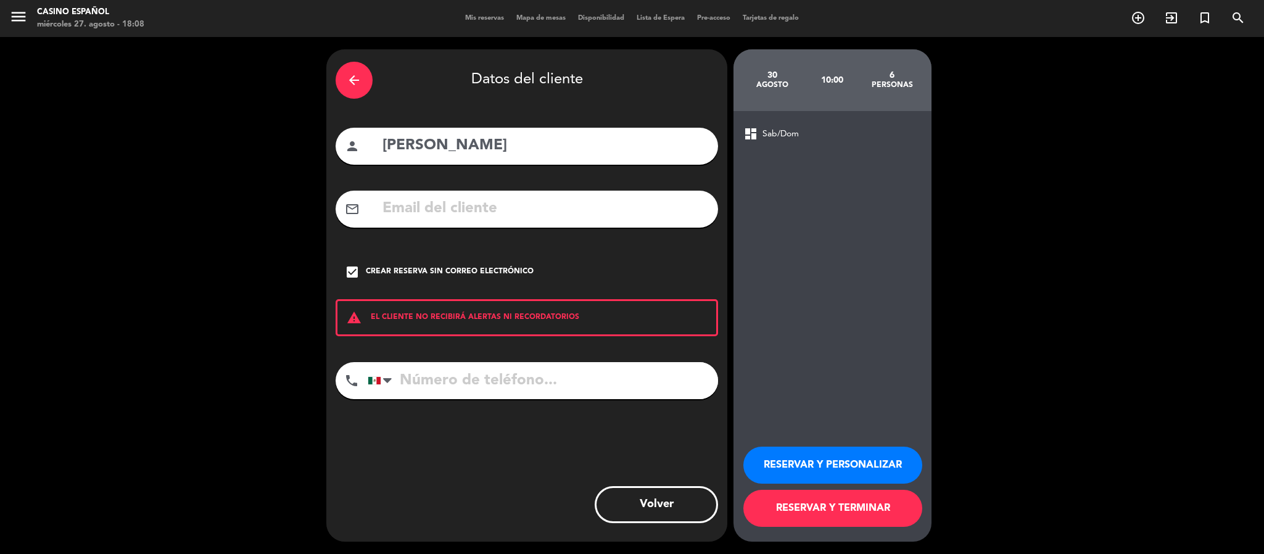
click at [404, 376] on input "tel" at bounding box center [543, 380] width 350 height 37
type input "5512309754"
click at [835, 515] on button "RESERVAR Y TERMINAR" at bounding box center [832, 508] width 179 height 37
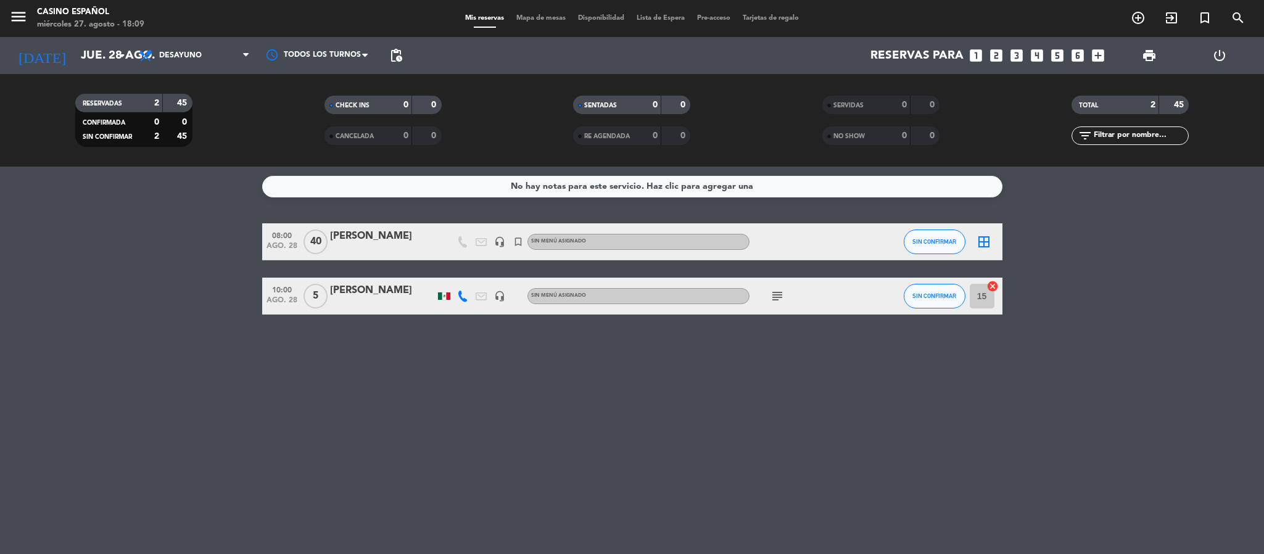
click at [559, 15] on span "Mapa de mesas" at bounding box center [541, 18] width 62 height 7
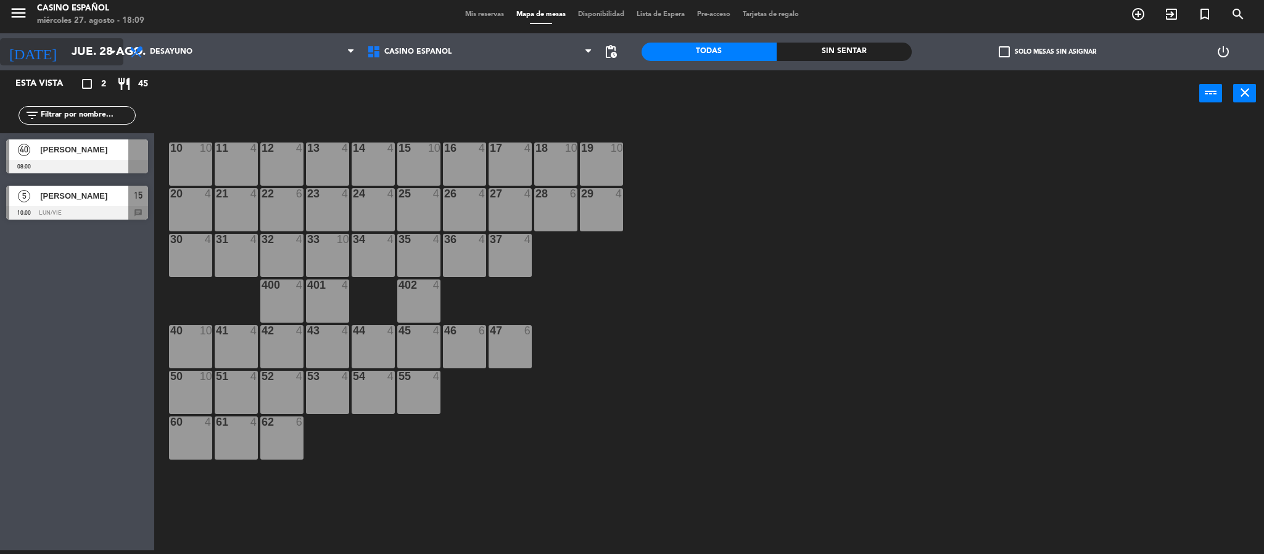
click at [74, 50] on input "jue. 28 ago." at bounding box center [139, 52] width 149 height 26
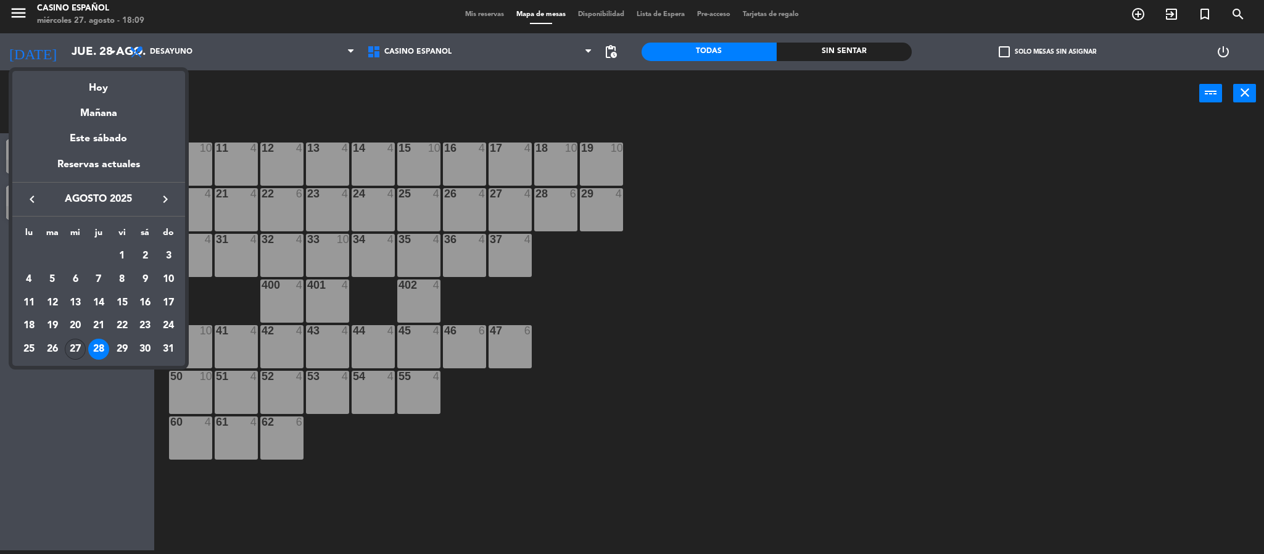
click at [80, 350] on div "27" at bounding box center [75, 349] width 21 height 21
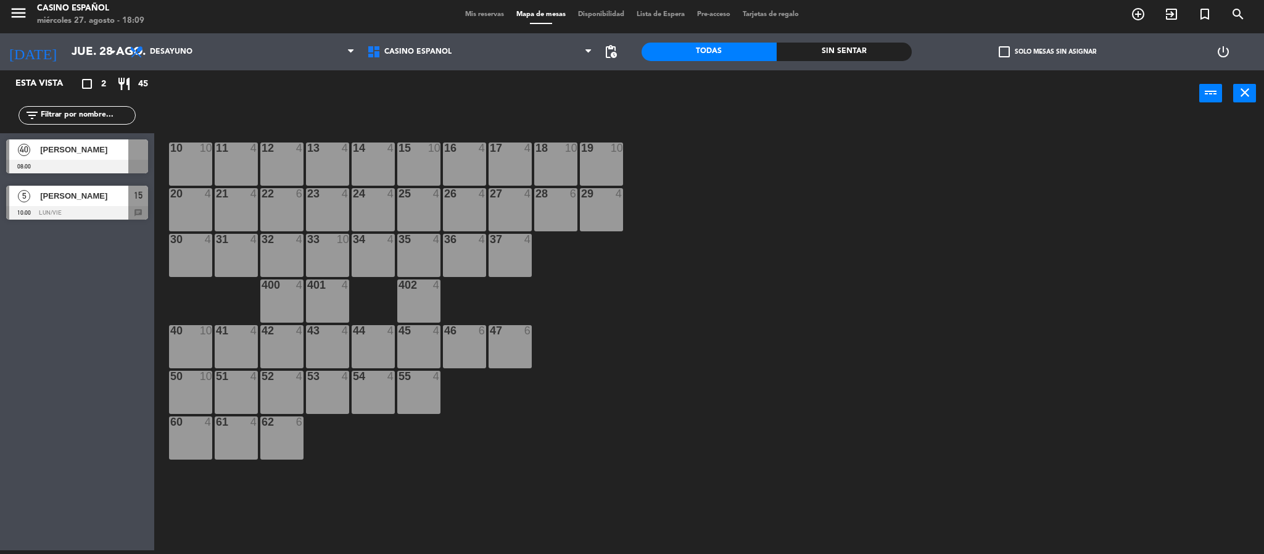
type input "mié. 27 ago."
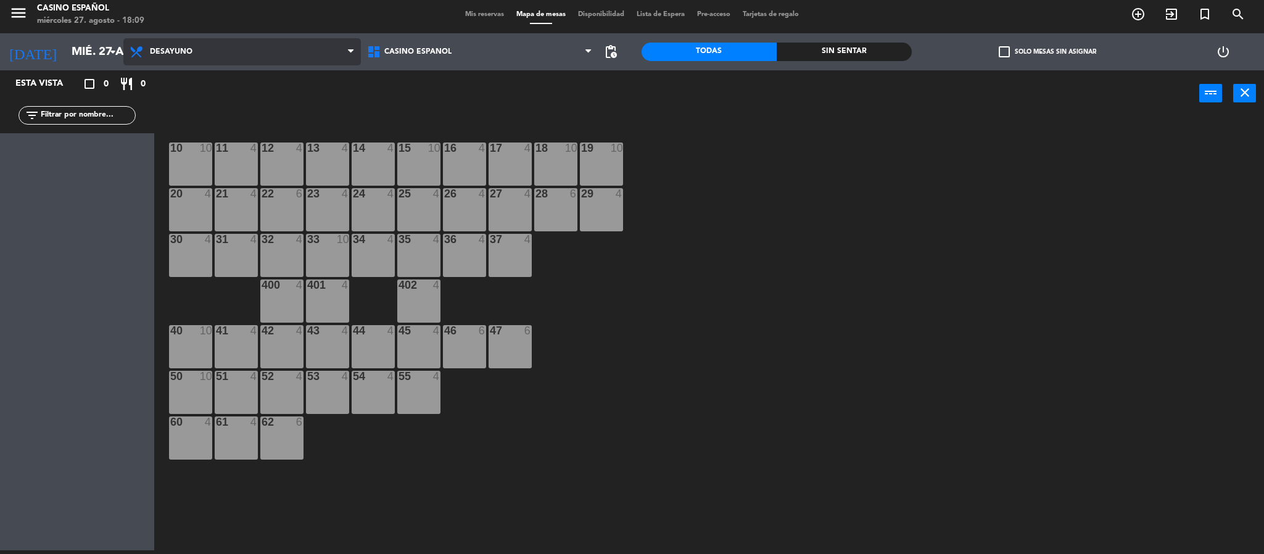
click at [204, 58] on span "Desayuno" at bounding box center [241, 51] width 237 height 27
click at [65, 54] on input "mié. 27 ago." at bounding box center [139, 52] width 149 height 26
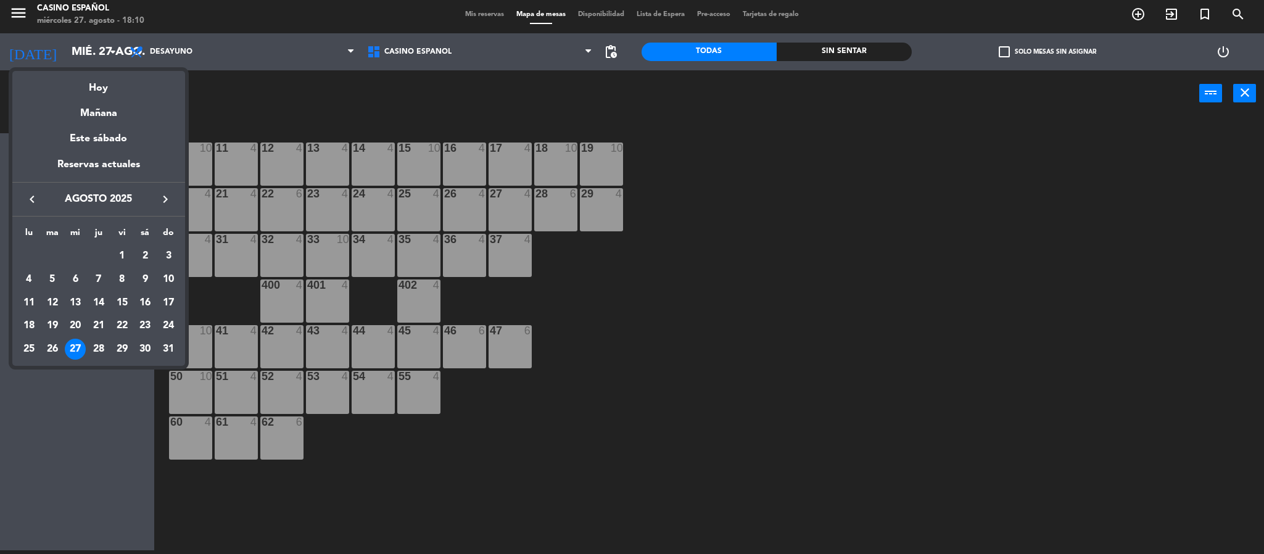
click at [93, 424] on div at bounding box center [632, 277] width 1264 height 554
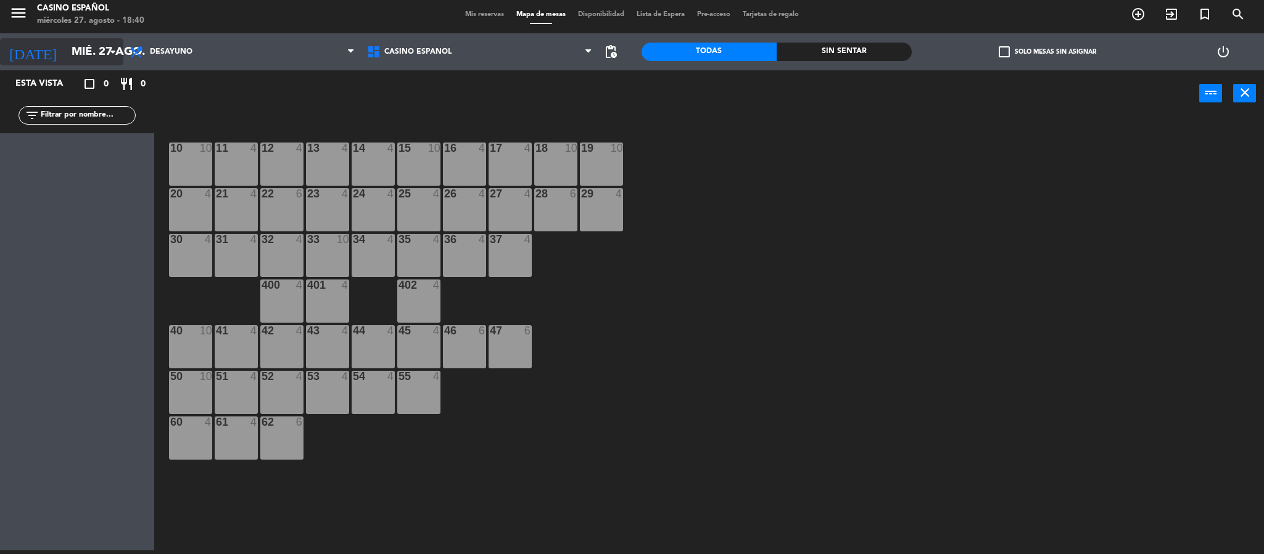
click at [85, 63] on input "mié. 27 ago." at bounding box center [139, 52] width 149 height 26
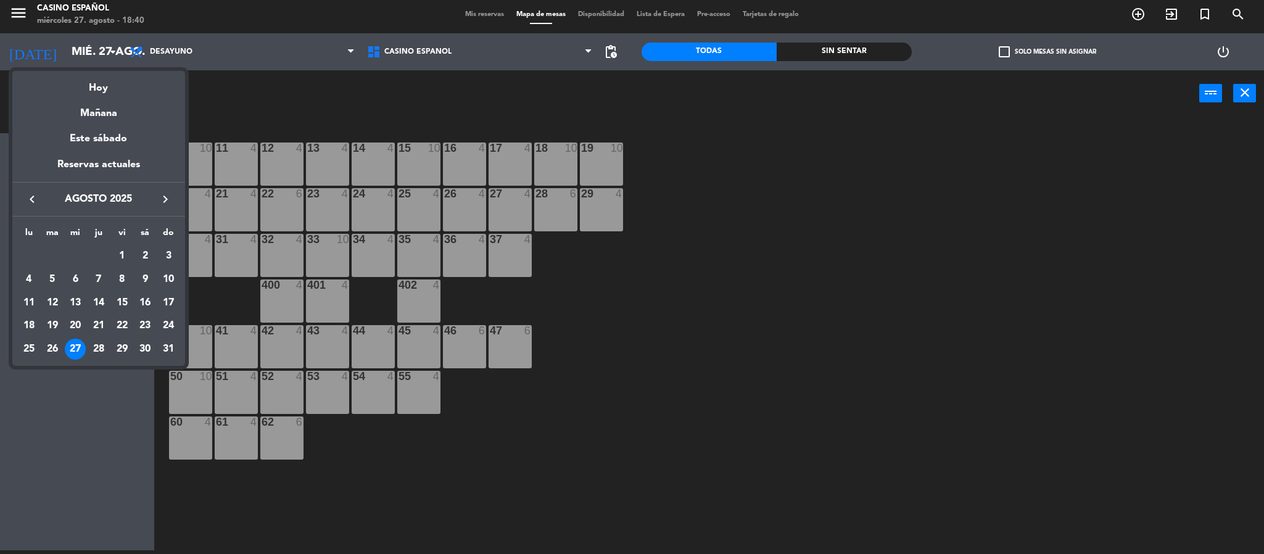
click at [186, 56] on div at bounding box center [632, 277] width 1264 height 554
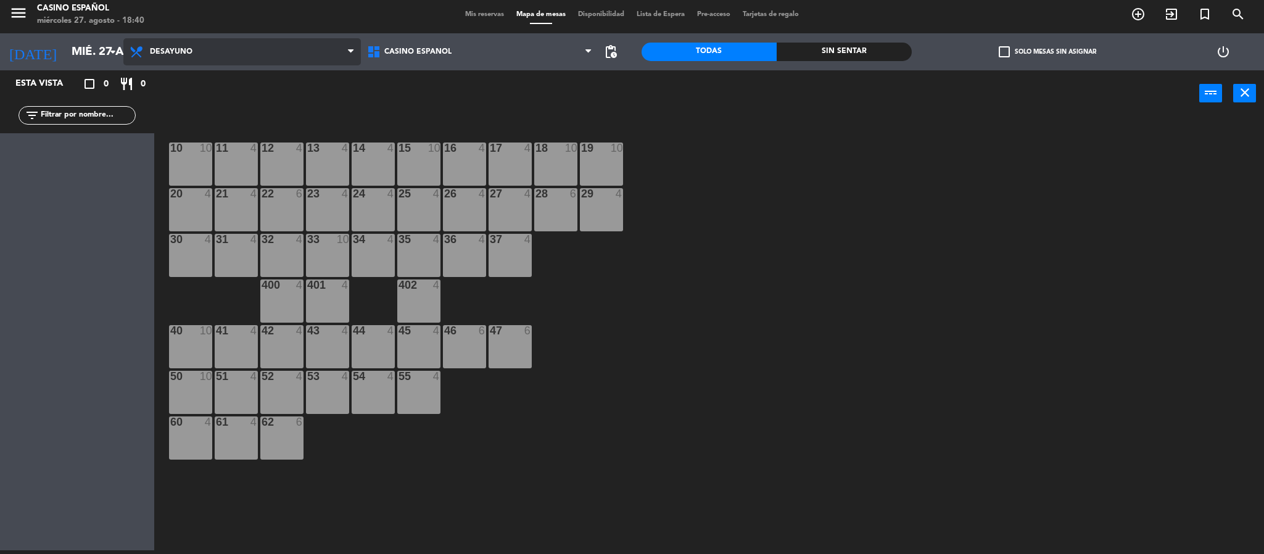
click at [186, 56] on span "Desayuno" at bounding box center [171, 51] width 43 height 9
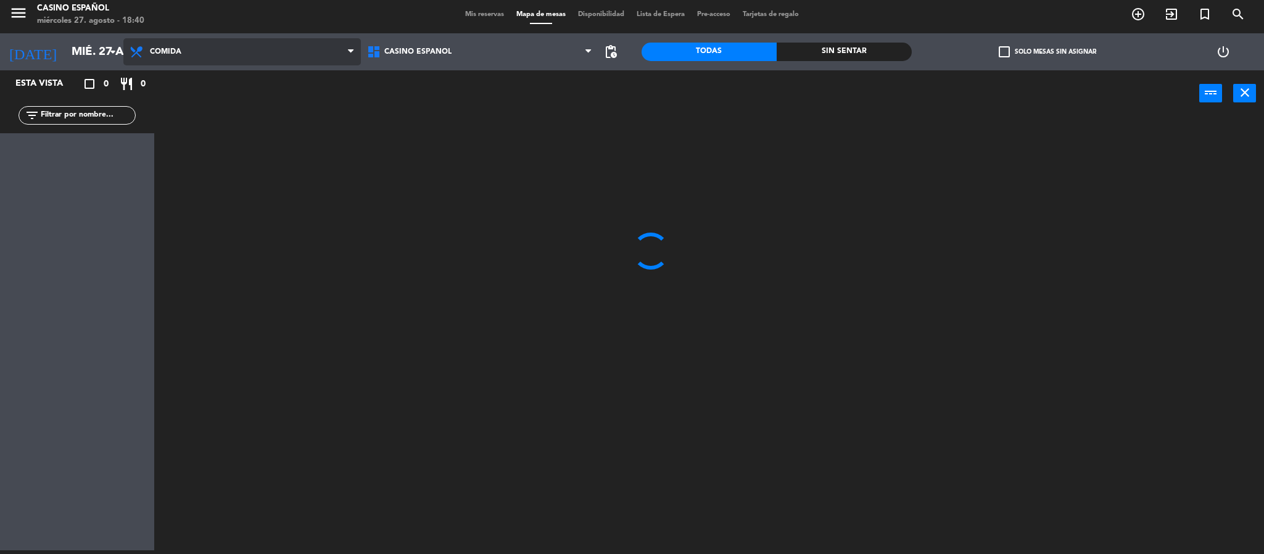
click at [191, 104] on ng-component "menu Casino Español [DATE] 27. agosto - 18:40 Mis reservas Mapa de mesas Dispon…" at bounding box center [632, 275] width 1264 height 558
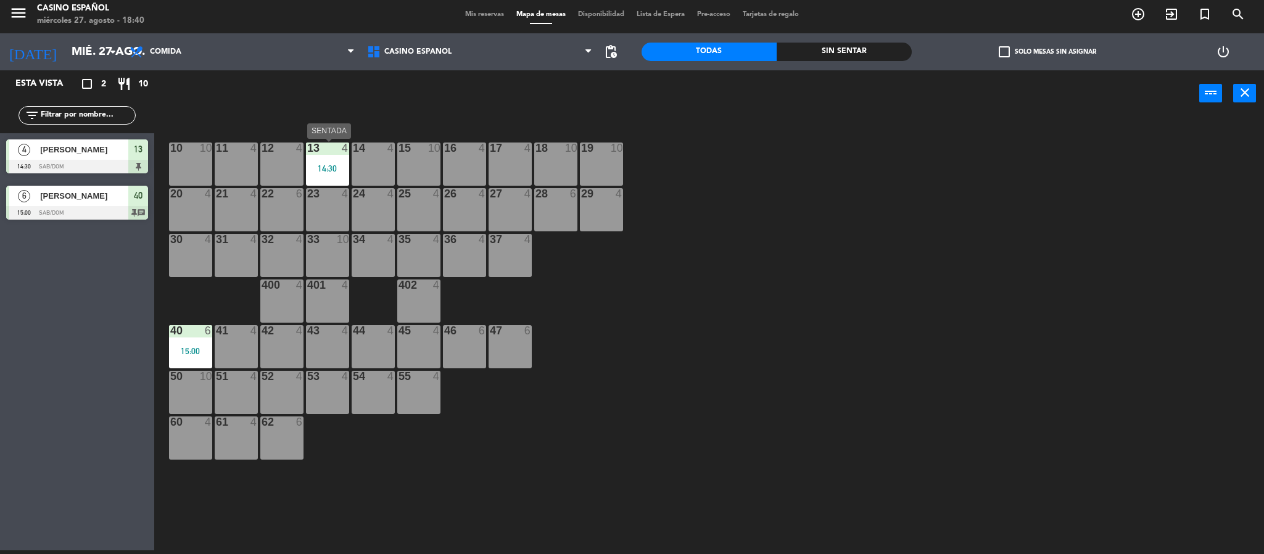
click at [319, 160] on div "13 4 14:30" at bounding box center [327, 163] width 43 height 43
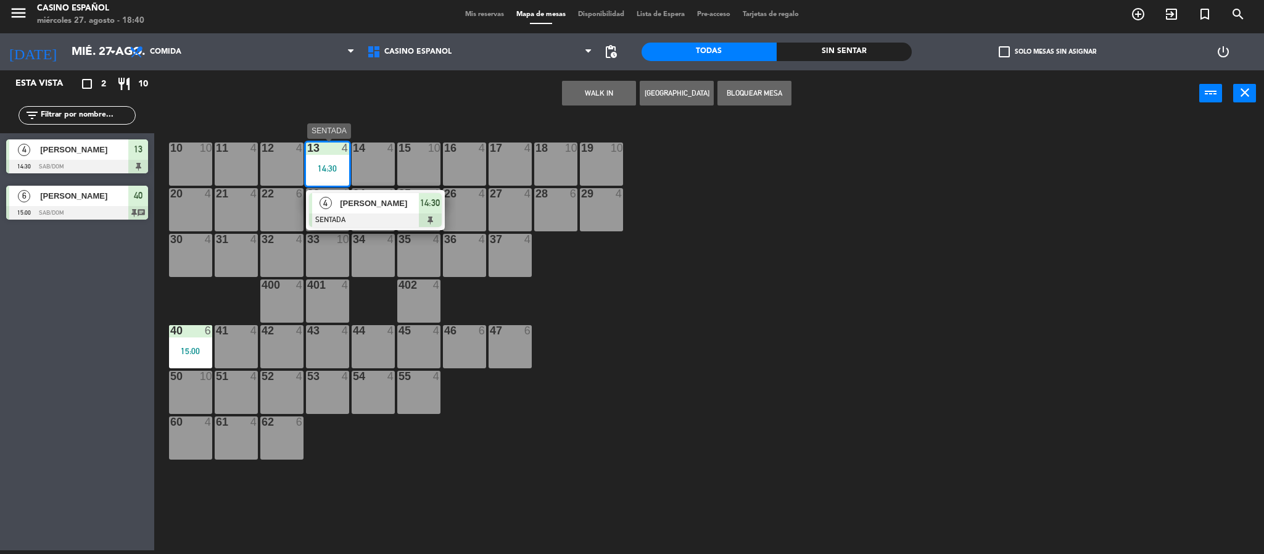
click at [359, 205] on span "[PERSON_NAME]" at bounding box center [379, 203] width 79 height 13
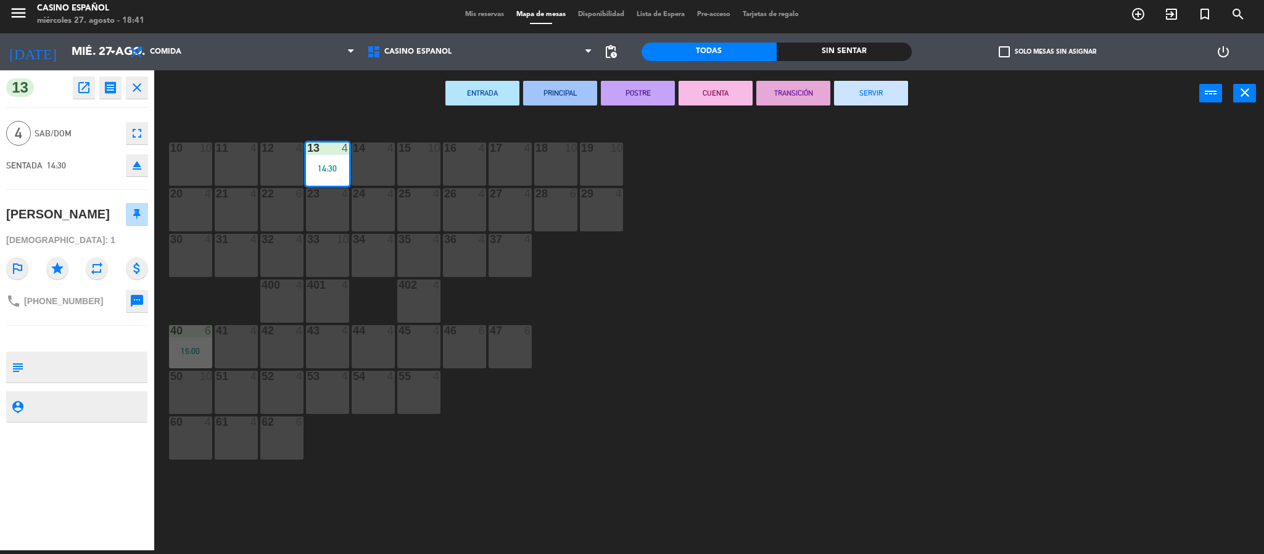
click at [894, 89] on button "SERVIR" at bounding box center [871, 93] width 74 height 25
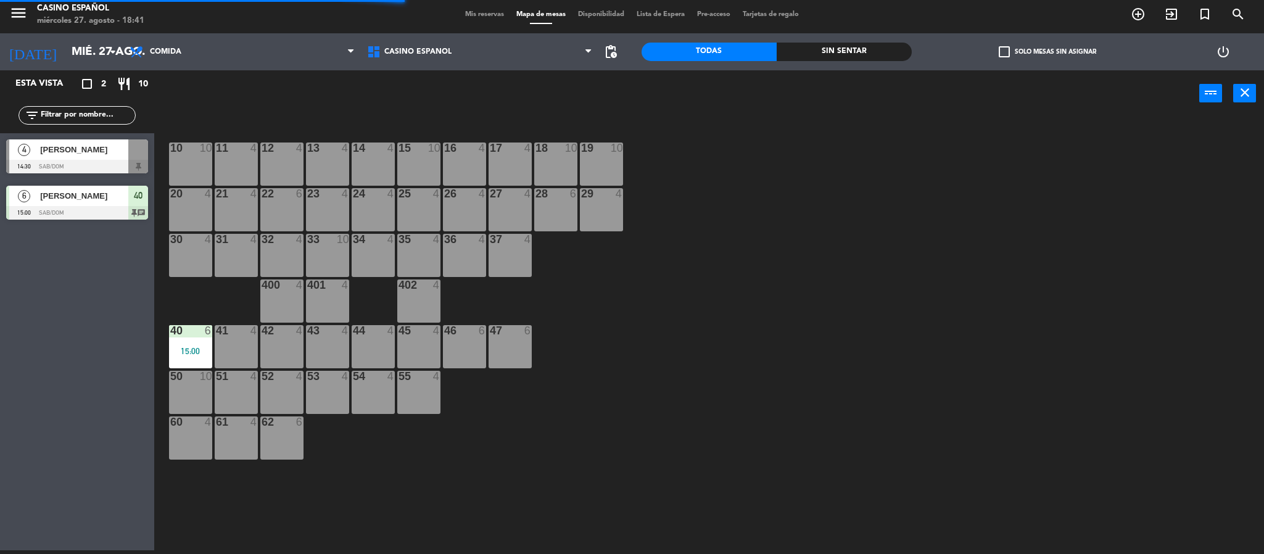
click at [184, 344] on div "40 6 15:00" at bounding box center [190, 346] width 43 height 43
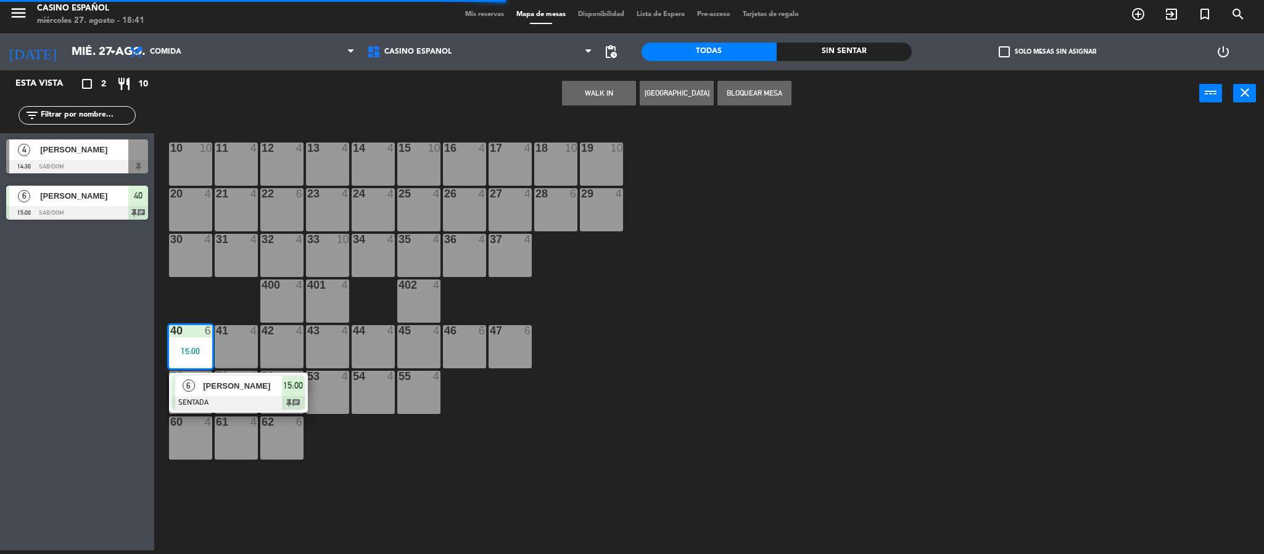
click at [235, 385] on span "[PERSON_NAME]" at bounding box center [242, 385] width 79 height 13
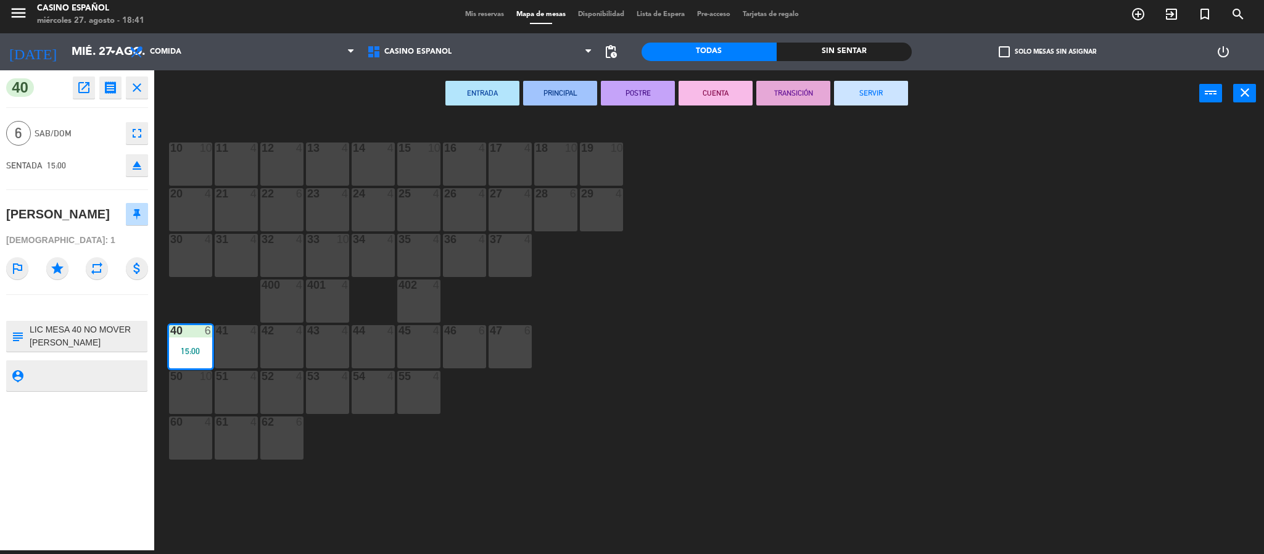
click at [886, 99] on button "SERVIR" at bounding box center [871, 93] width 74 height 25
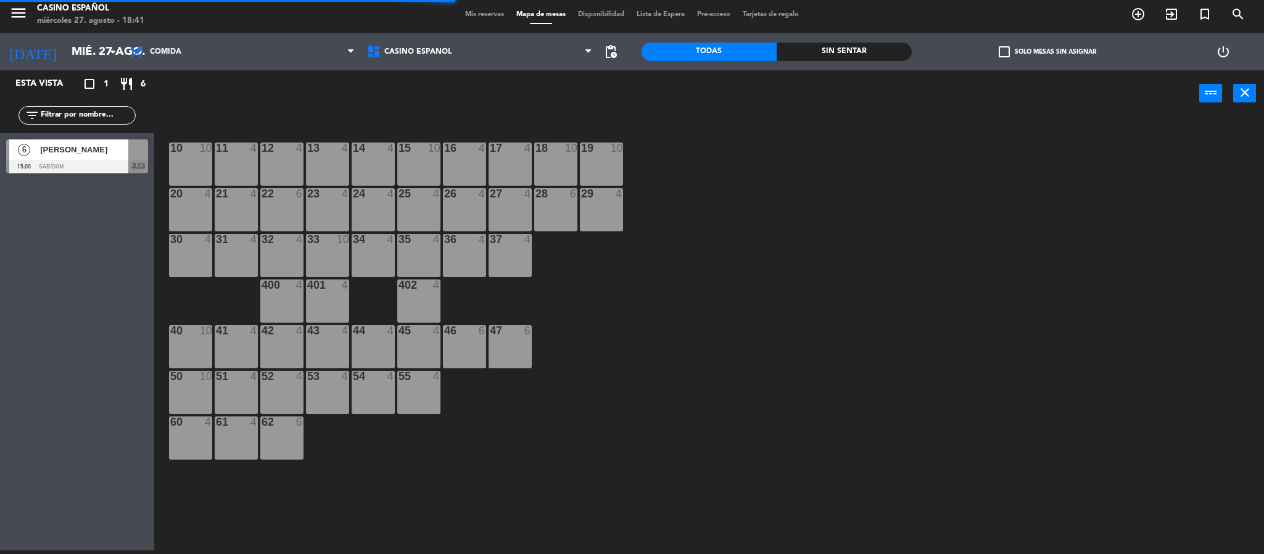
click at [521, 155] on div "17 4" at bounding box center [510, 163] width 43 height 43
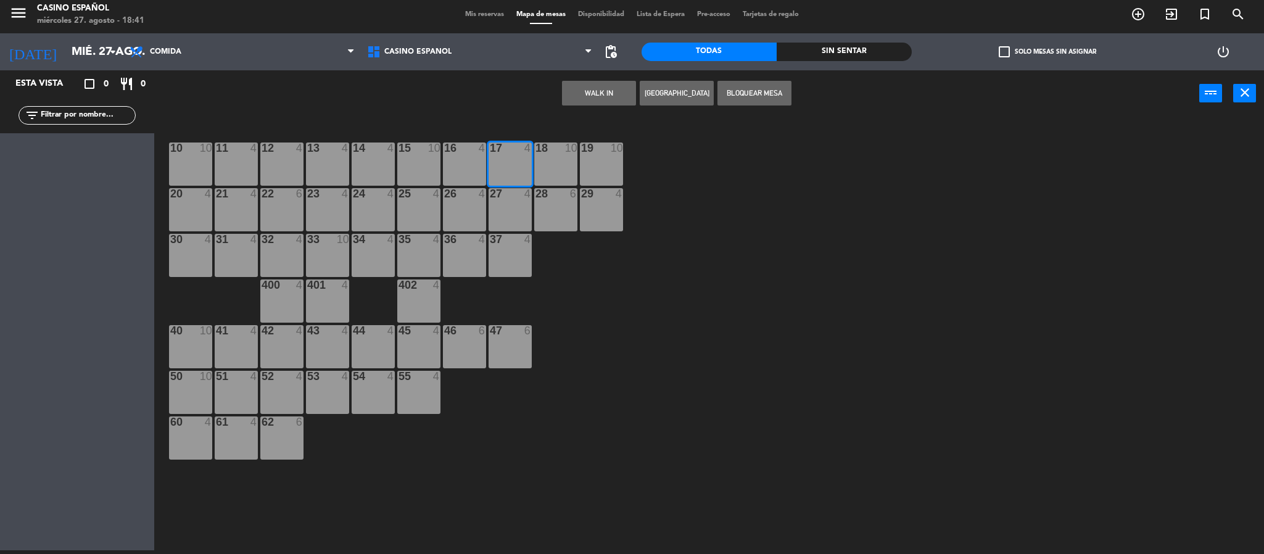
click at [611, 83] on button "WALK IN" at bounding box center [599, 93] width 74 height 25
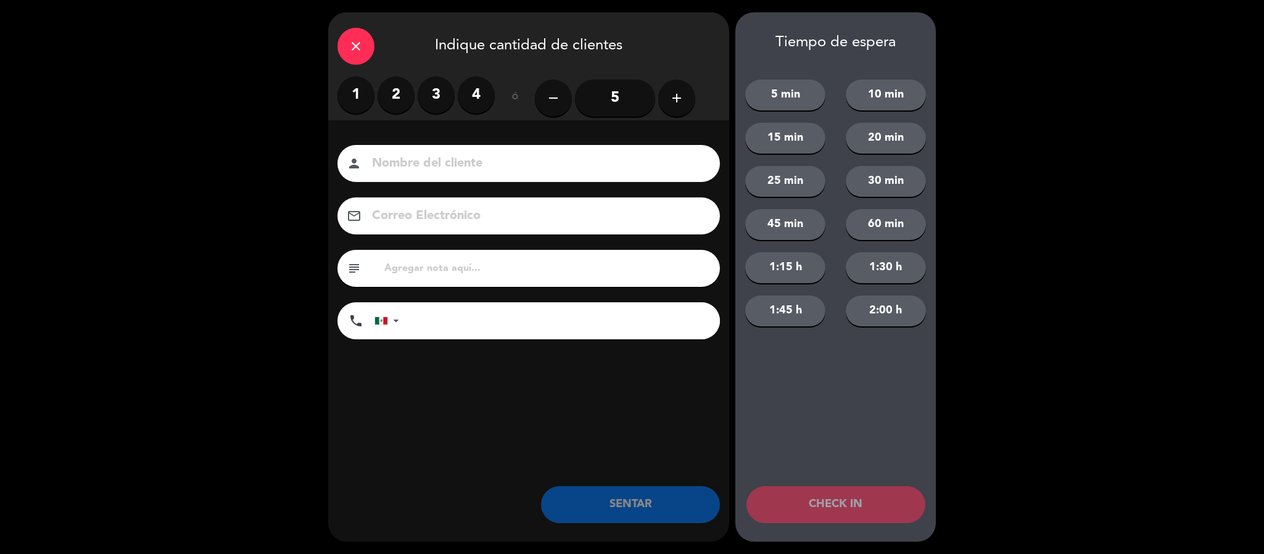
click at [405, 93] on label "2" at bounding box center [396, 94] width 37 height 37
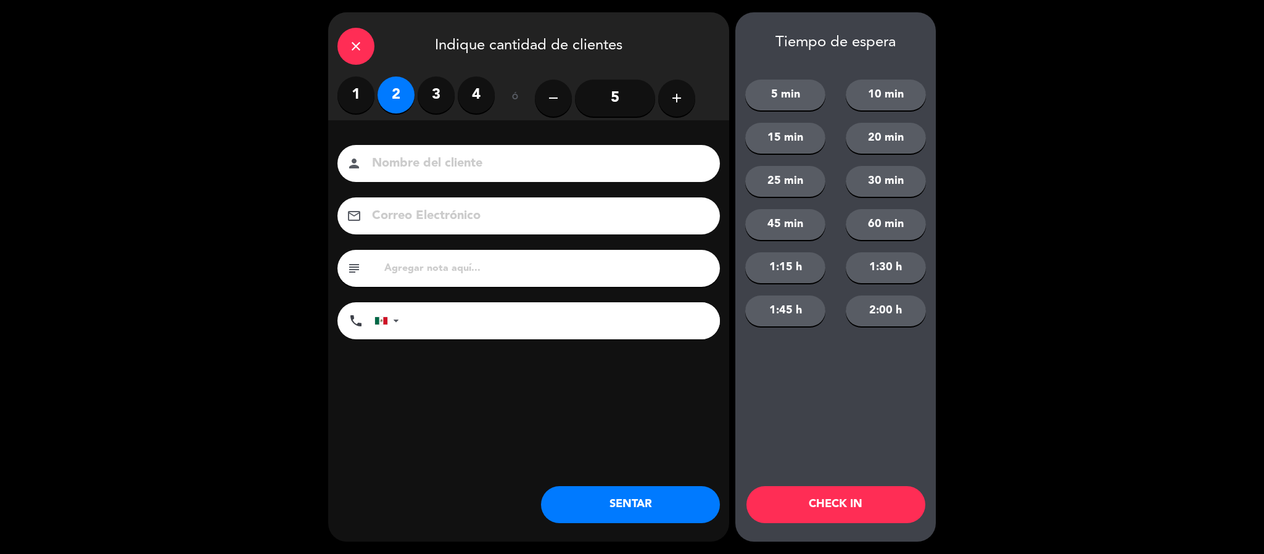
click at [398, 155] on input at bounding box center [537, 164] width 333 height 22
type input "[PERSON_NAME]"
click at [596, 487] on button "SENTAR" at bounding box center [630, 504] width 179 height 37
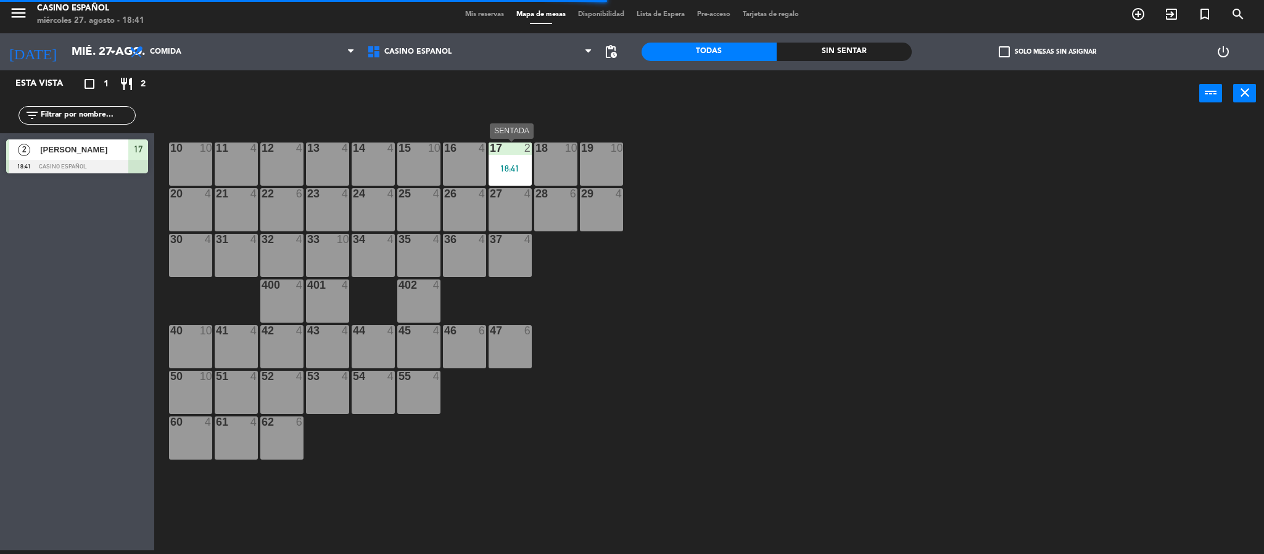
click at [496, 170] on div "18:41" at bounding box center [510, 168] width 43 height 9
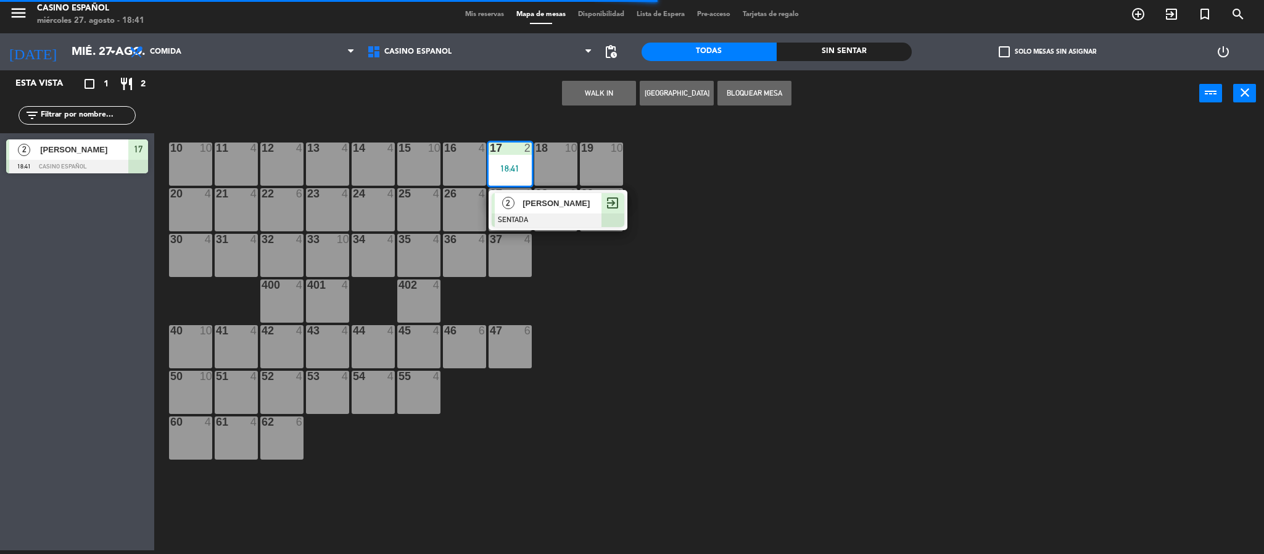
click at [524, 229] on div "2 [PERSON_NAME] SENTADA exit_to_app" at bounding box center [558, 210] width 139 height 40
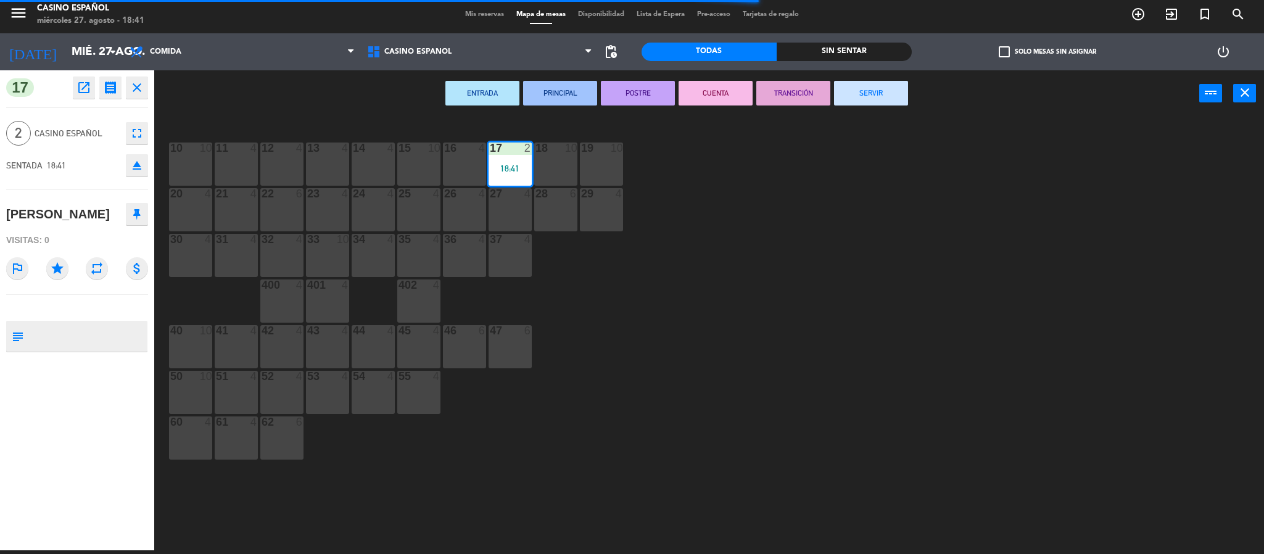
click at [848, 88] on button "SERVIR" at bounding box center [871, 93] width 74 height 25
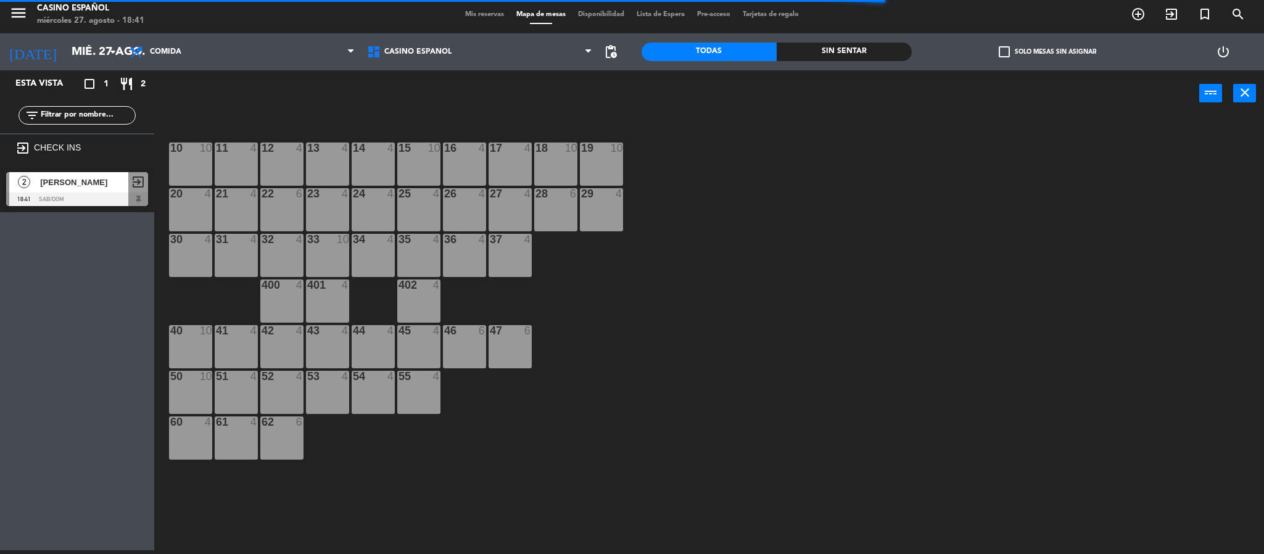
click at [487, 17] on span "Mis reservas" at bounding box center [484, 14] width 51 height 7
